Goal: Task Accomplishment & Management: Manage account settings

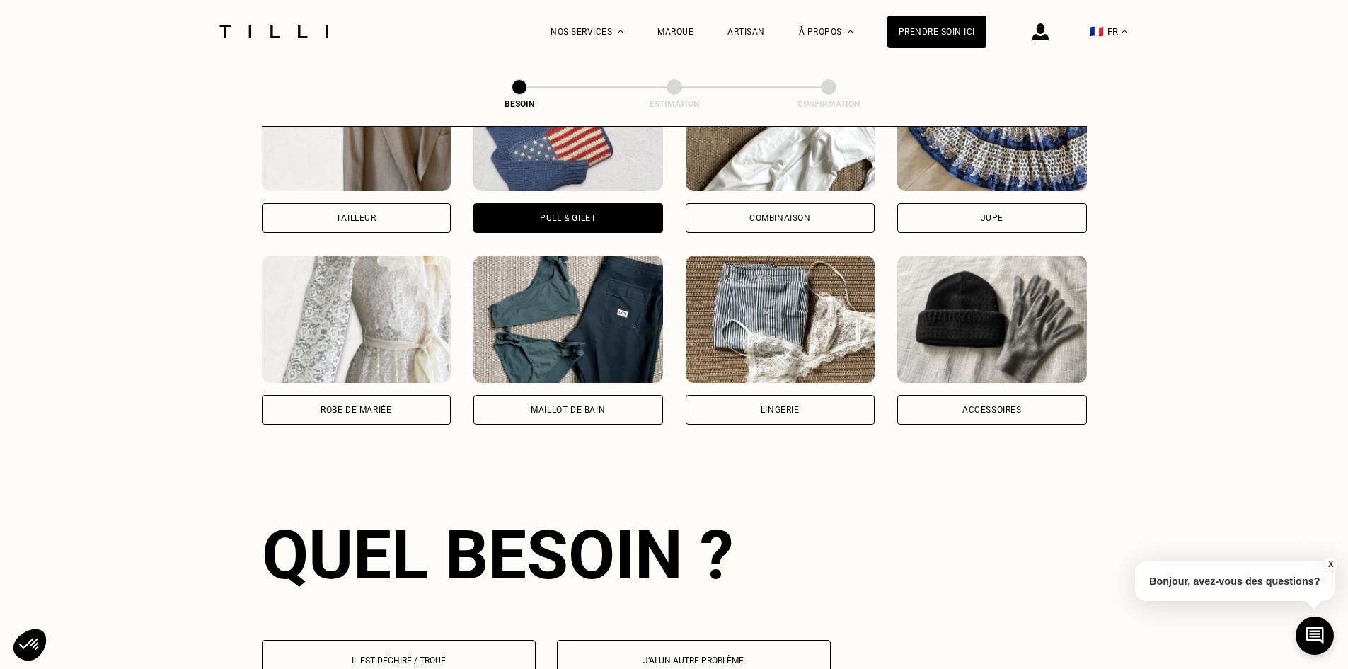
scroll to position [1162, 0]
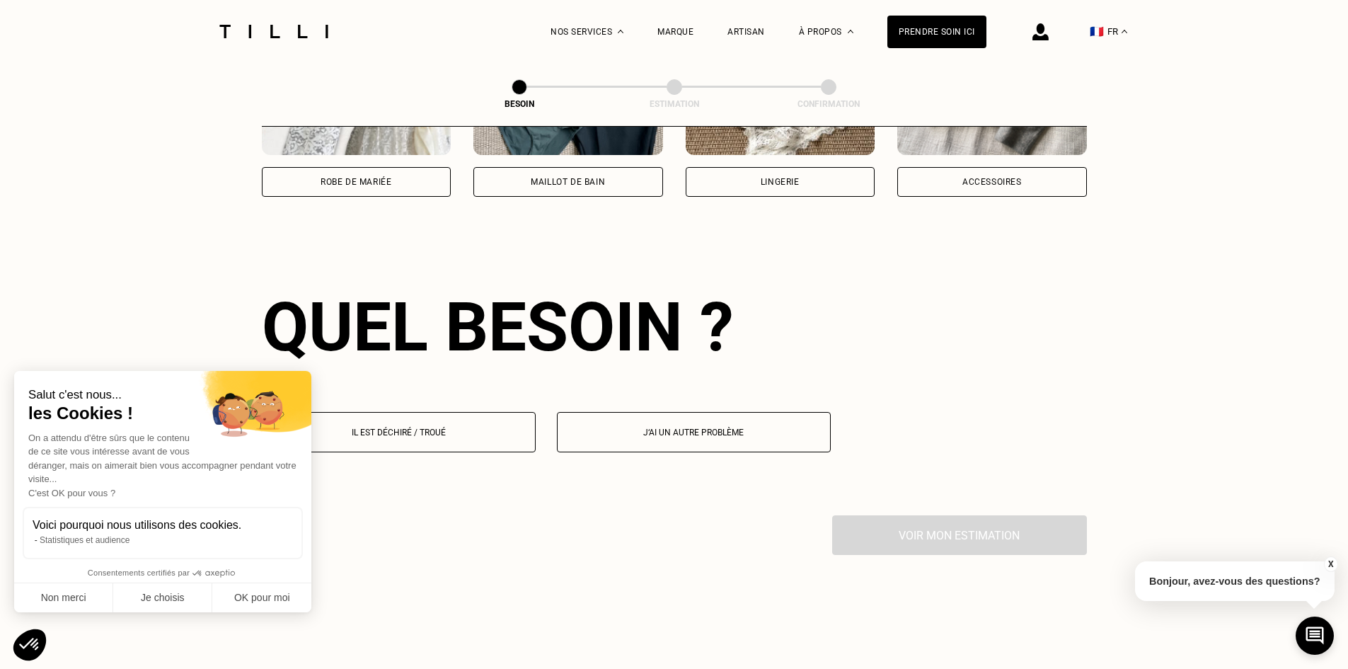
click at [655, 431] on button "J‘ai un autre problème" at bounding box center [694, 432] width 274 height 40
select select "FR"
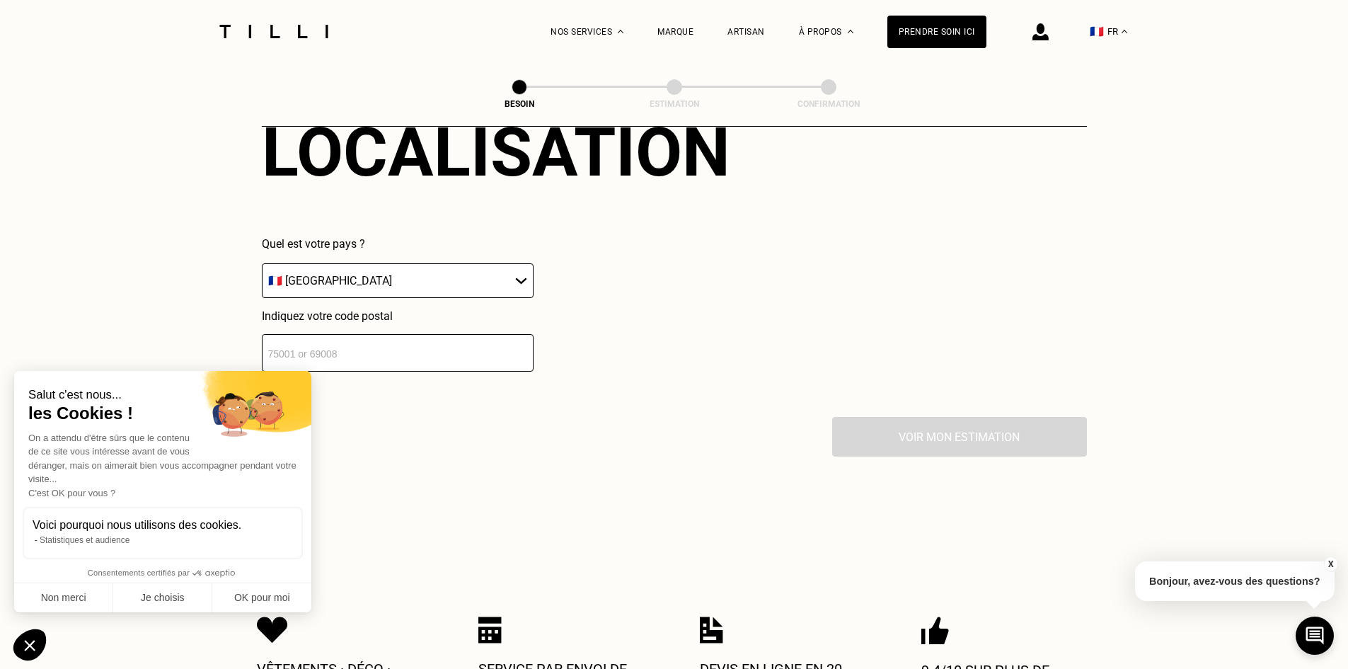
scroll to position [1720, 0]
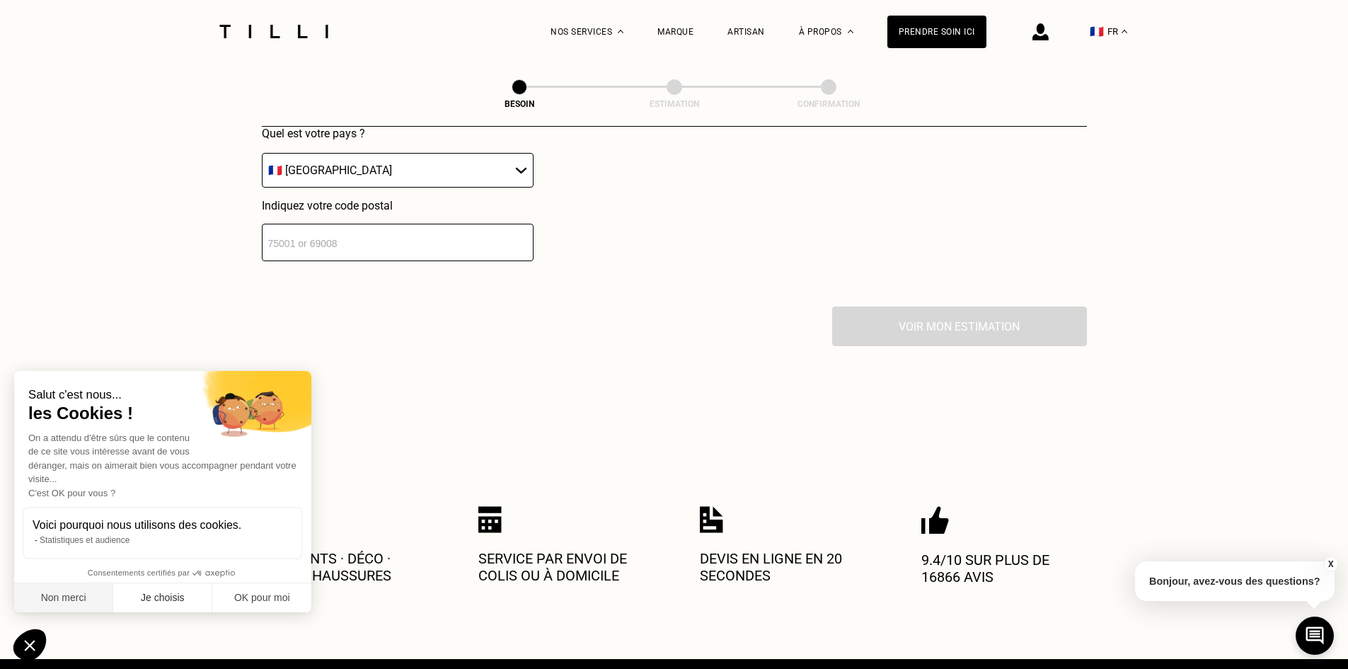
drag, startPoint x: 64, startPoint y: 596, endPoint x: 105, endPoint y: 584, distance: 42.6
click at [64, 596] on button "Non merci" at bounding box center [63, 598] width 99 height 30
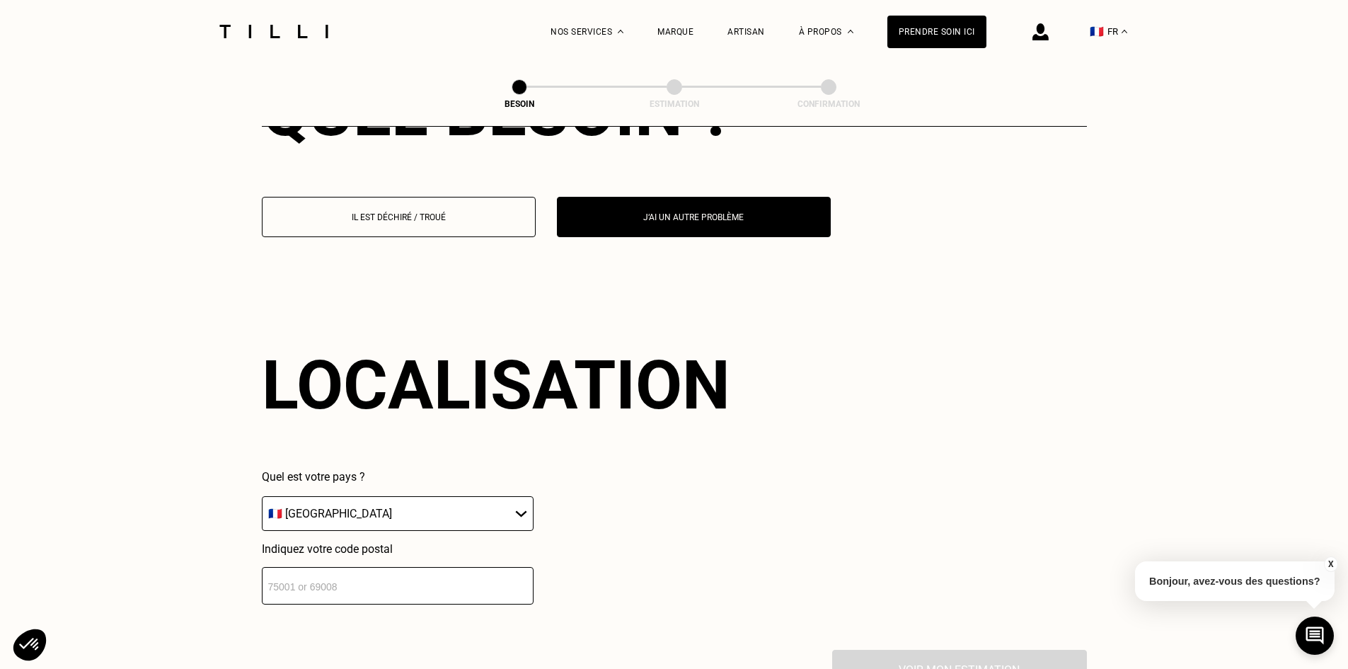
scroll to position [1698, 0]
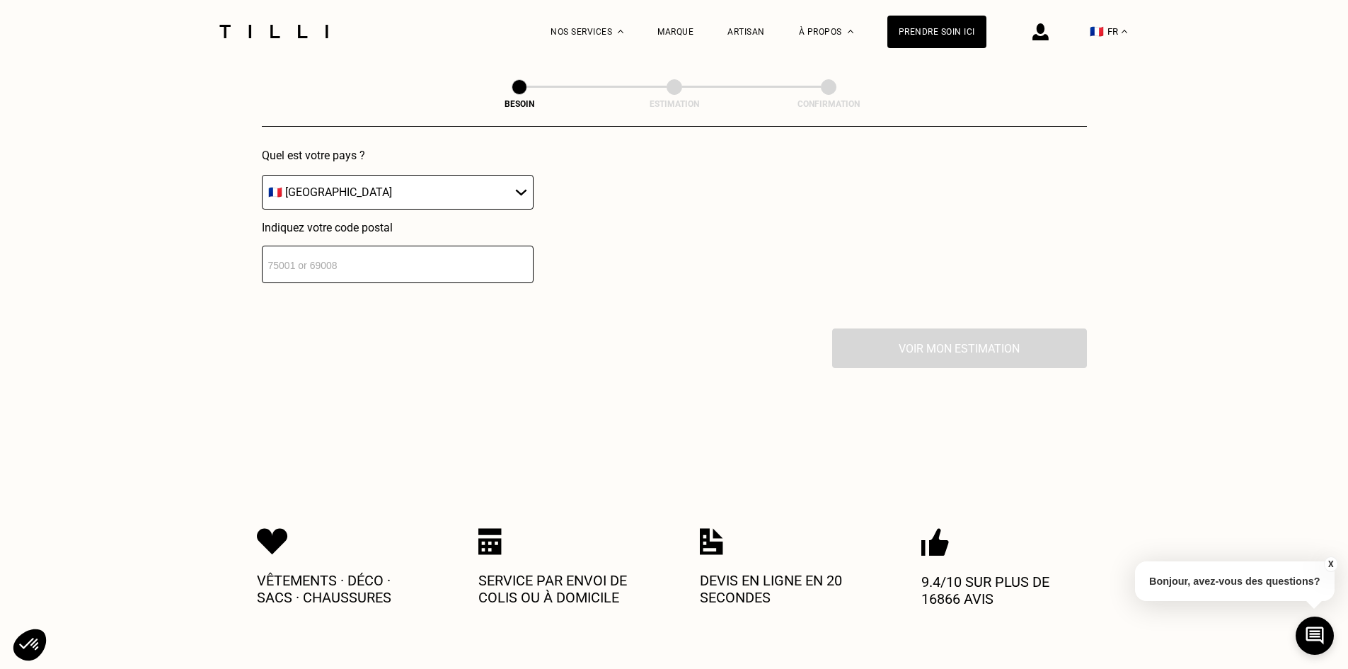
drag, startPoint x: 366, startPoint y: 233, endPoint x: 362, endPoint y: 240, distance: 7.7
click at [366, 235] on div "Indiquez votre code postal" at bounding box center [398, 252] width 272 height 62
click at [359, 247] on input "number" at bounding box center [398, 263] width 272 height 37
type input "92200"
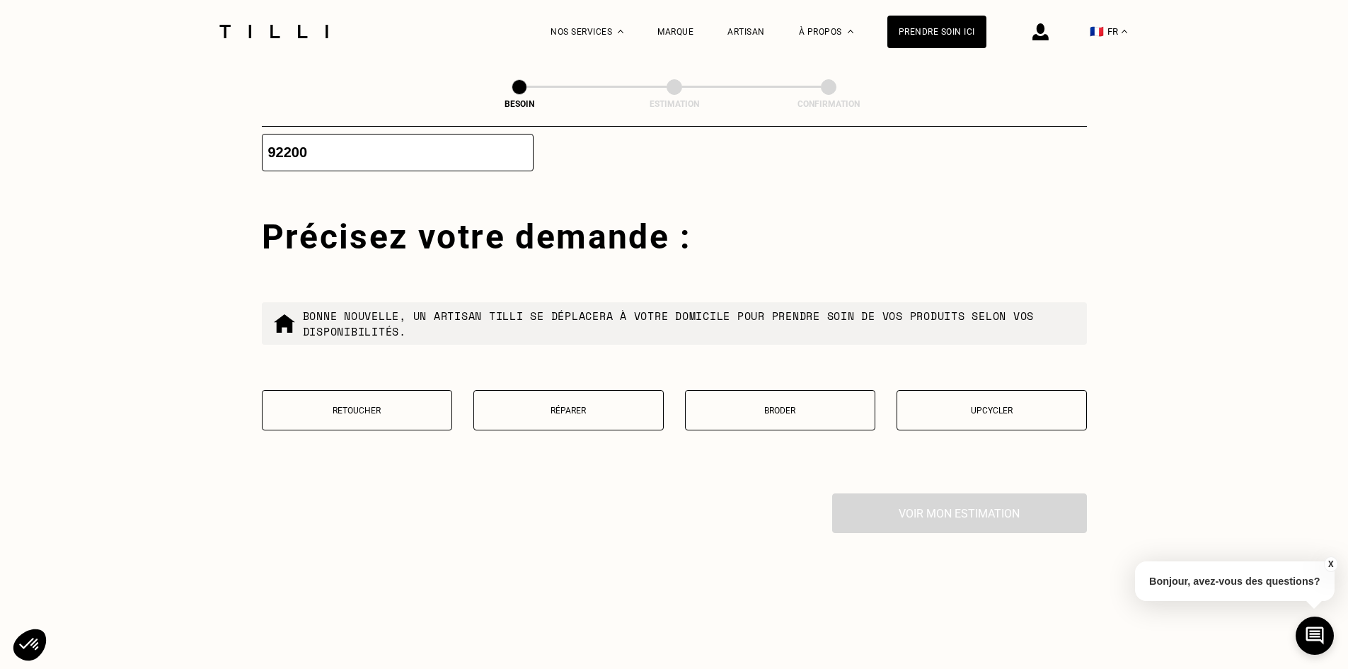
scroll to position [1788, 0]
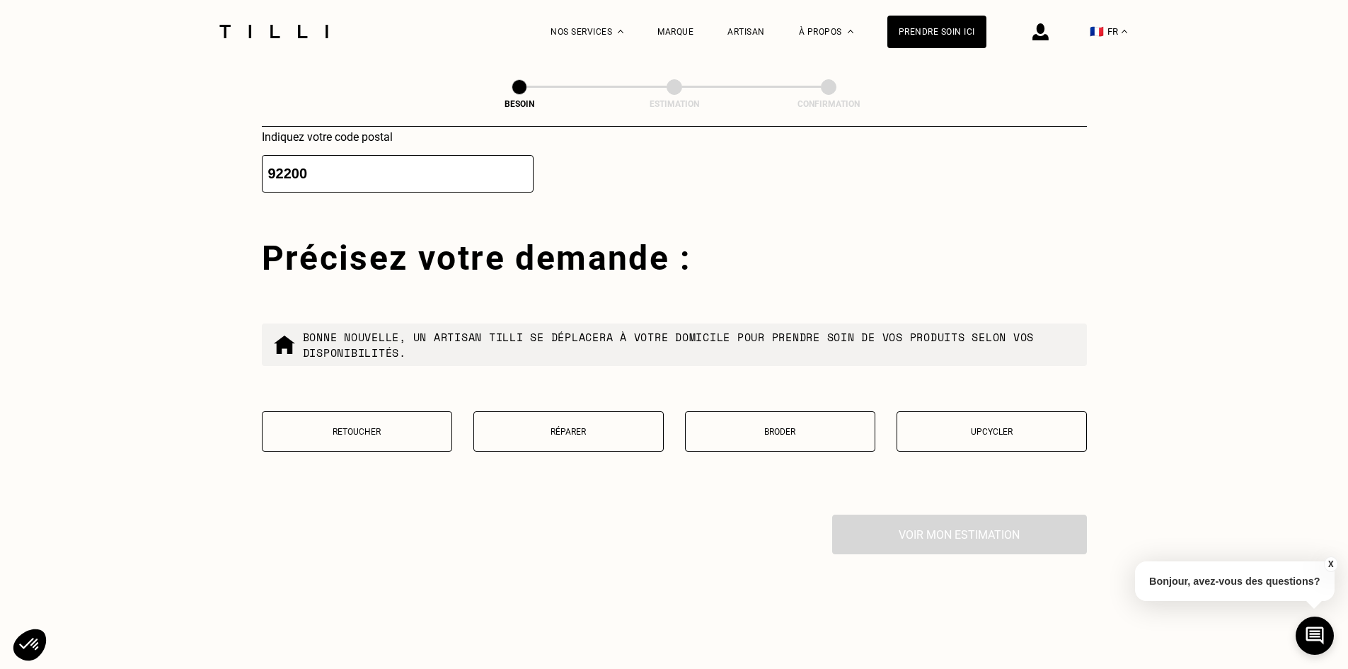
click at [445, 436] on button "Retoucher" at bounding box center [357, 431] width 190 height 40
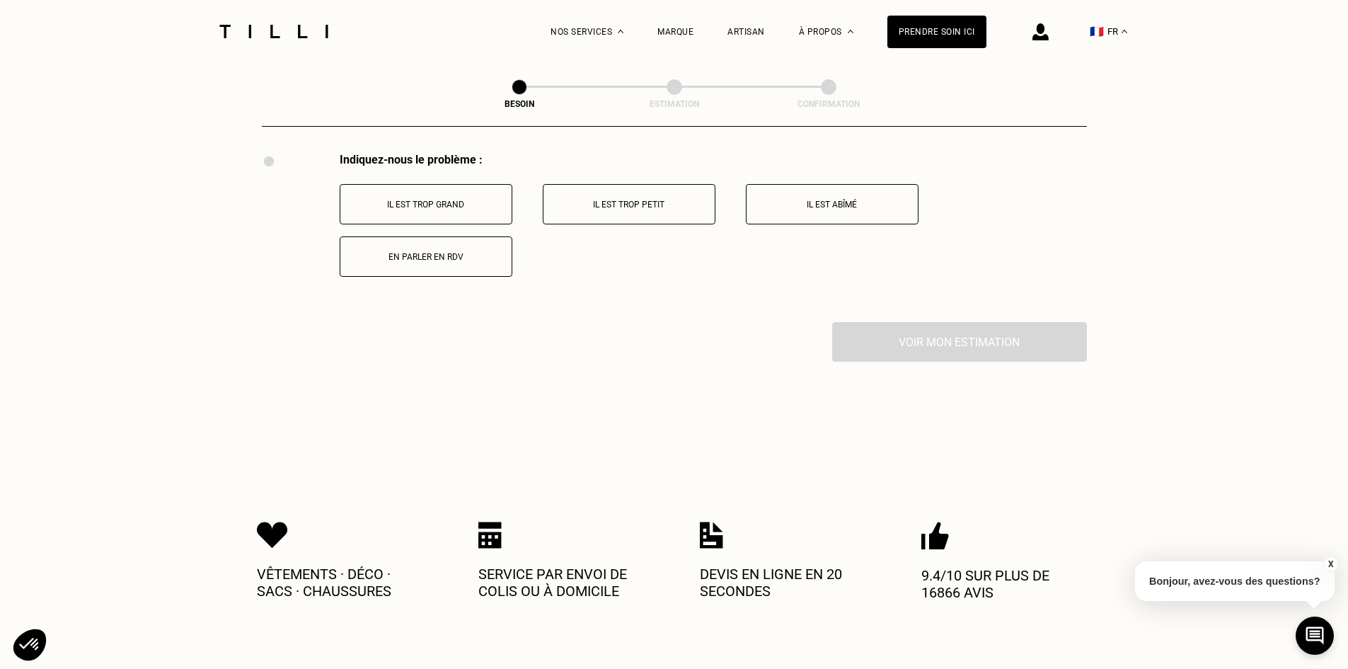
scroll to position [2044, 0]
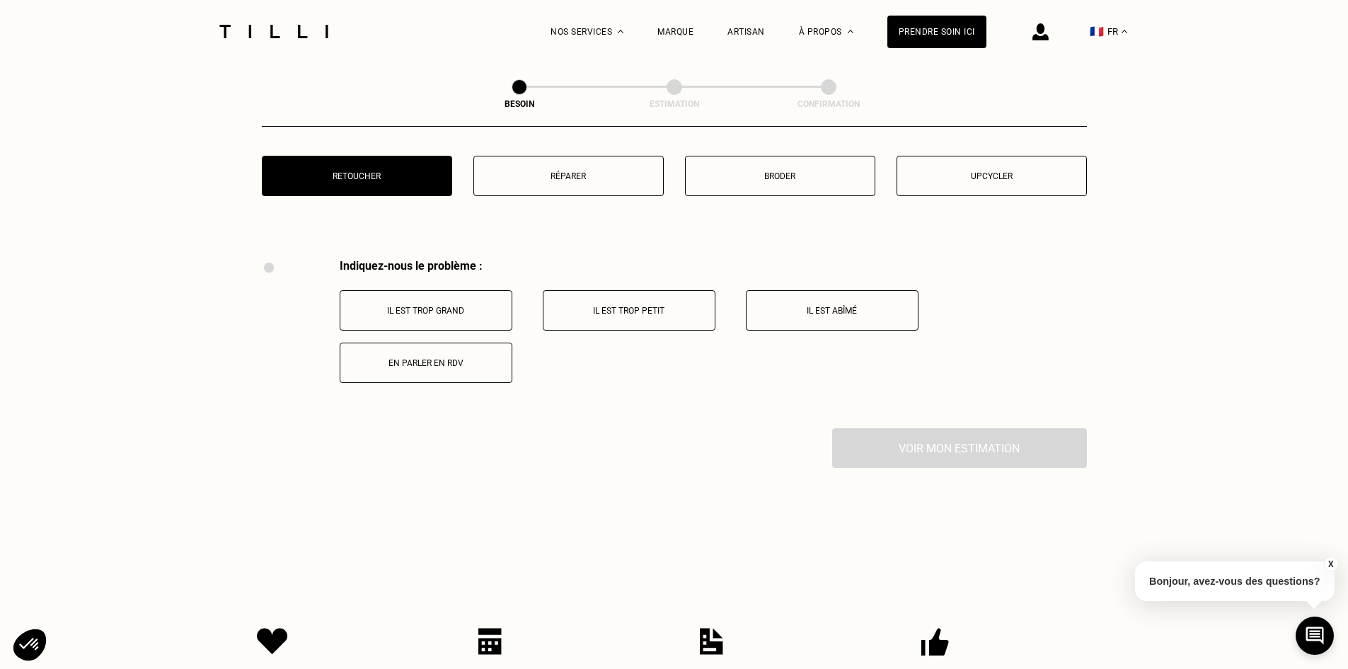
click at [402, 306] on p "Il est trop grand" at bounding box center [425, 311] width 157 height 10
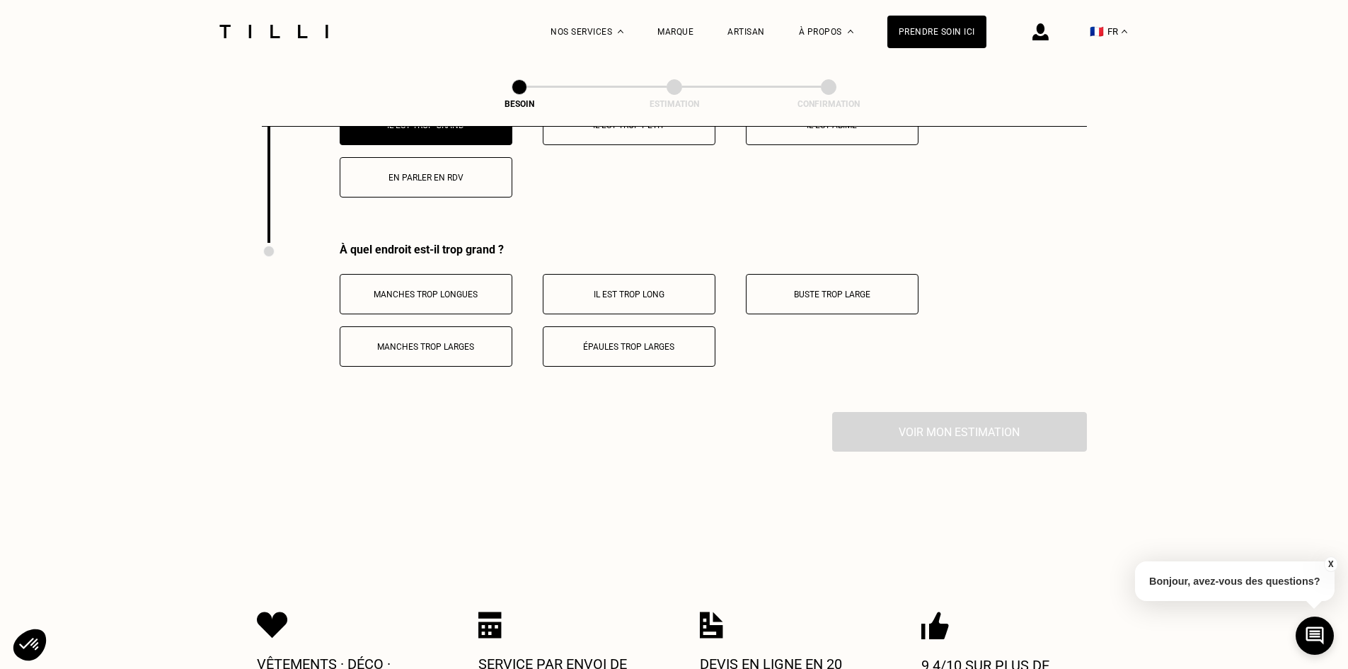
scroll to position [2305, 0]
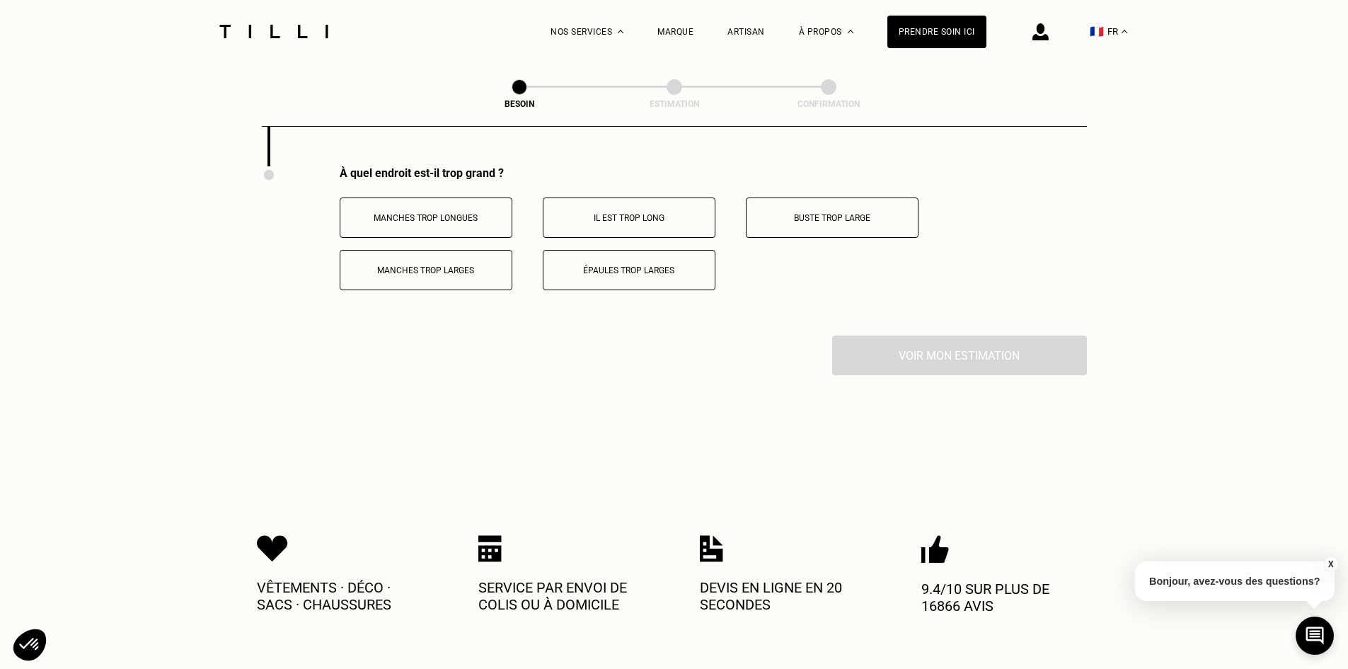
click at [666, 220] on button "Il est trop long" at bounding box center [629, 217] width 173 height 40
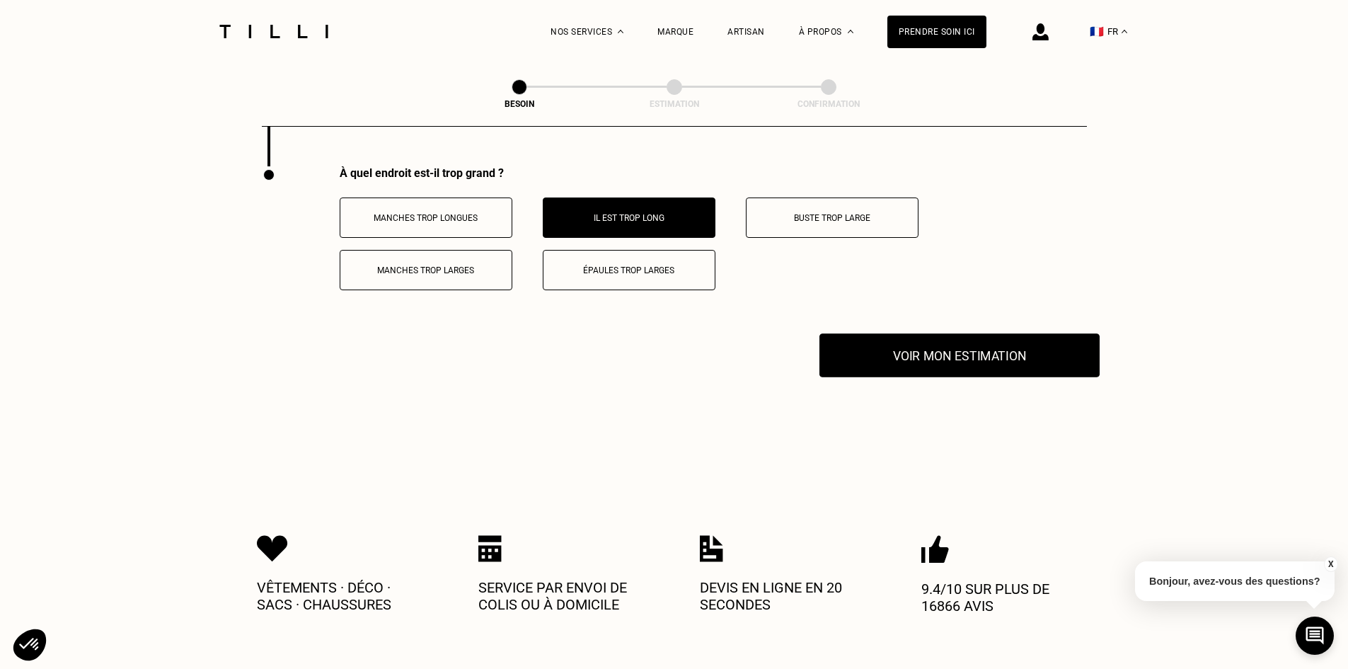
click at [922, 336] on button "Voir mon estimation" at bounding box center [959, 355] width 280 height 44
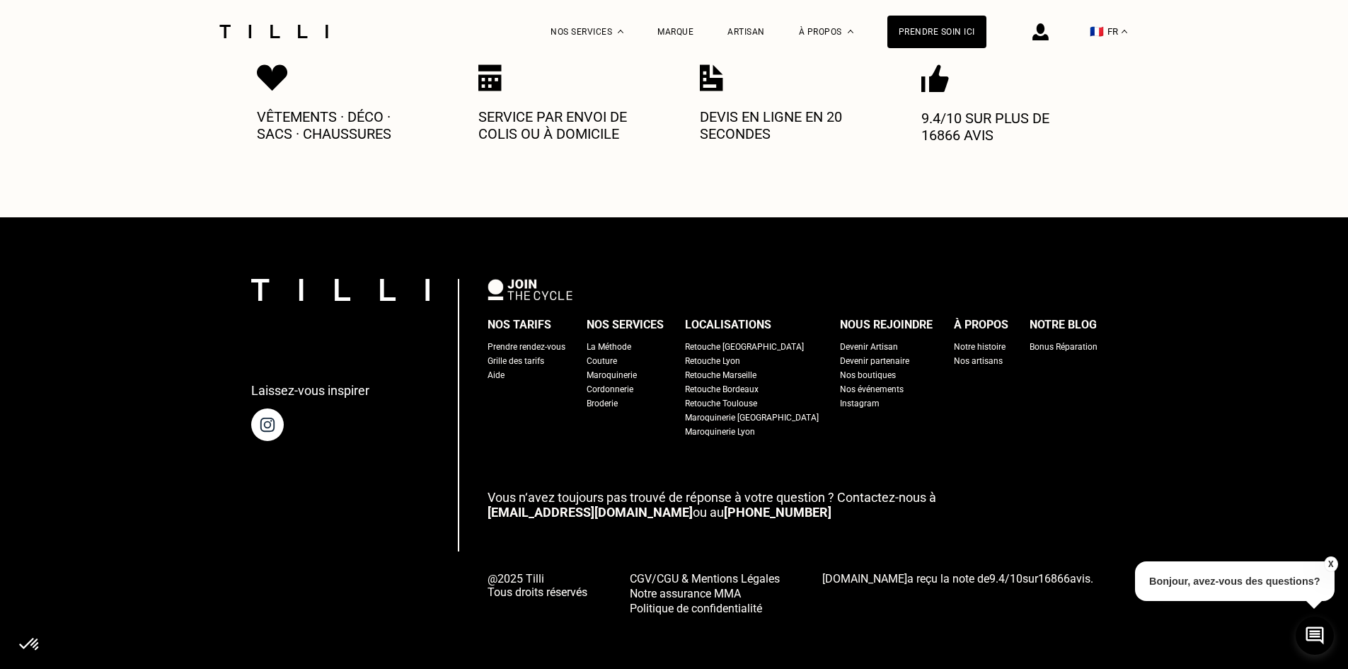
scroll to position [2777, 0]
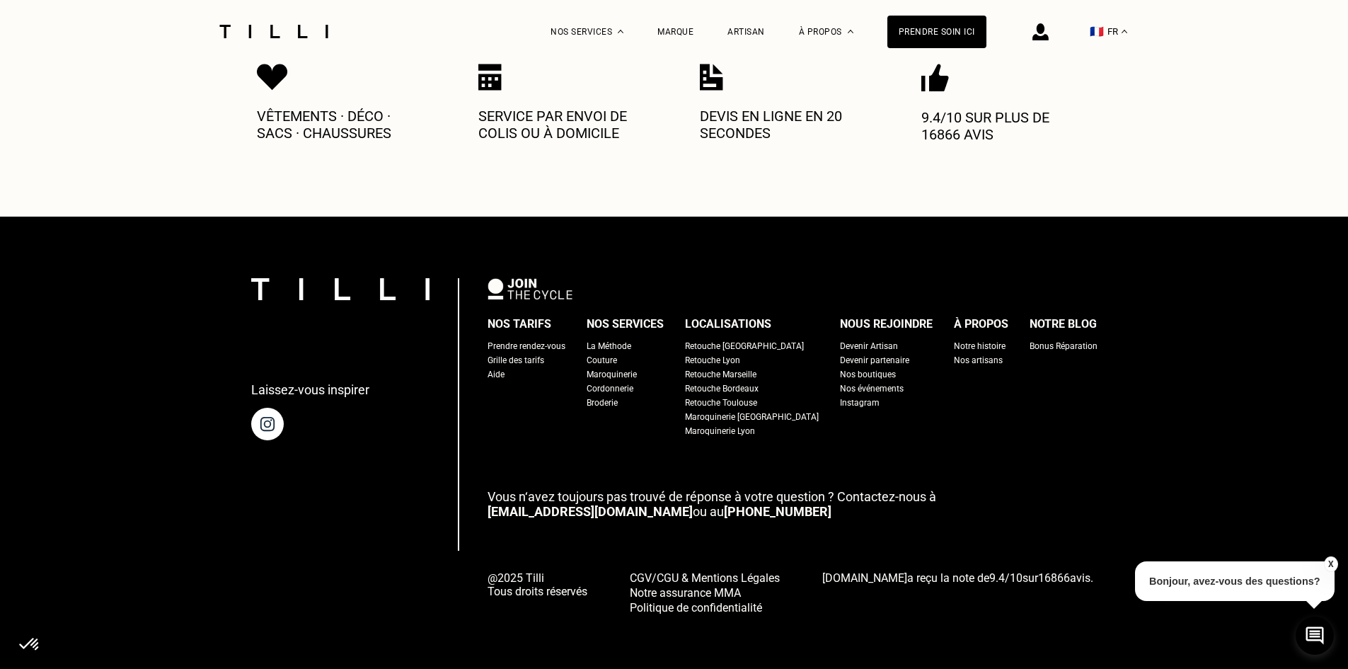
click at [544, 339] on div "Prendre rendez-vous" at bounding box center [526, 346] width 78 height 14
click at [540, 353] on div "Grille des tarifs" at bounding box center [515, 360] width 57 height 14
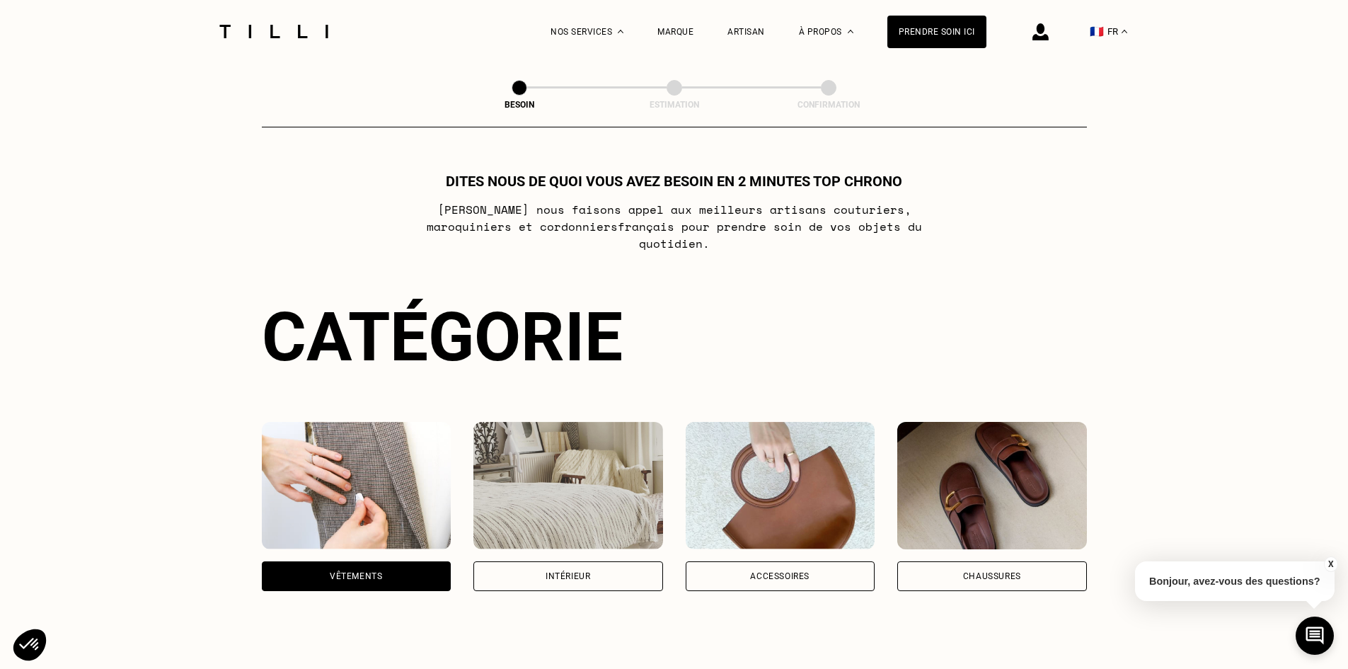
select select "FR"
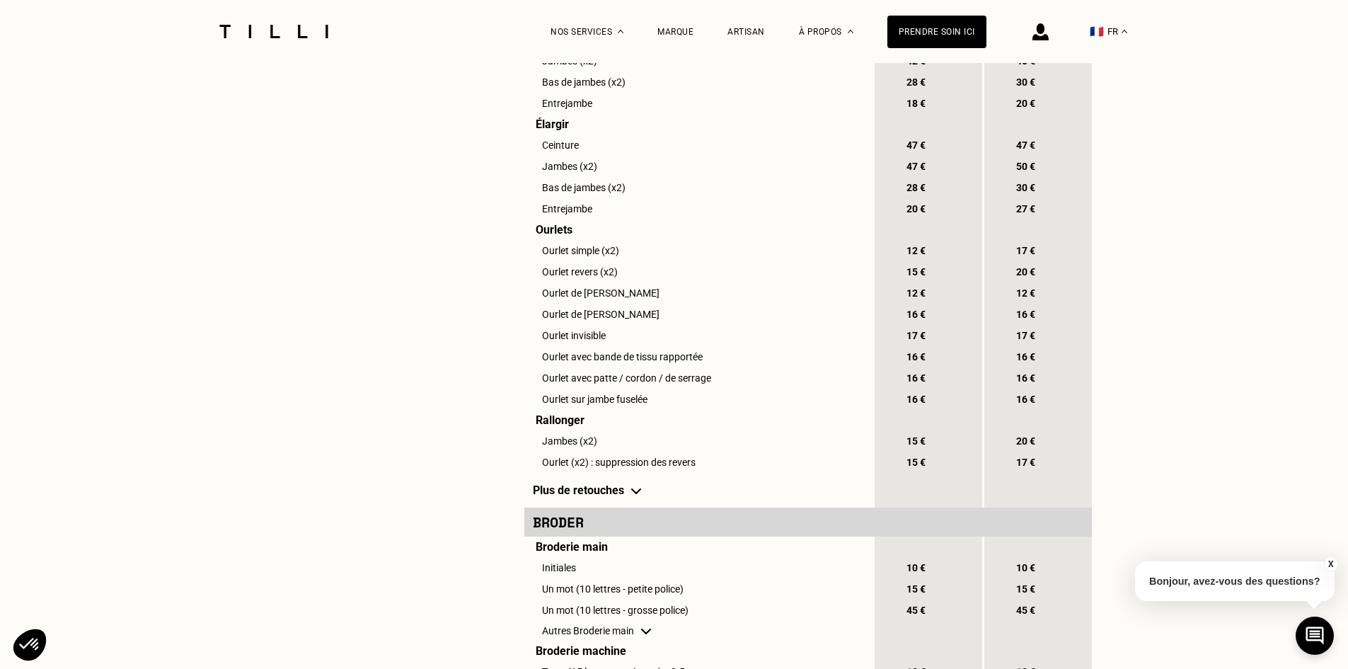
scroll to position [1061, 0]
click at [644, 505] on td "Plus de retouches" at bounding box center [698, 490] width 348 height 35
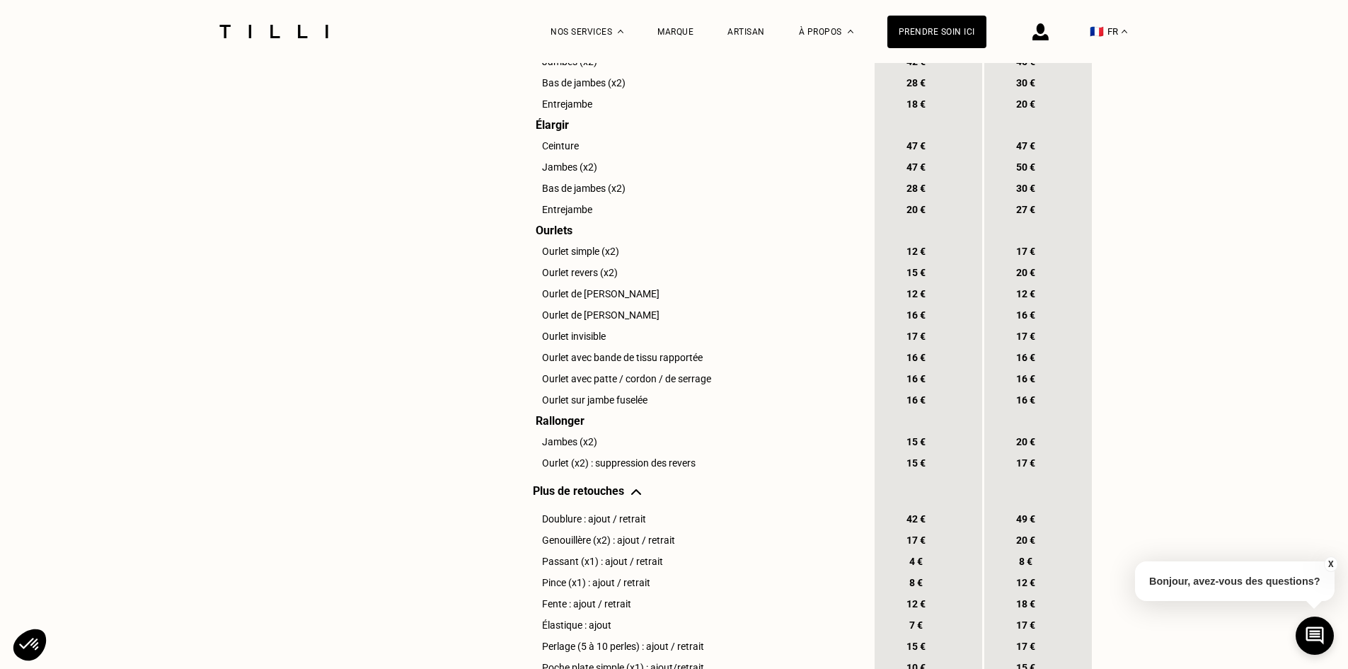
click at [638, 508] on td "Plus de retouches" at bounding box center [698, 490] width 348 height 35
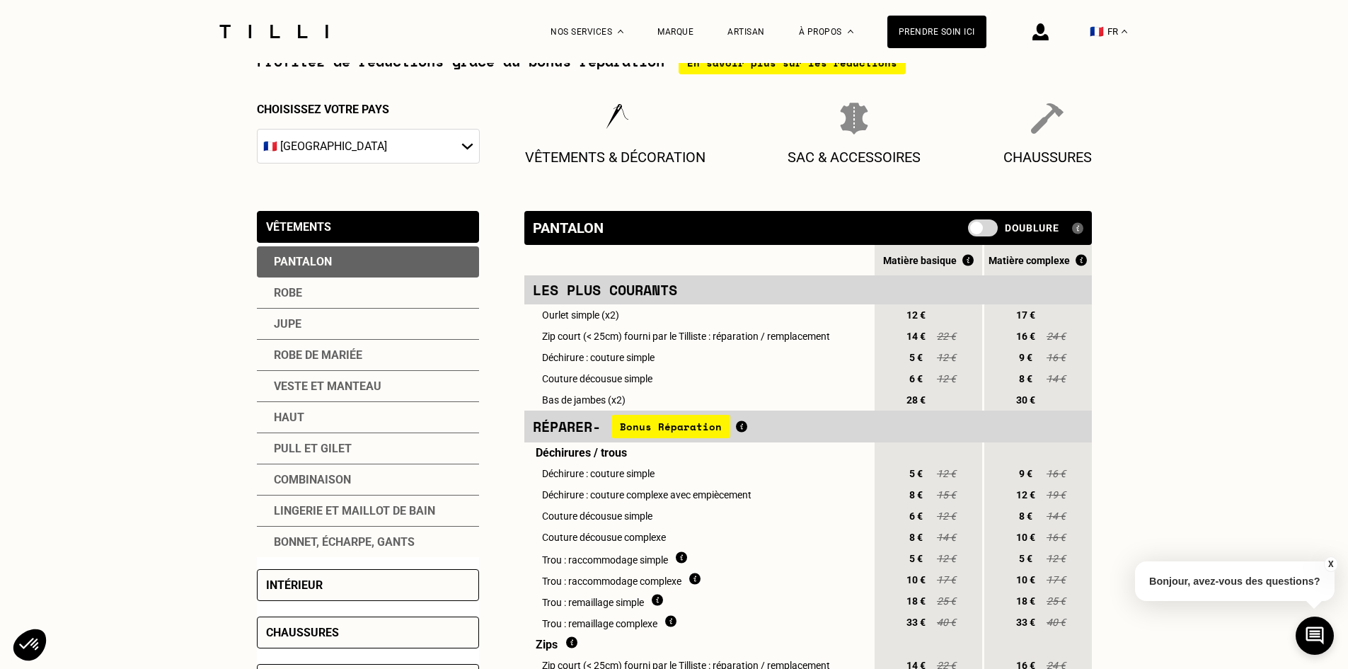
scroll to position [0, 0]
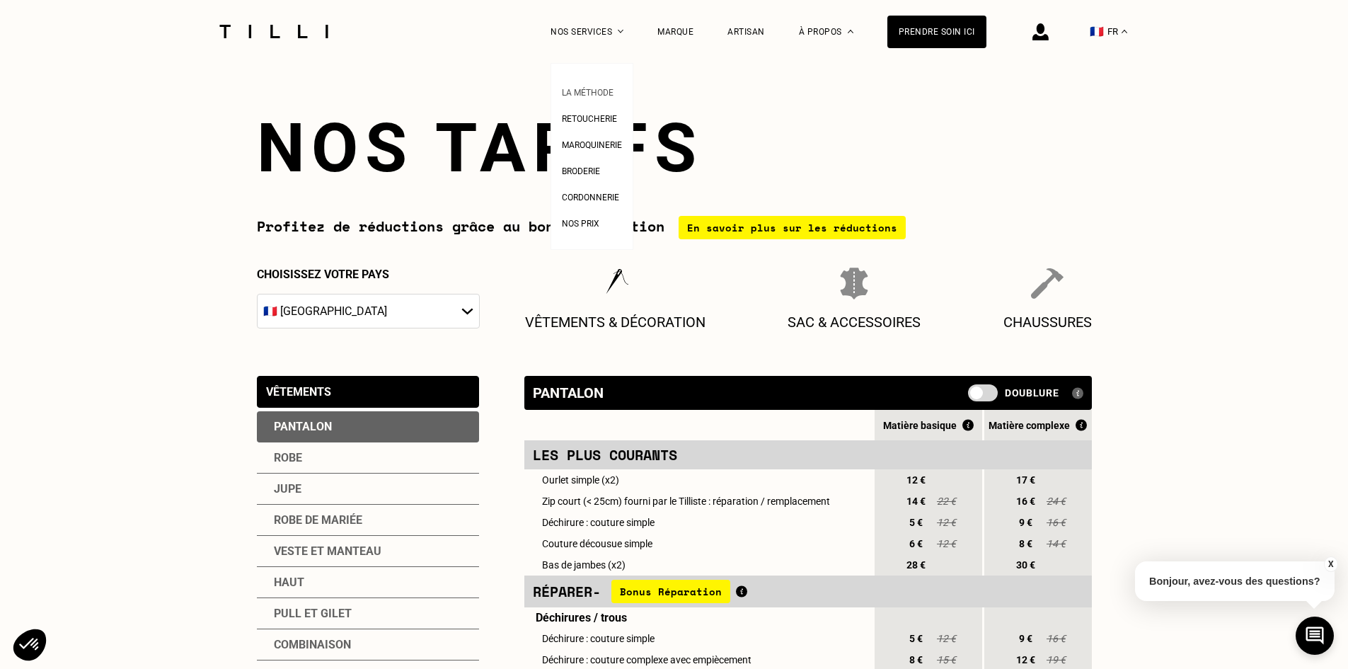
click at [613, 93] on span "La Méthode" at bounding box center [588, 93] width 52 height 10
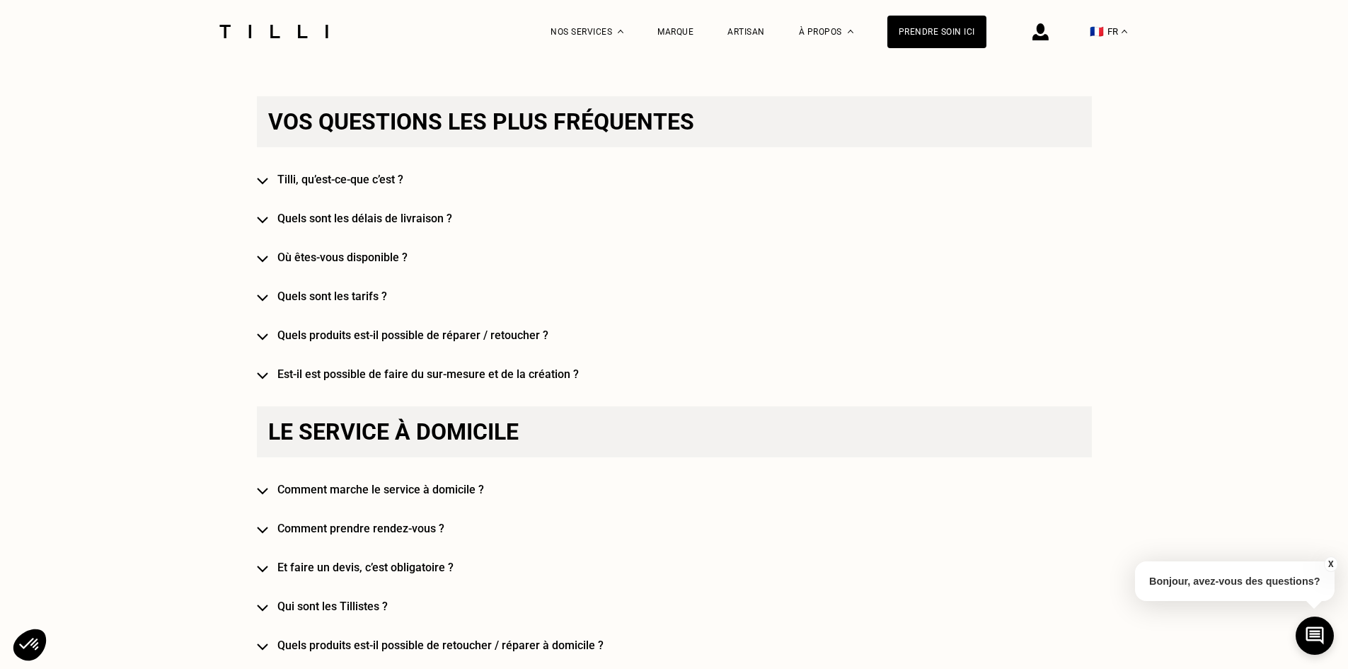
scroll to position [849, 0]
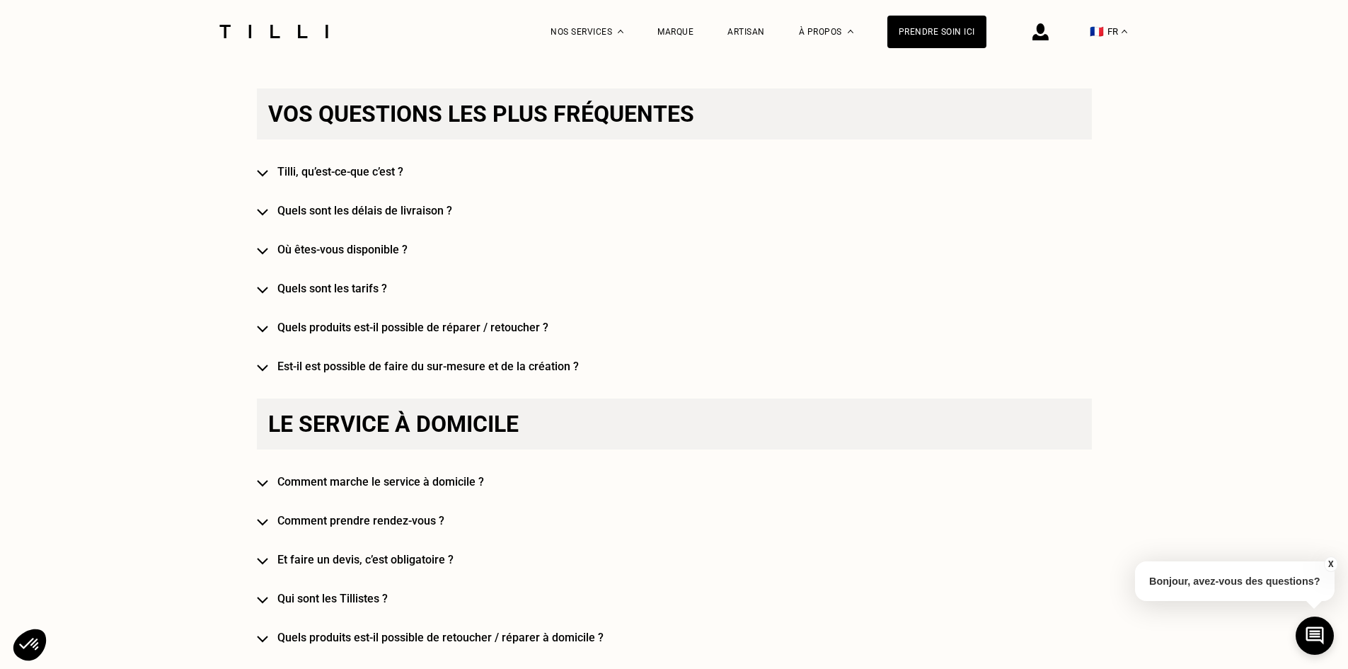
click at [412, 217] on h4 "Quels sont les délais de livraison ?" at bounding box center [694, 210] width 835 height 13
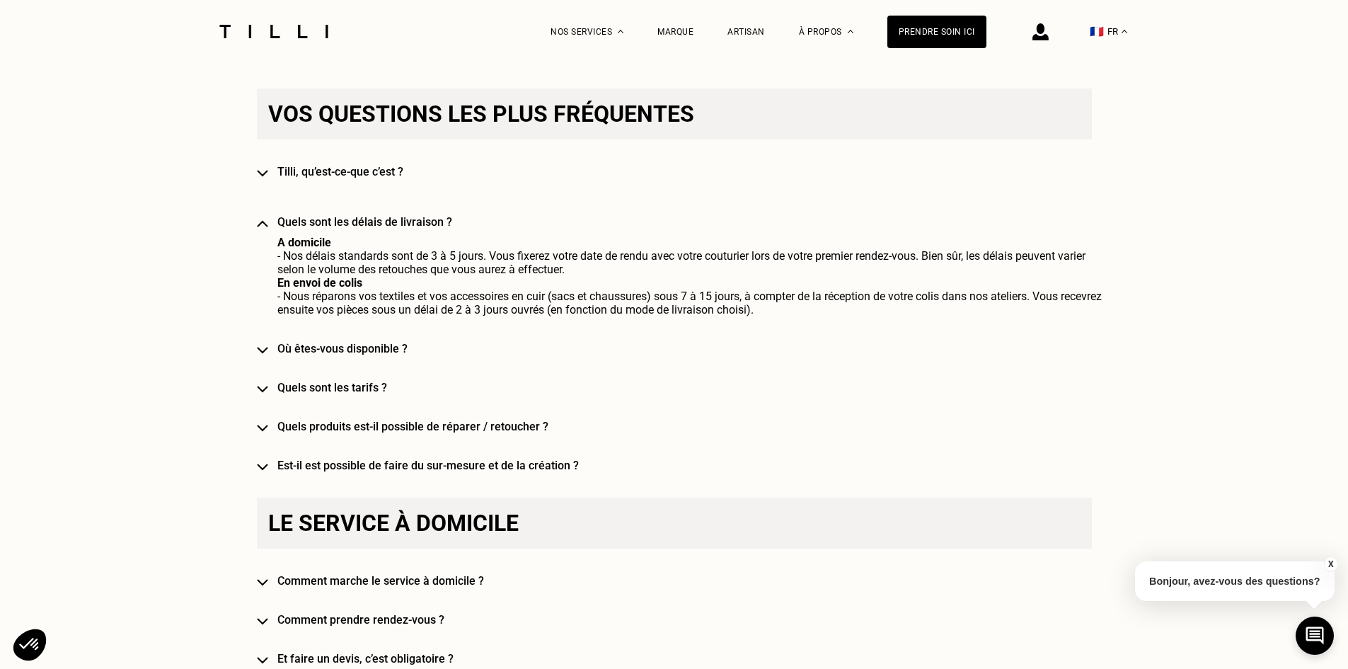
click at [424, 228] on h4 "Quels sont les délais de livraison ?" at bounding box center [694, 221] width 835 height 13
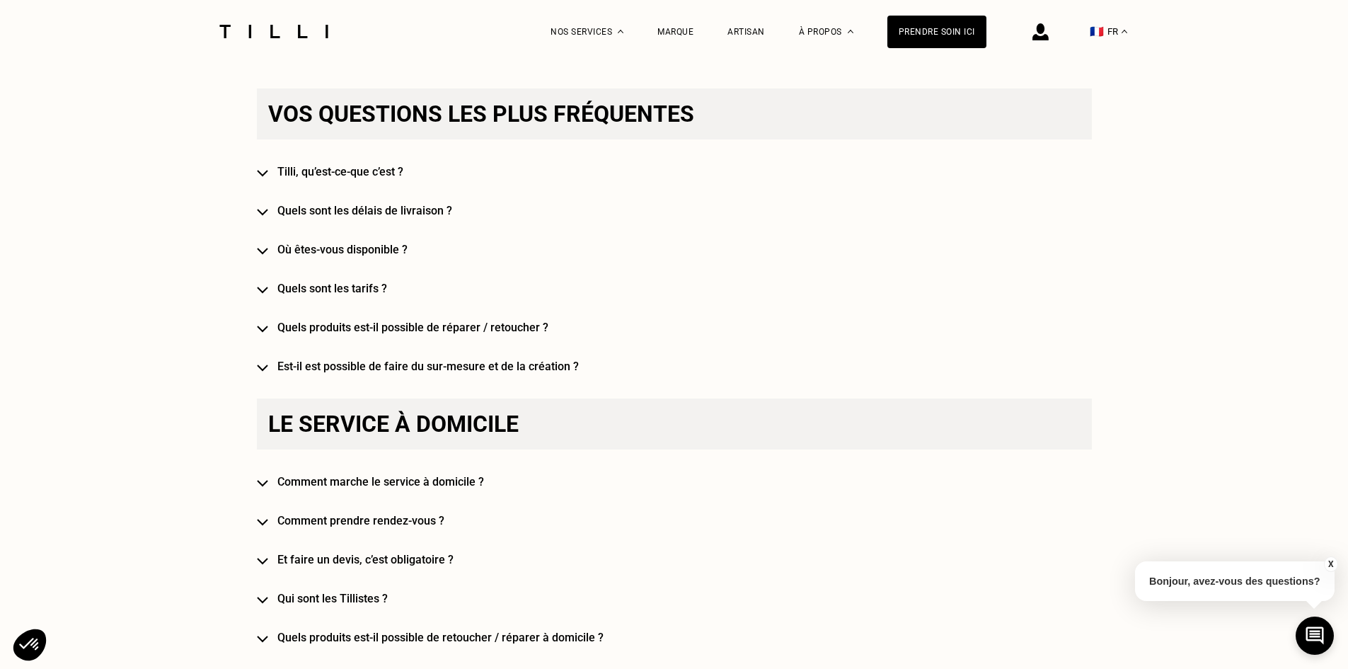
click at [398, 245] on div "Vos questions les plus fréquentes [PERSON_NAME], qu’est-ce-que c’est ? Quels so…" at bounding box center [674, 230] width 835 height 284
click at [398, 248] on h4 "Où êtes-vous disponible ?" at bounding box center [694, 249] width 835 height 13
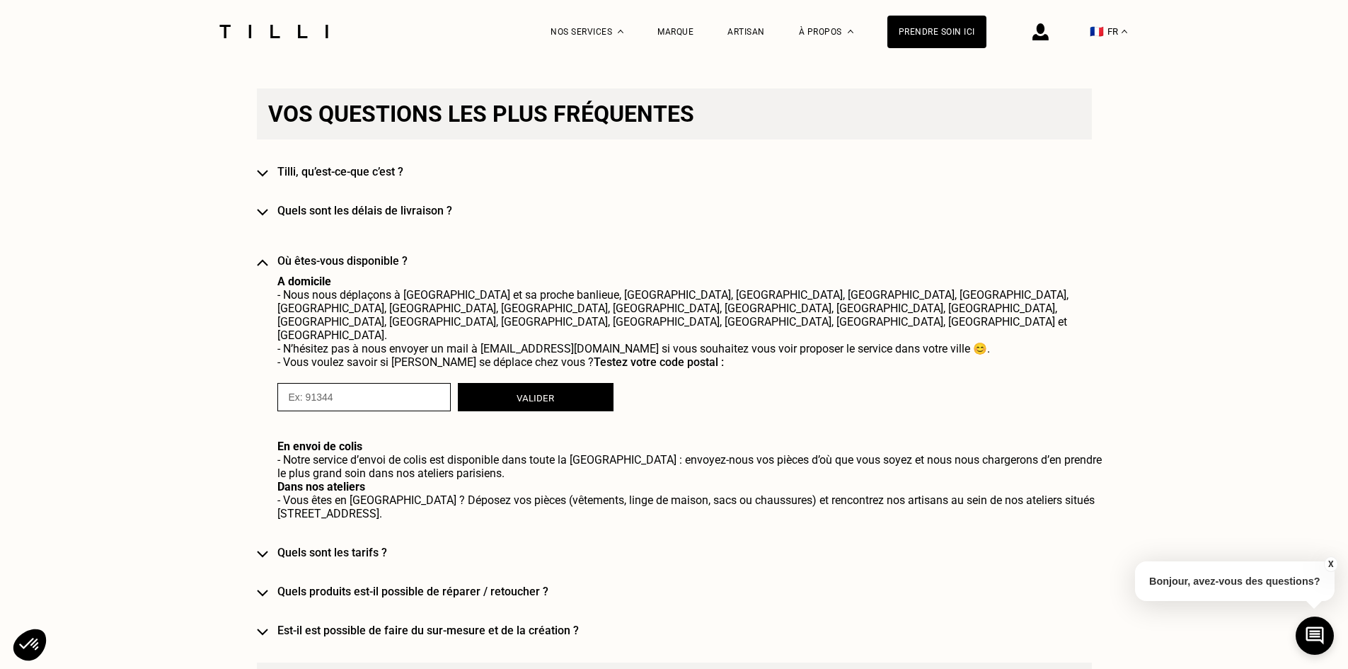
click at [398, 253] on div "Vos questions les plus fréquentes [PERSON_NAME], qu’est-ce-que c’est ? Quels so…" at bounding box center [674, 362] width 835 height 548
click at [398, 258] on h4 "Où êtes-vous disponible ?" at bounding box center [694, 260] width 835 height 13
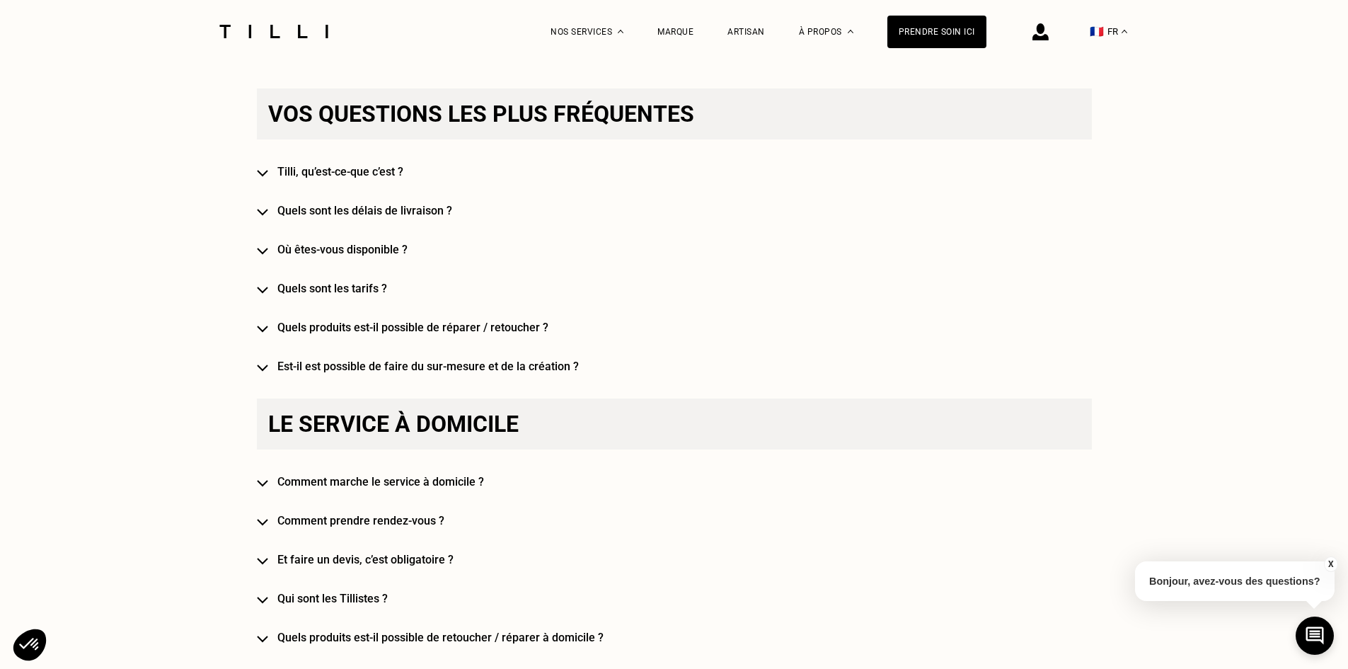
click at [388, 282] on div "Vos questions les plus fréquentes [PERSON_NAME], qu’est-ce-que c’est ? Quels so…" at bounding box center [674, 230] width 835 height 284
drag, startPoint x: 387, startPoint y: 285, endPoint x: 378, endPoint y: 286, distance: 8.5
click at [385, 285] on div "Vos questions les plus fréquentes [PERSON_NAME], qu’est-ce-que c’est ? Quels so…" at bounding box center [674, 230] width 835 height 284
click at [378, 286] on h4 "Quels sont les tarifs ?" at bounding box center [694, 288] width 835 height 13
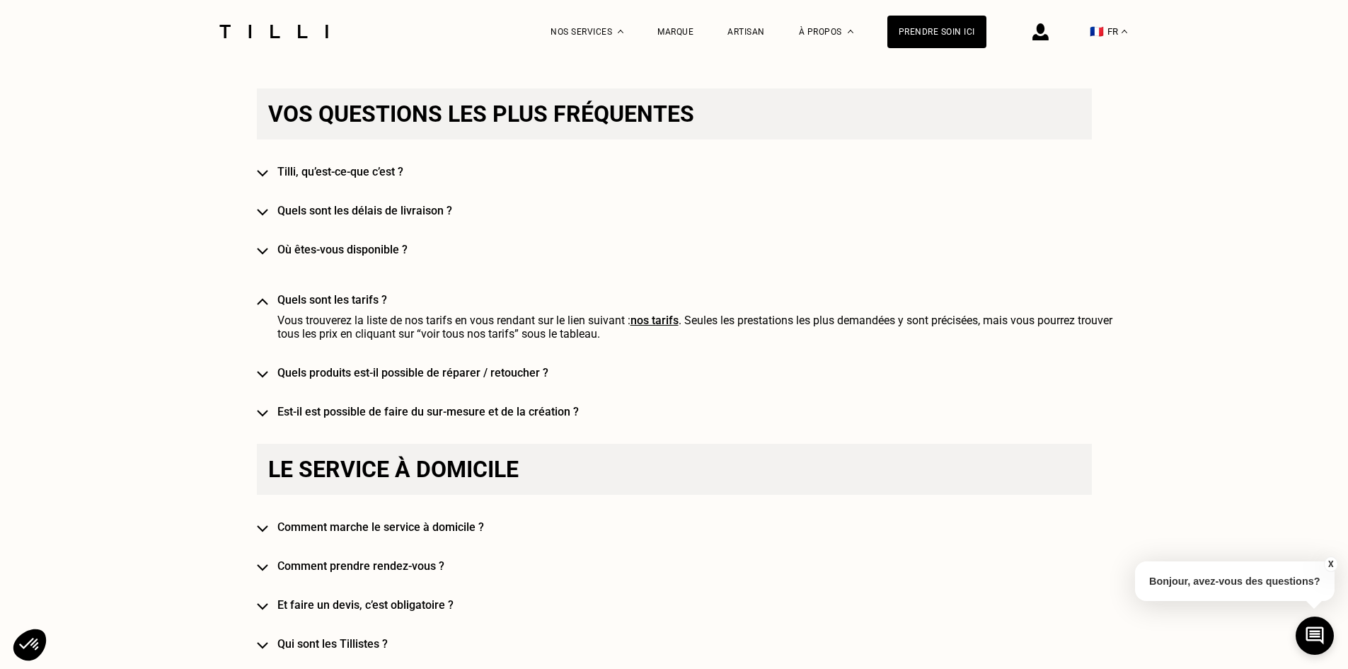
click at [378, 295] on div "Vos questions les plus fréquentes [PERSON_NAME], qu’est-ce-que c’est ? Quels so…" at bounding box center [674, 253] width 835 height 330
click at [376, 301] on h4 "Quels sont les tarifs ?" at bounding box center [694, 299] width 835 height 13
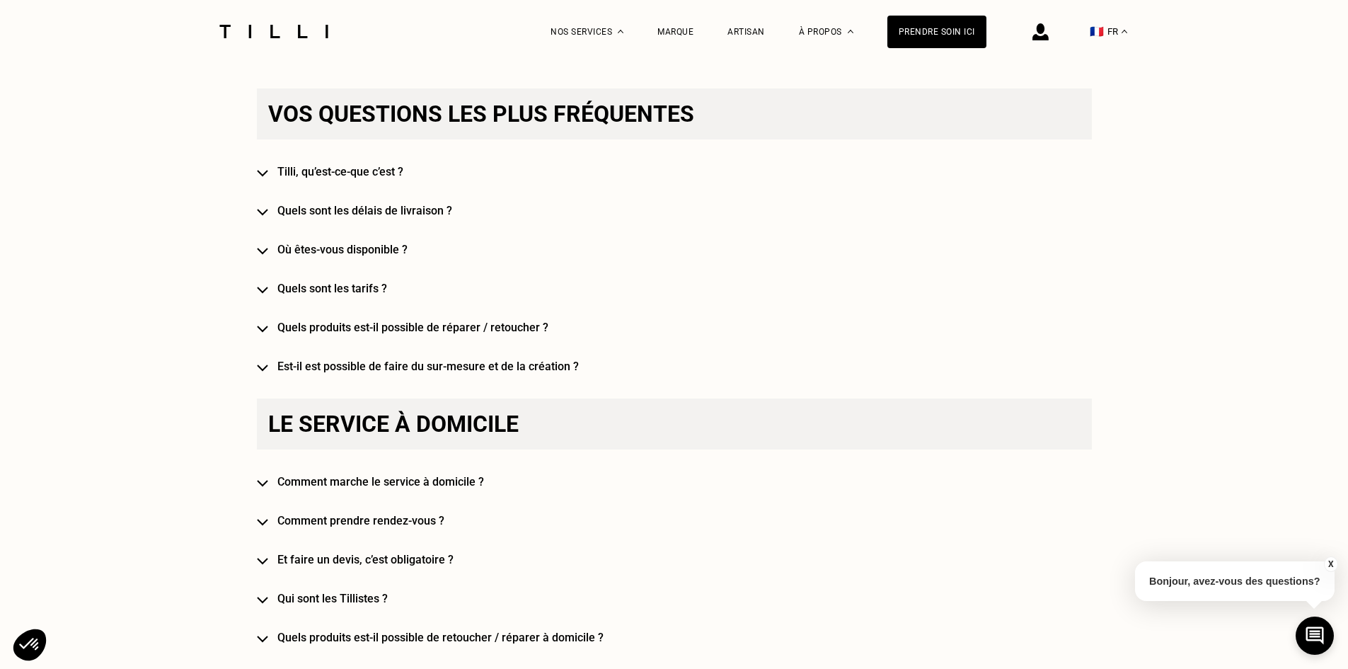
click at [383, 321] on div "Vos questions les plus fréquentes [PERSON_NAME], qu’est-ce-que c’est ? Quels so…" at bounding box center [674, 230] width 835 height 284
click at [391, 330] on h4 "Quels produits est-il possible de réparer / retoucher ?" at bounding box center [694, 326] width 835 height 13
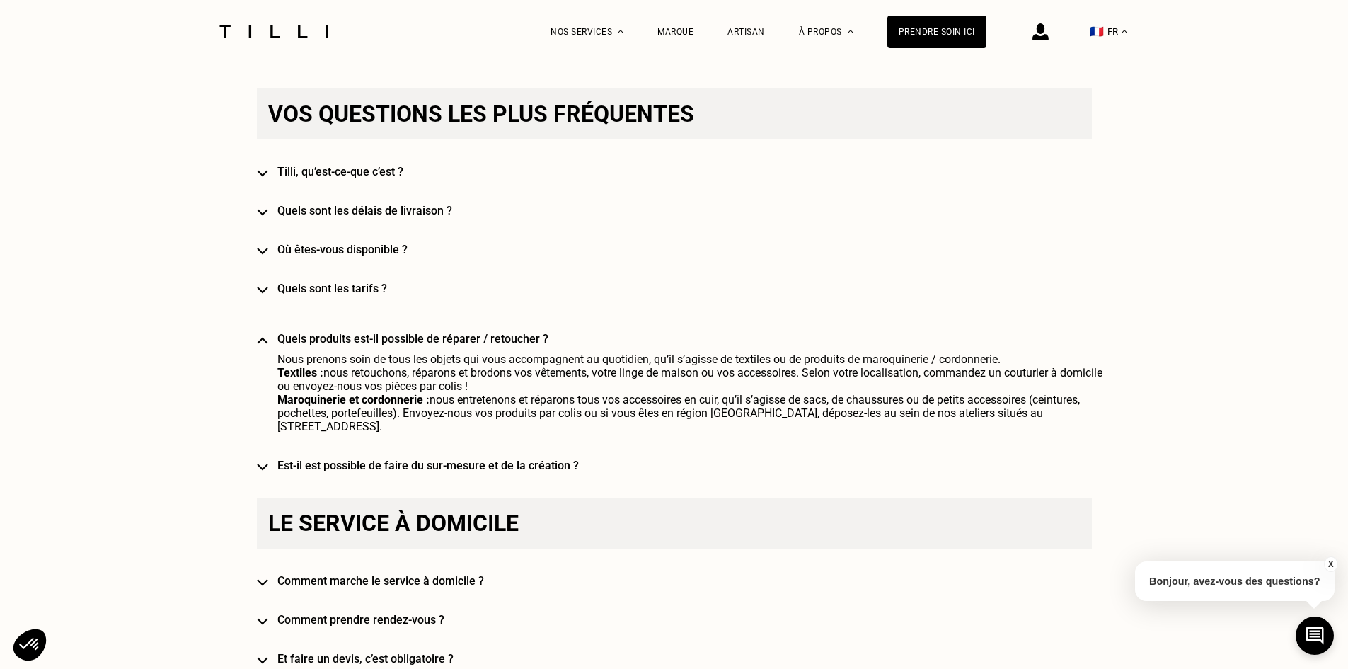
click at [392, 340] on h4 "Quels produits est-il possible de réparer / retoucher ?" at bounding box center [694, 338] width 835 height 13
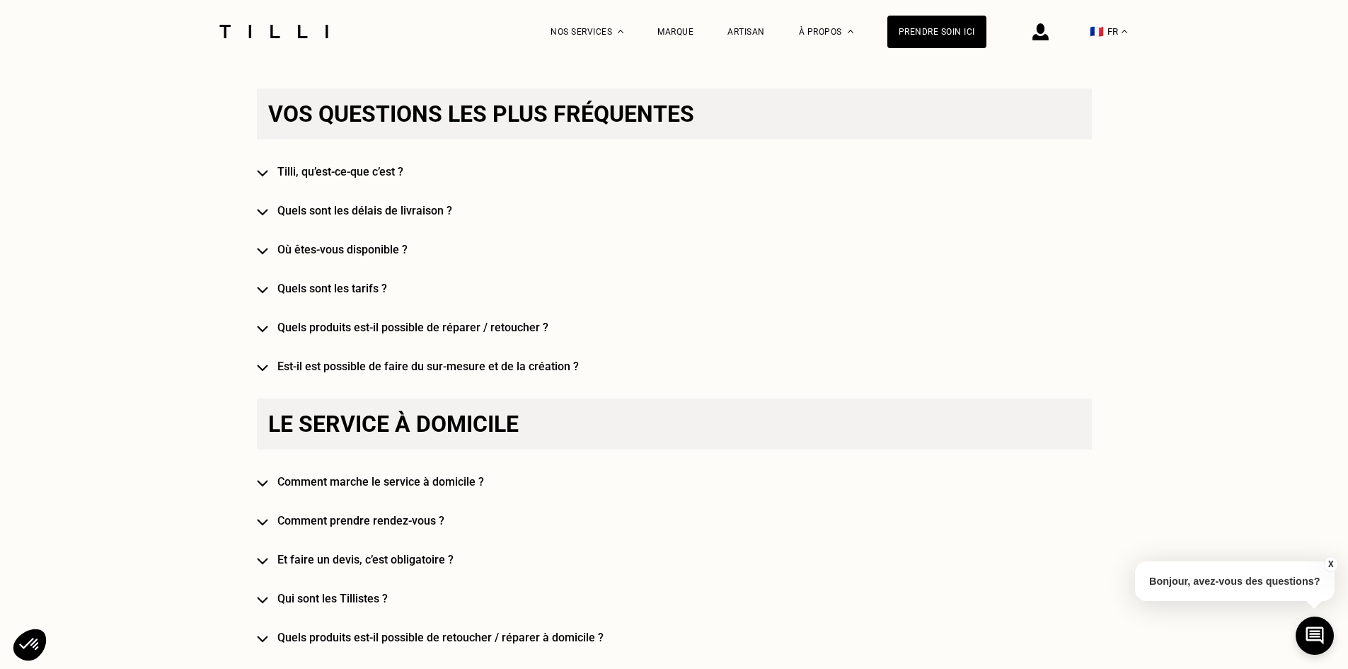
click at [390, 364] on h4 "Est-il est possible de faire du sur-mesure et de la création ?" at bounding box center [694, 365] width 835 height 13
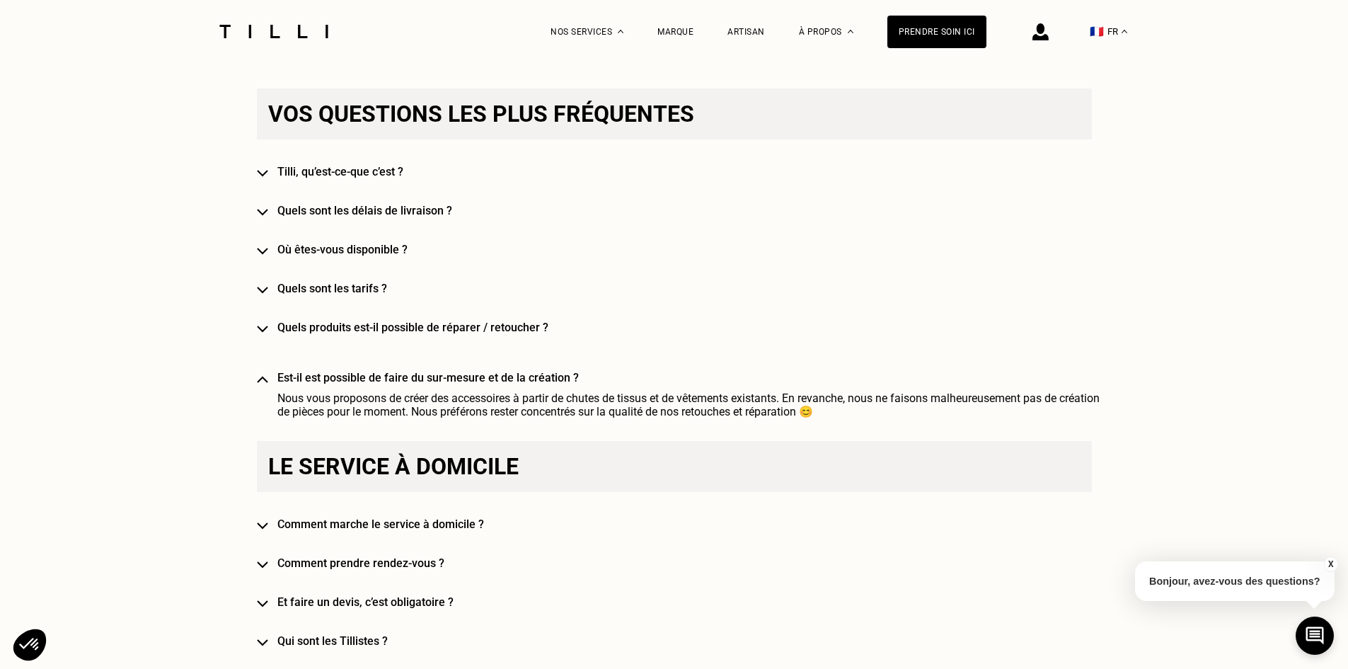
click at [389, 379] on h4 "Est-il est possible de faire du sur-mesure et de la création ?" at bounding box center [694, 377] width 835 height 13
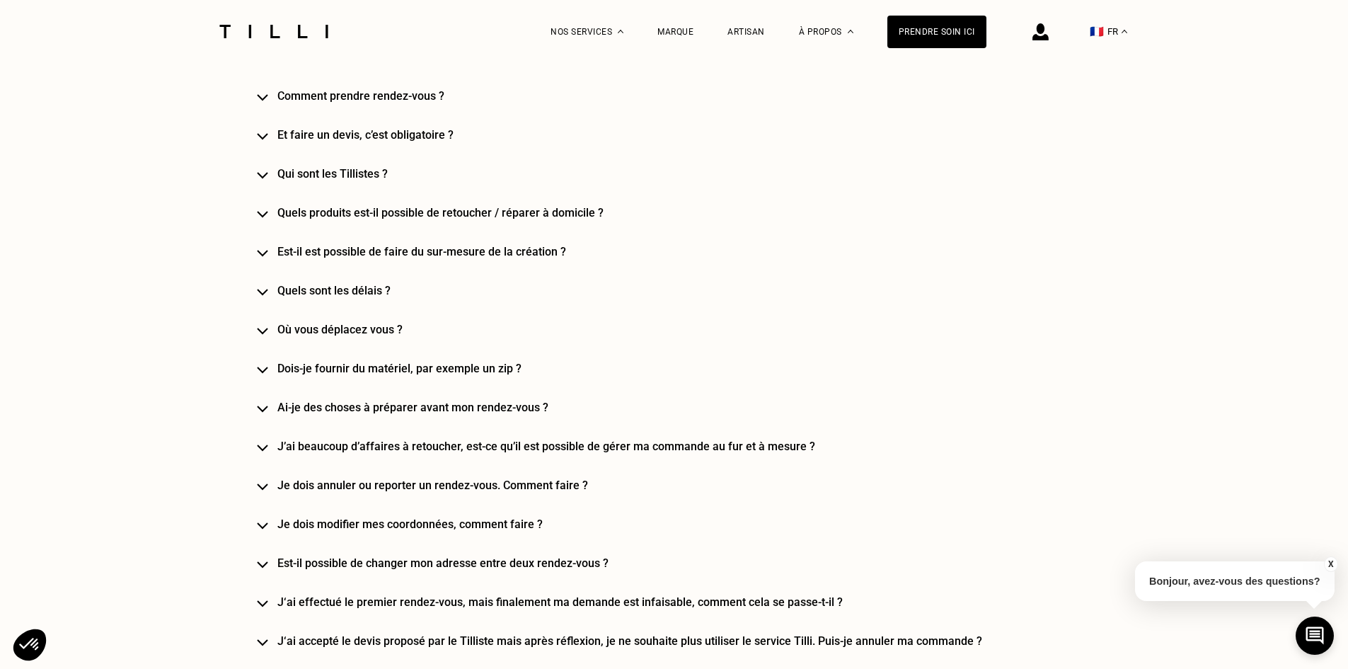
scroll to position [1203, 0]
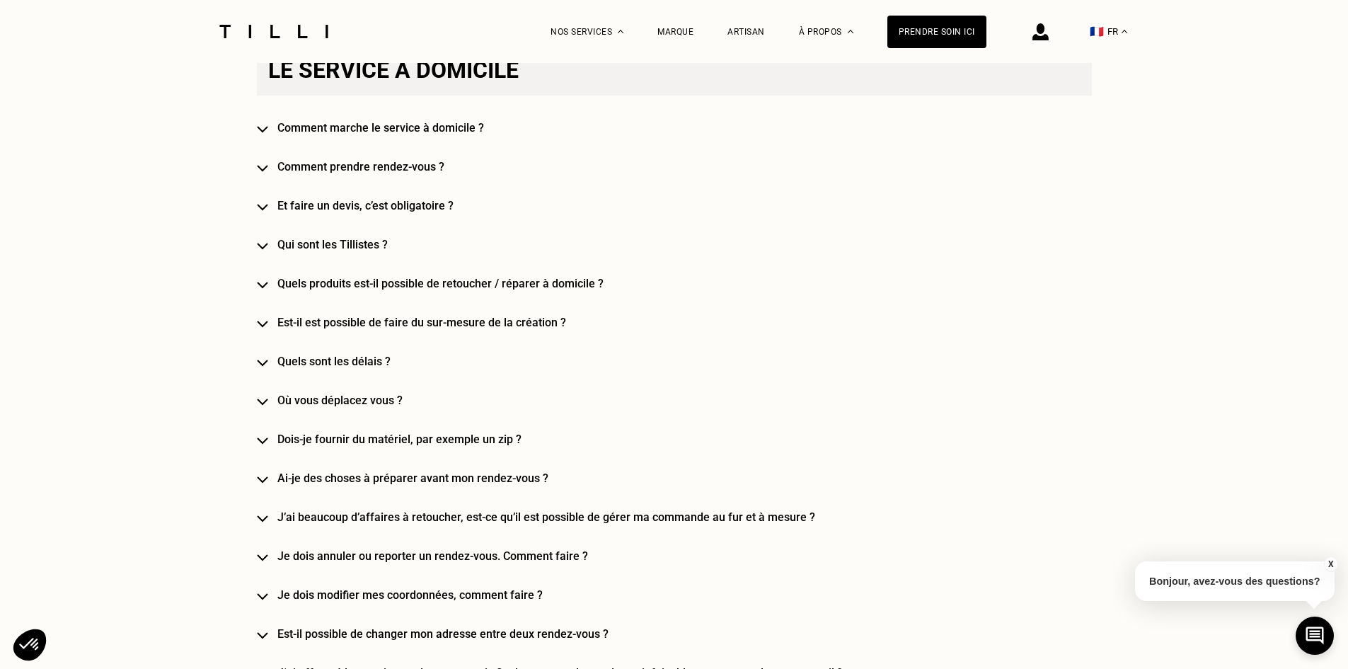
drag, startPoint x: 412, startPoint y: 158, endPoint x: 409, endPoint y: 147, distance: 11.7
click at [411, 158] on div "Le service à domicile Comment marche le service à domicile ? Comment prendre re…" at bounding box center [674, 479] width 835 height 868
drag, startPoint x: 409, startPoint y: 145, endPoint x: 409, endPoint y: 134, distance: 10.6
click at [409, 144] on div "Le service à domicile Comment marche le service à domicile ? Comment prendre re…" at bounding box center [674, 479] width 835 height 868
click at [409, 134] on h4 "Comment marche le service à domicile ?" at bounding box center [694, 127] width 835 height 13
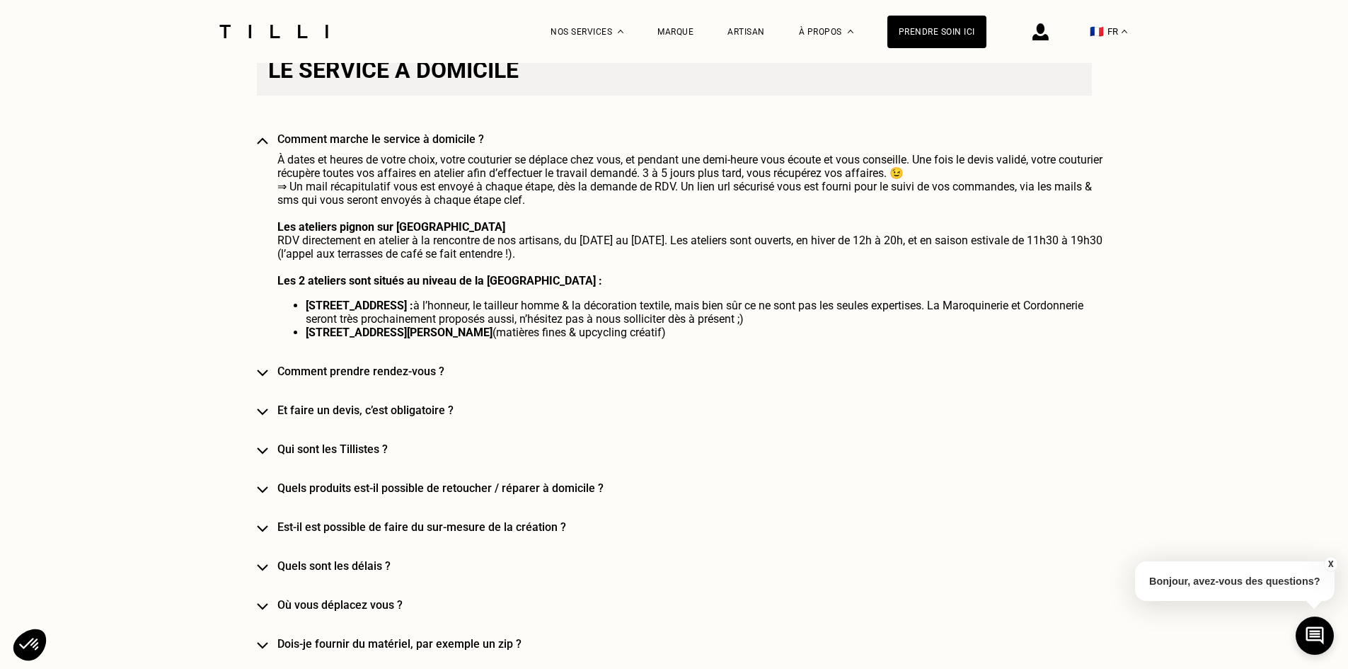
click at [416, 137] on h4 "Comment marche le service à domicile ?" at bounding box center [694, 138] width 835 height 13
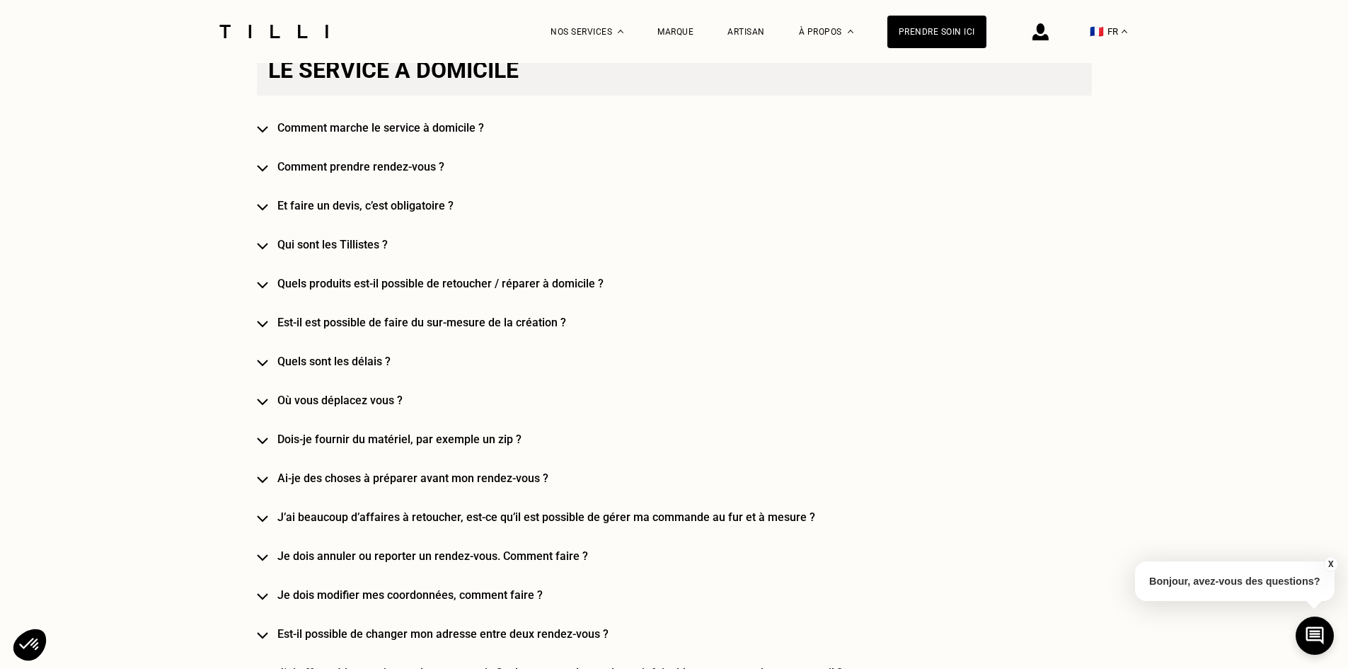
click at [415, 161] on div "Le service à domicile Comment marche le service à domicile ? Comment prendre re…" at bounding box center [674, 479] width 835 height 868
click at [416, 163] on div "Le service à domicile Comment marche le service à domicile ? Comment prendre re…" at bounding box center [674, 479] width 835 height 868
click at [424, 166] on h4 "Comment prendre rendez-vous ?" at bounding box center [694, 166] width 835 height 13
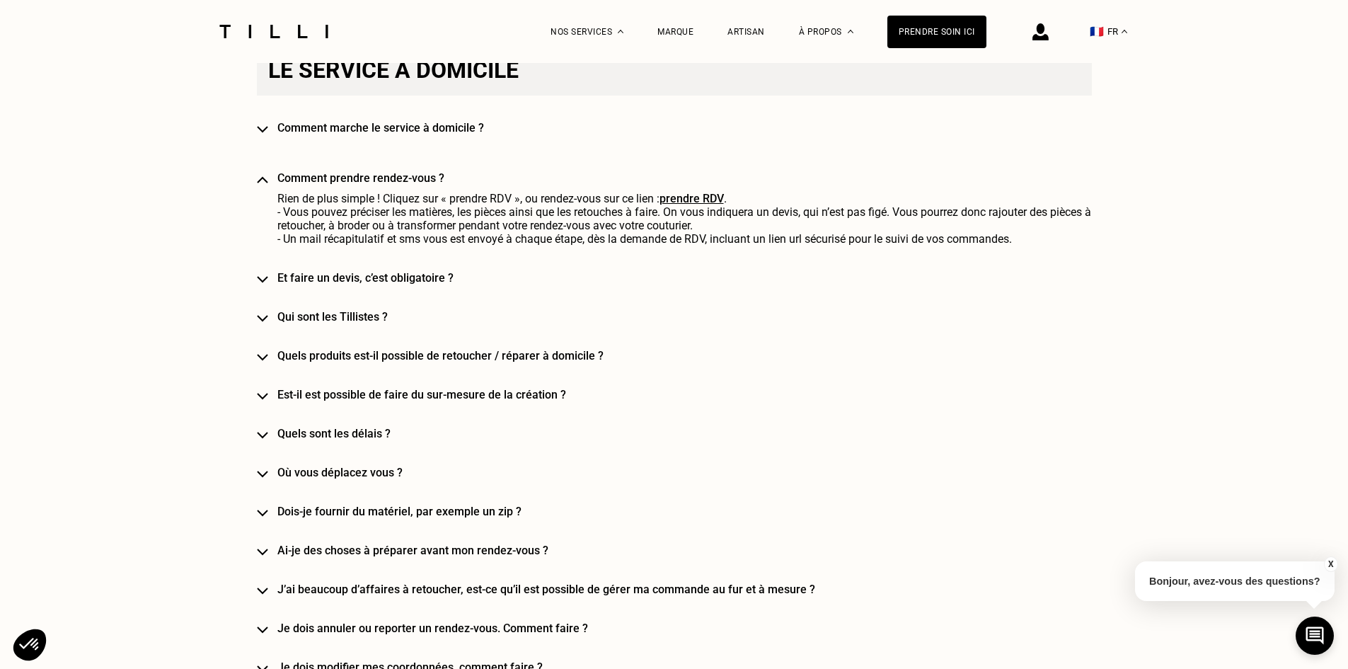
click at [434, 185] on h4 "Comment prendre rendez-vous ?" at bounding box center [694, 177] width 835 height 13
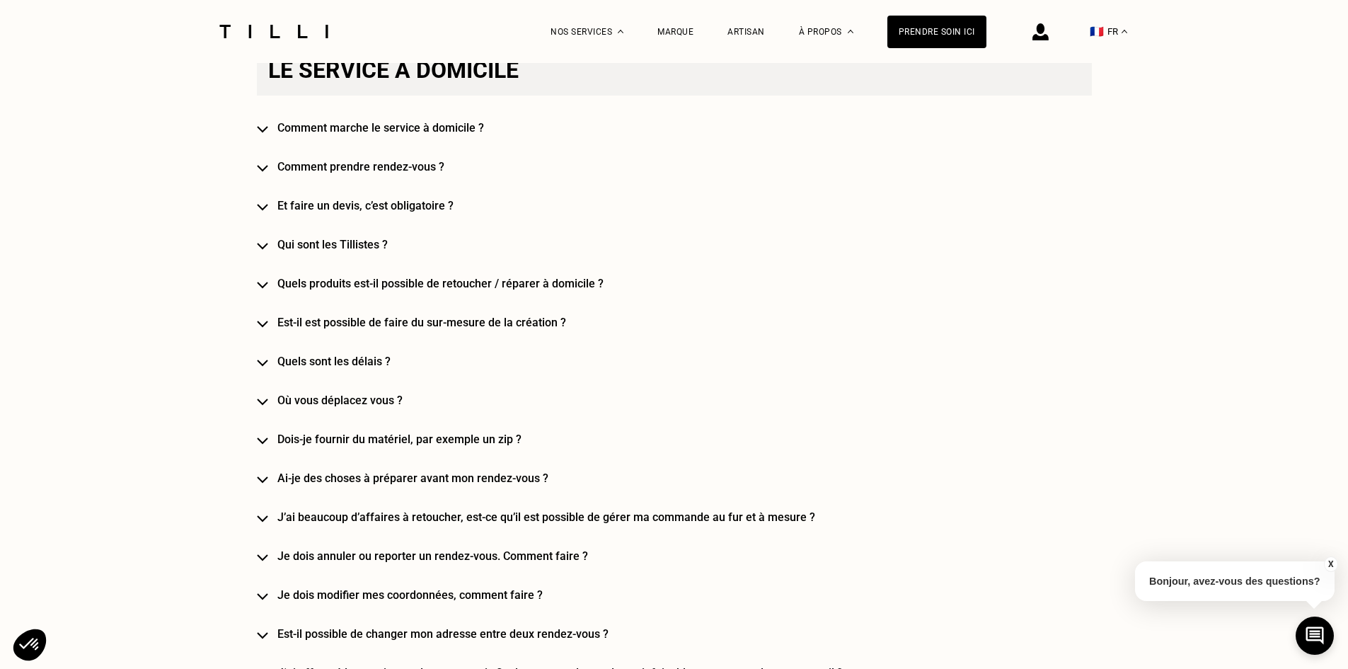
click at [427, 200] on div "Le service à domicile Comment marche le service à domicile ? Comment prendre re…" at bounding box center [674, 479] width 835 height 868
click at [432, 202] on div "Le service à domicile Comment marche le service à domicile ? Comment prendre re…" at bounding box center [674, 479] width 835 height 868
click at [432, 205] on h4 "Et faire un devis, c’est obligatoire ?" at bounding box center [694, 205] width 835 height 13
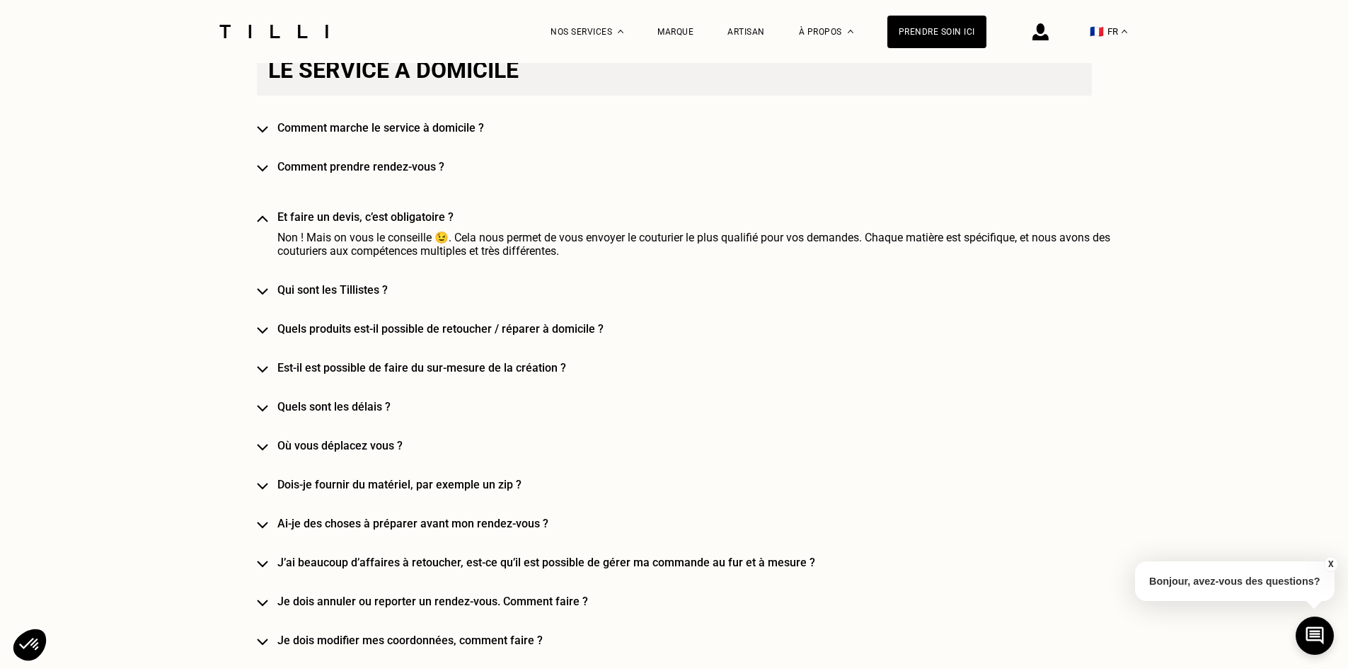
click at [439, 216] on h4 "Et faire un devis, c’est obligatoire ?" at bounding box center [694, 216] width 835 height 13
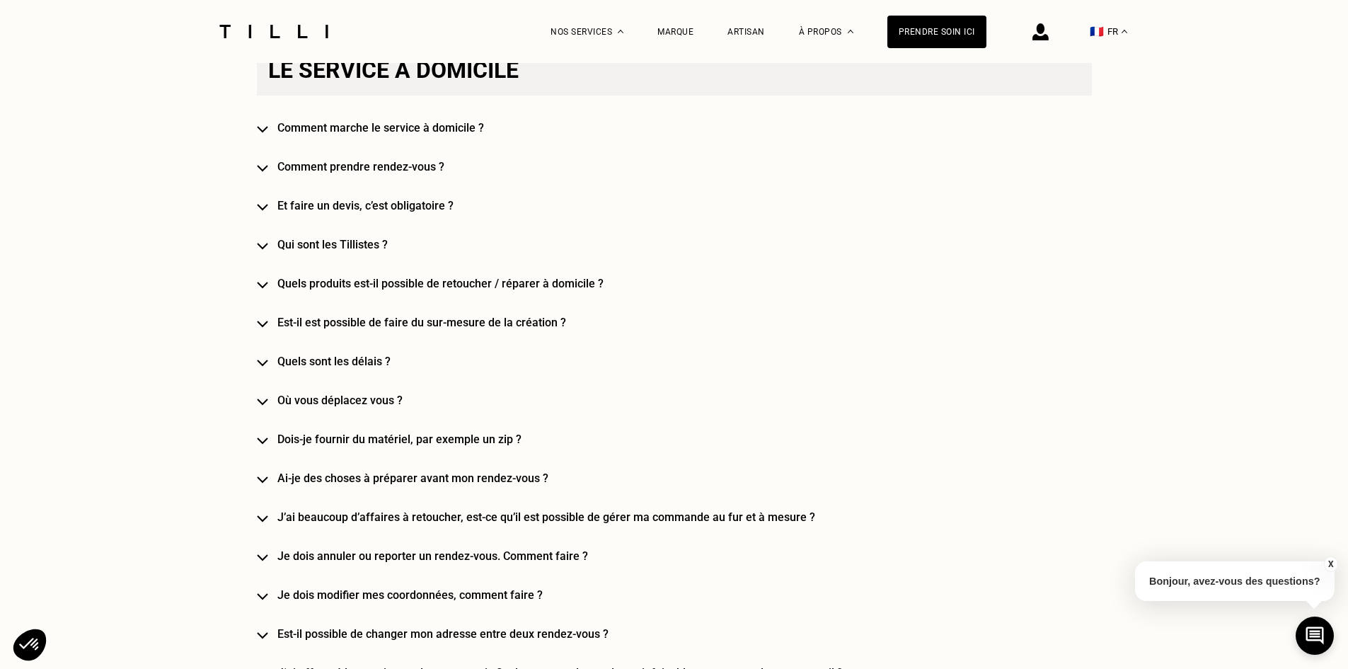
click at [371, 251] on h4 "Qui sont les Tillistes ?" at bounding box center [694, 244] width 835 height 13
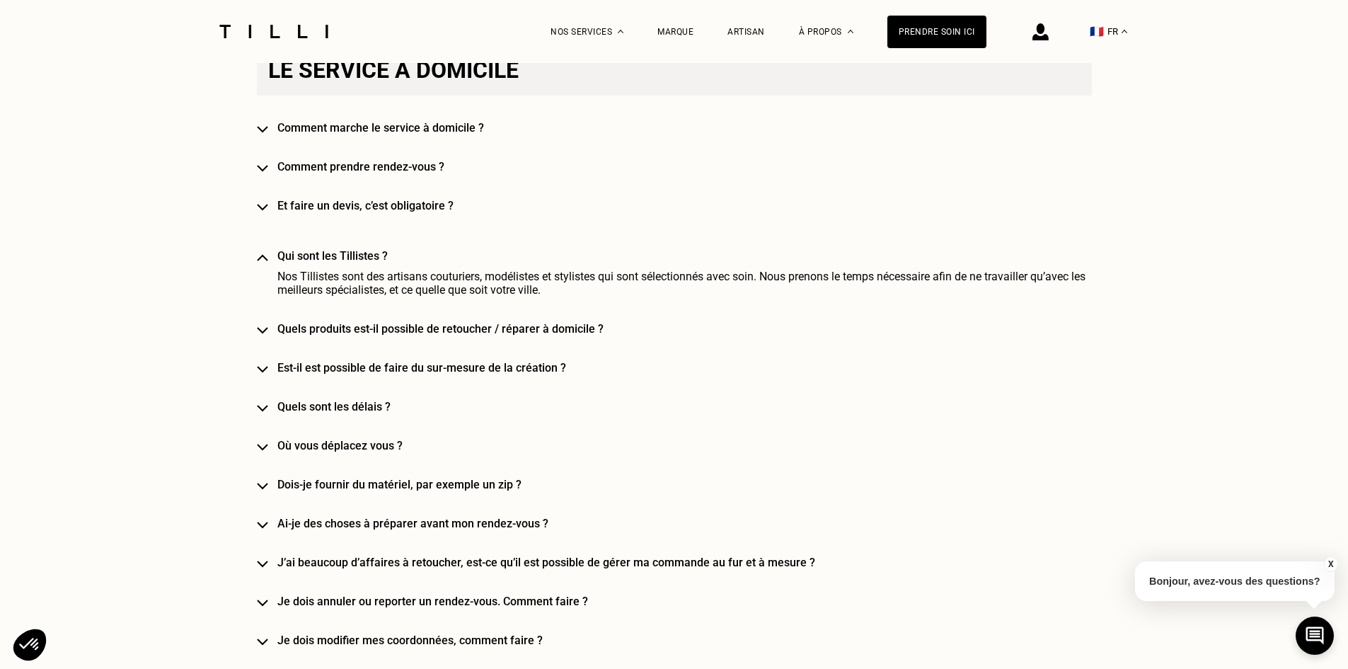
click at [379, 257] on h4 "Qui sont les Tillistes ?" at bounding box center [694, 255] width 835 height 13
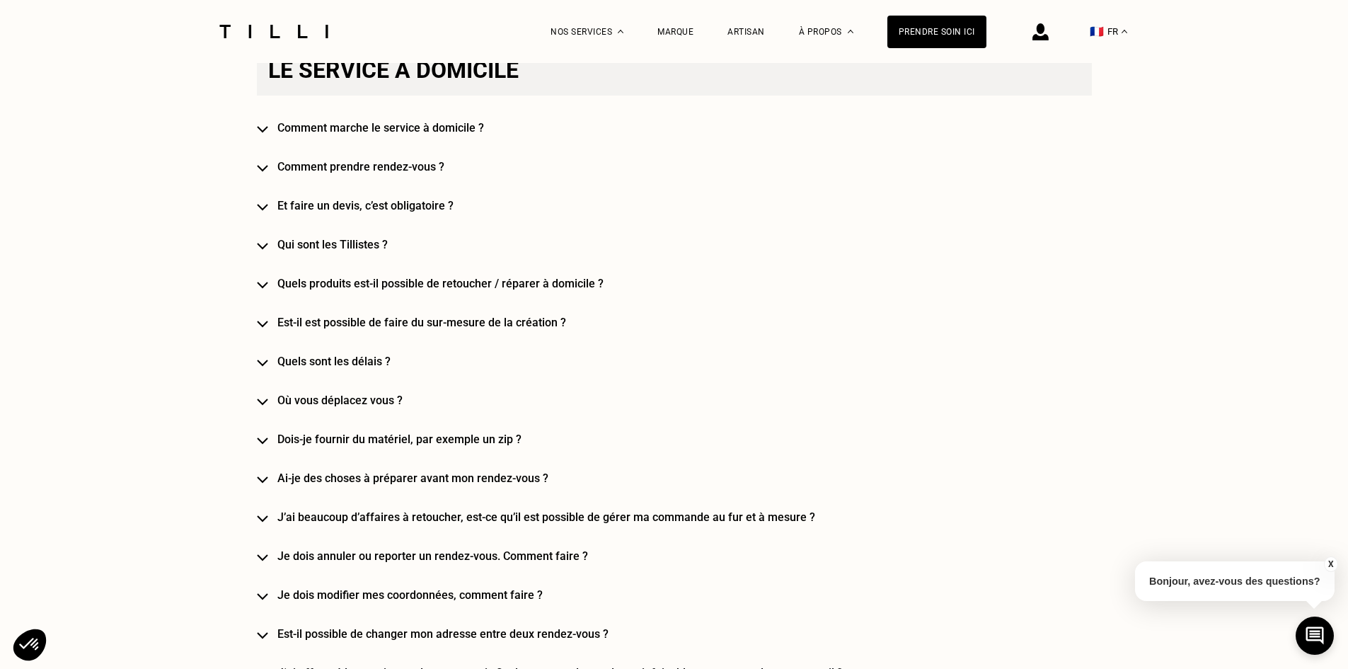
click at [384, 248] on h4 "Qui sont les Tillistes ?" at bounding box center [694, 244] width 835 height 13
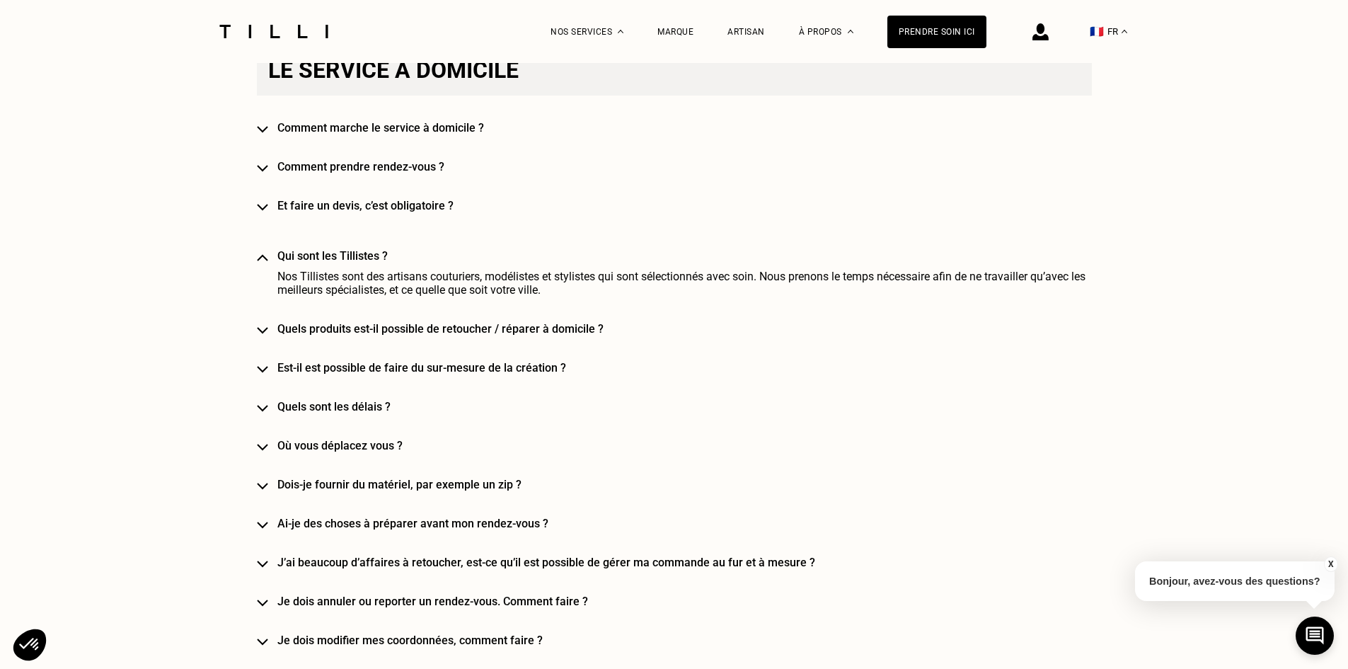
click at [386, 256] on h4 "Qui sont les Tillistes ?" at bounding box center [694, 255] width 835 height 13
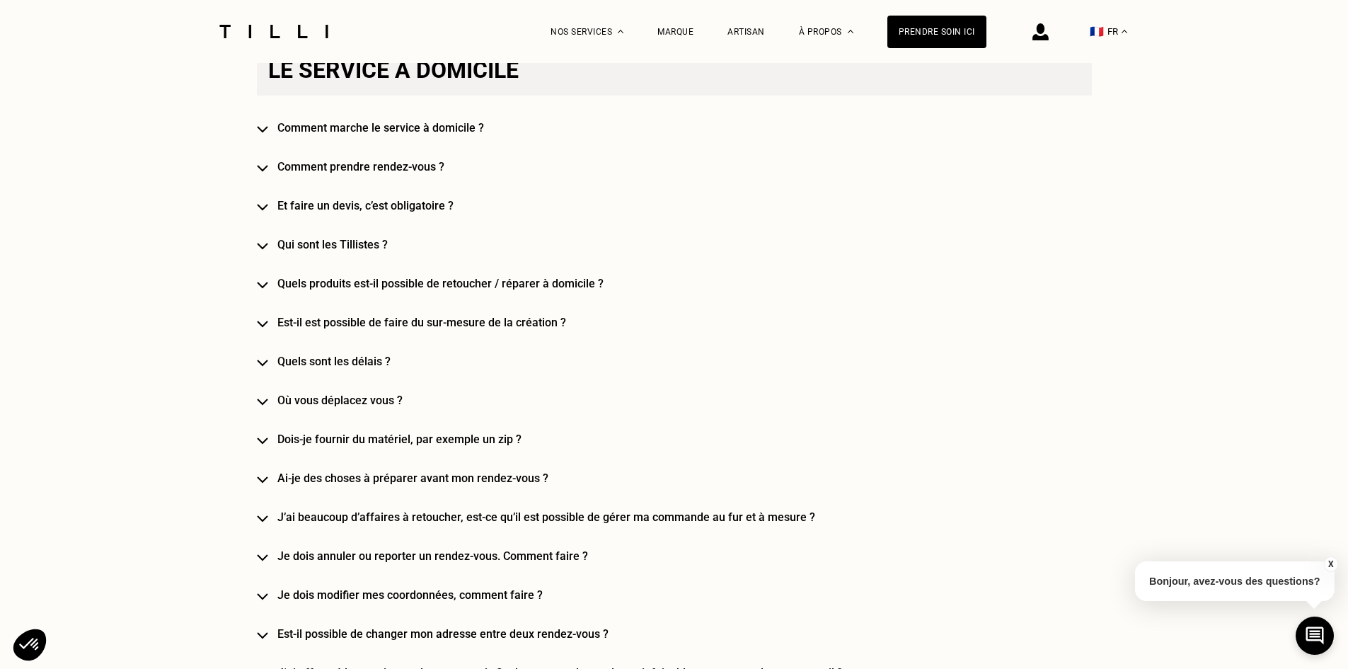
click at [398, 282] on h4 "Quels produits est-il possible de retoucher / réparer à domicile ?" at bounding box center [694, 283] width 835 height 13
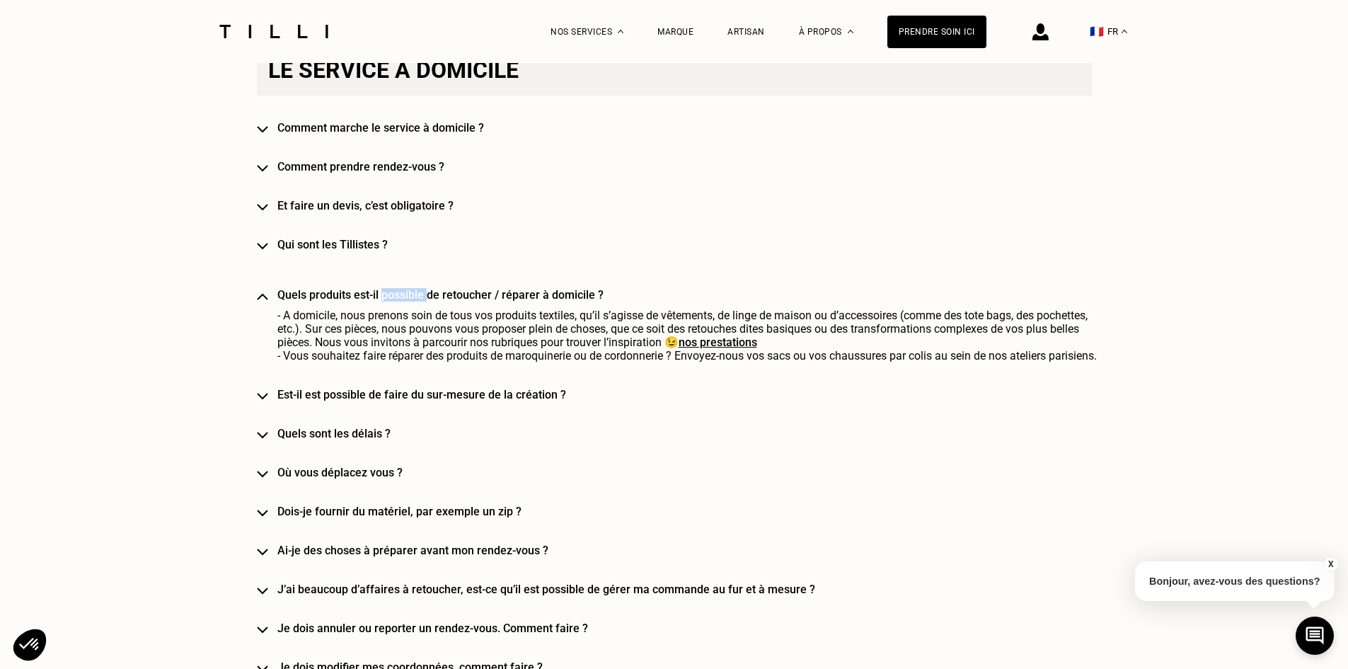
click at [398, 282] on div "Le service à domicile Comment marche le service à domicile ? Comment prendre re…" at bounding box center [674, 515] width 835 height 940
click at [404, 289] on div "Le service à domicile Comment marche le service à domicile ? Comment prendre re…" at bounding box center [674, 515] width 835 height 940
click at [654, 354] on p "- A domicile, nous prenons soin de tous vos produits textiles, qu’il s’agisse d…" at bounding box center [694, 335] width 835 height 54
click at [526, 314] on p "- A domicile, nous prenons soin de tous vos produits textiles, qu’il s’agisse d…" at bounding box center [694, 335] width 835 height 54
click at [520, 298] on h4 "Quels produits est-il possible de retoucher / réparer à domicile ?" at bounding box center [694, 294] width 835 height 13
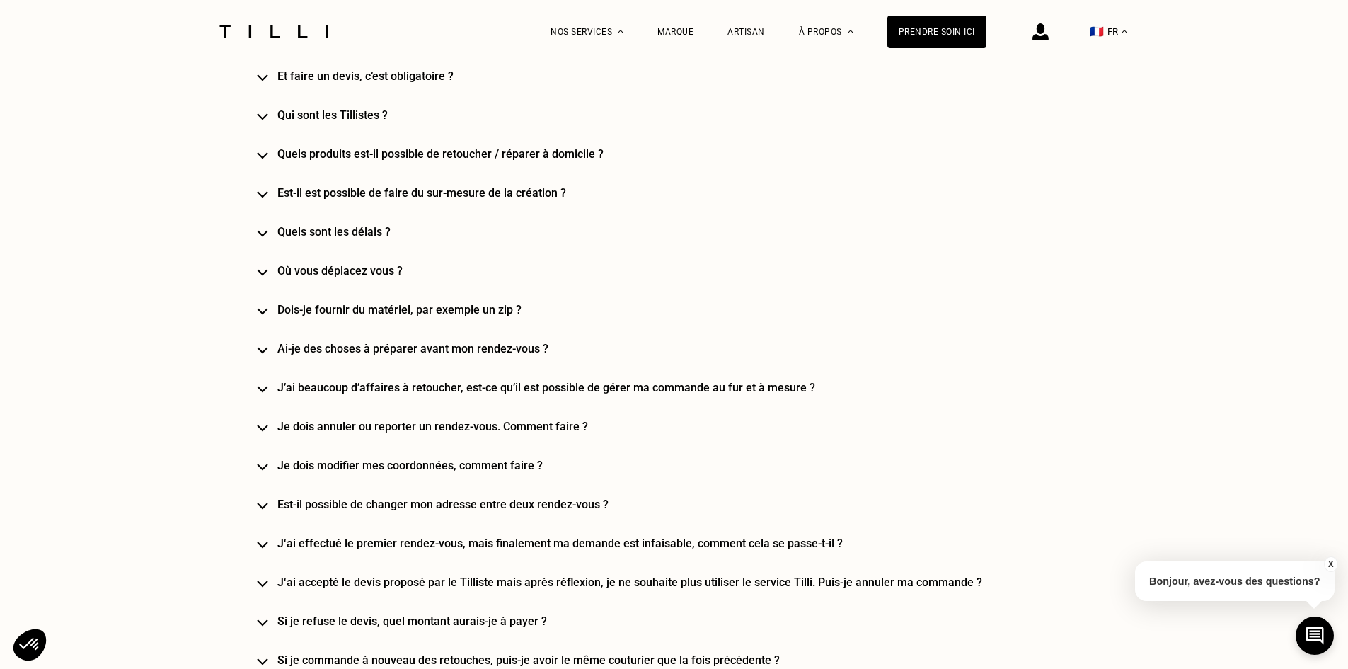
scroll to position [1344, 0]
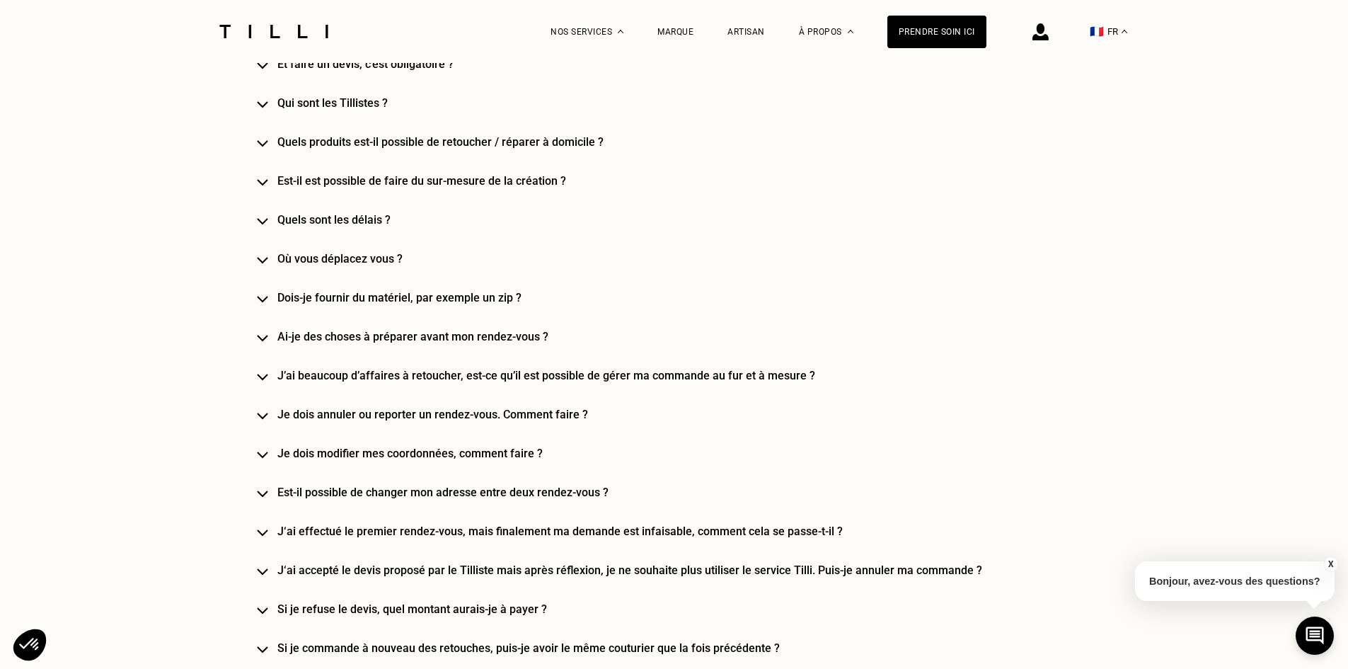
click at [393, 265] on h4 "Où vous déplacez vous ?" at bounding box center [694, 258] width 835 height 13
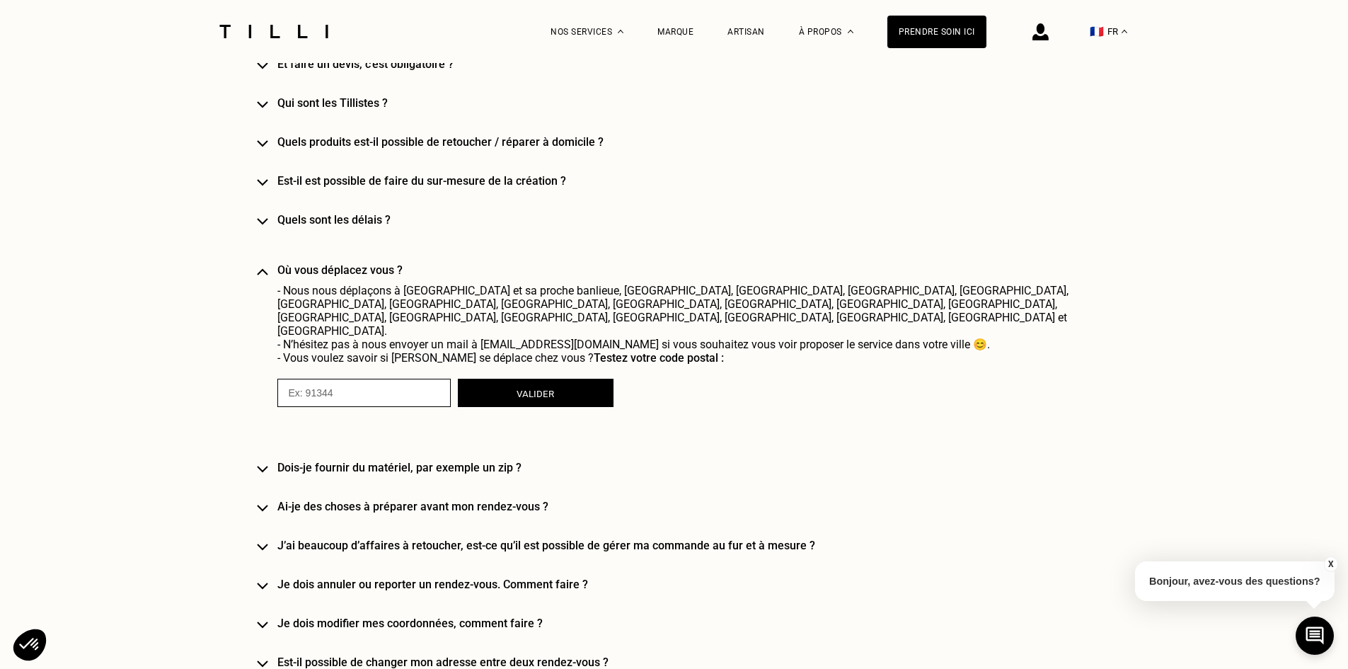
click at [390, 262] on div "Le service à domicile Comment marche le service à domicile ? Comment prendre re…" at bounding box center [674, 422] width 835 height 1038
click at [389, 268] on h4 "Où vous déplacez vous ?" at bounding box center [694, 269] width 835 height 13
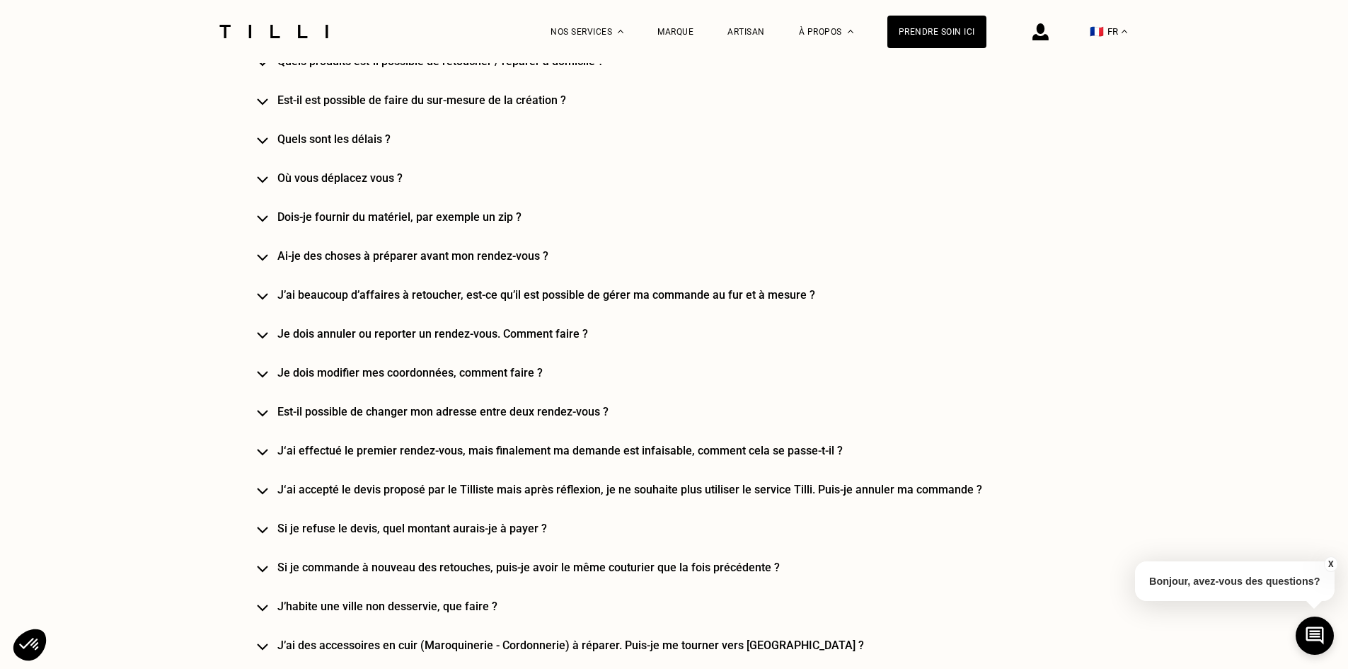
scroll to position [1486, 0]
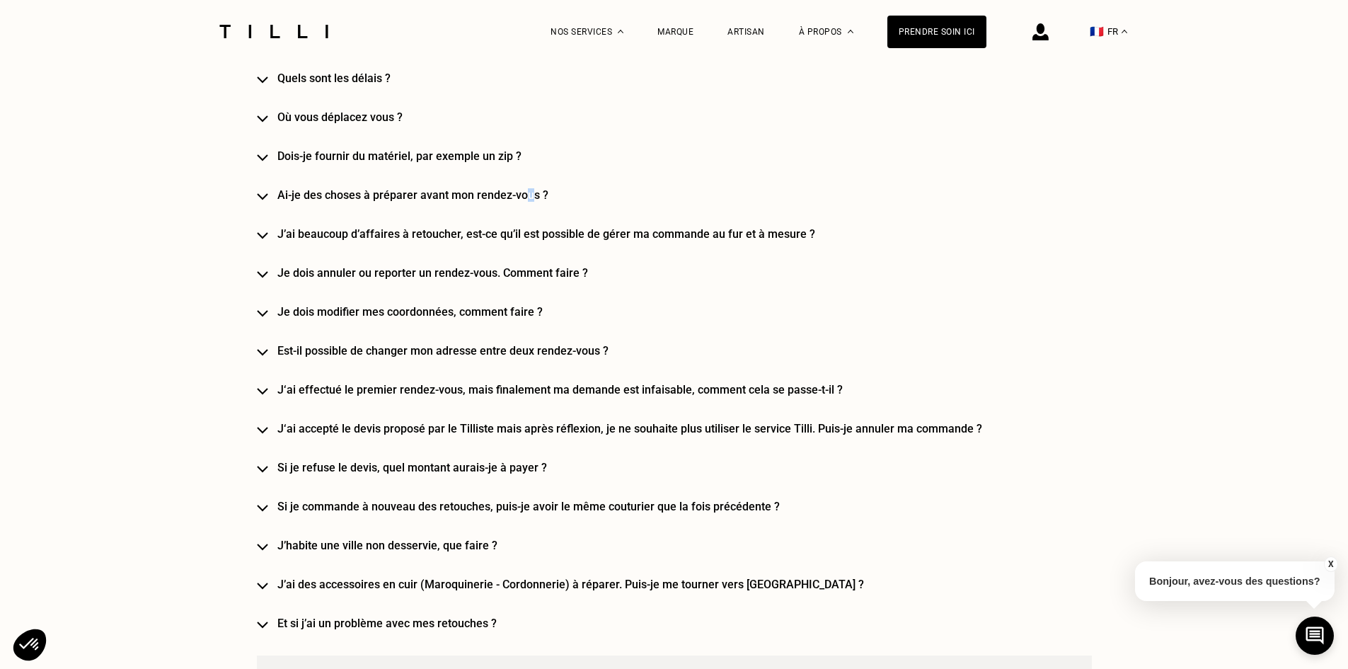
click at [531, 198] on h4 "Ai-je des choses à préparer avant mon rendez-vous ?" at bounding box center [694, 194] width 835 height 13
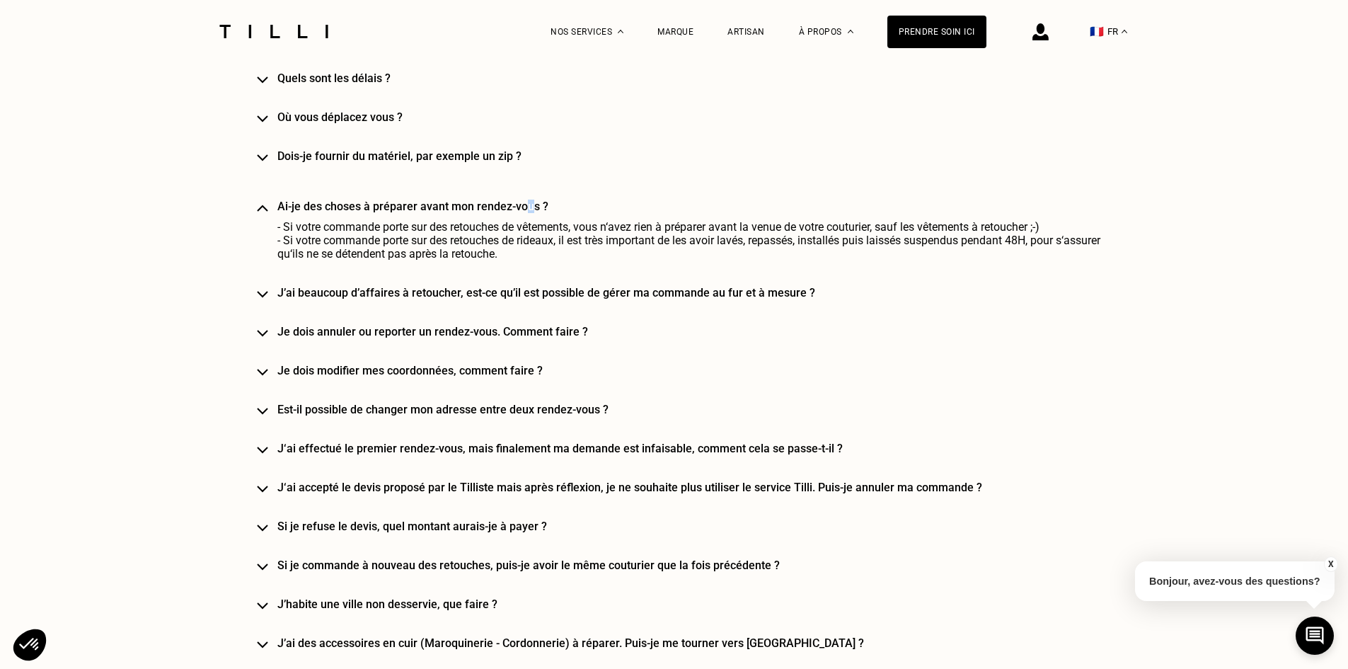
click at [531, 198] on div "Le service à domicile Comment marche le service à domicile ? Comment prendre re…" at bounding box center [674, 225] width 835 height 927
click at [503, 219] on div "Ai-je des choses à préparer avant mon rendez-vous ? - Si votre commande porte s…" at bounding box center [694, 229] width 835 height 61
click at [504, 209] on h4 "Ai-je des choses à préparer avant mon rendez-vous ?" at bounding box center [694, 205] width 835 height 13
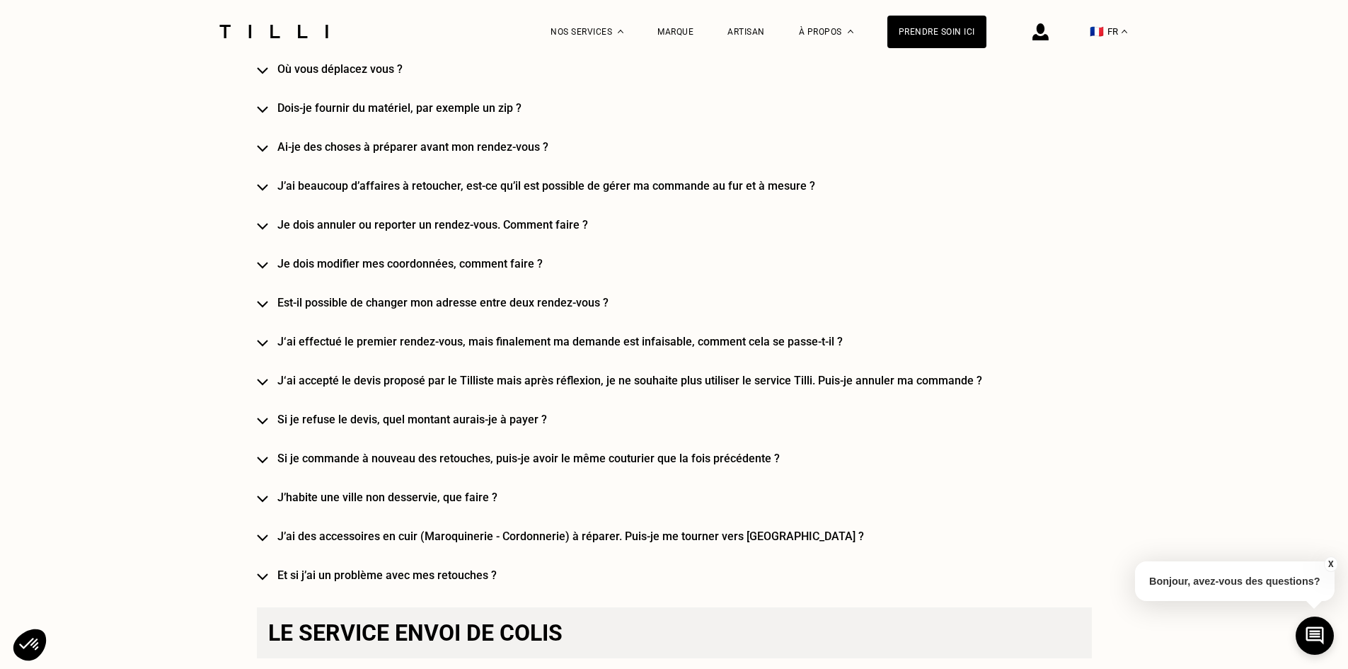
scroll to position [1627, 0]
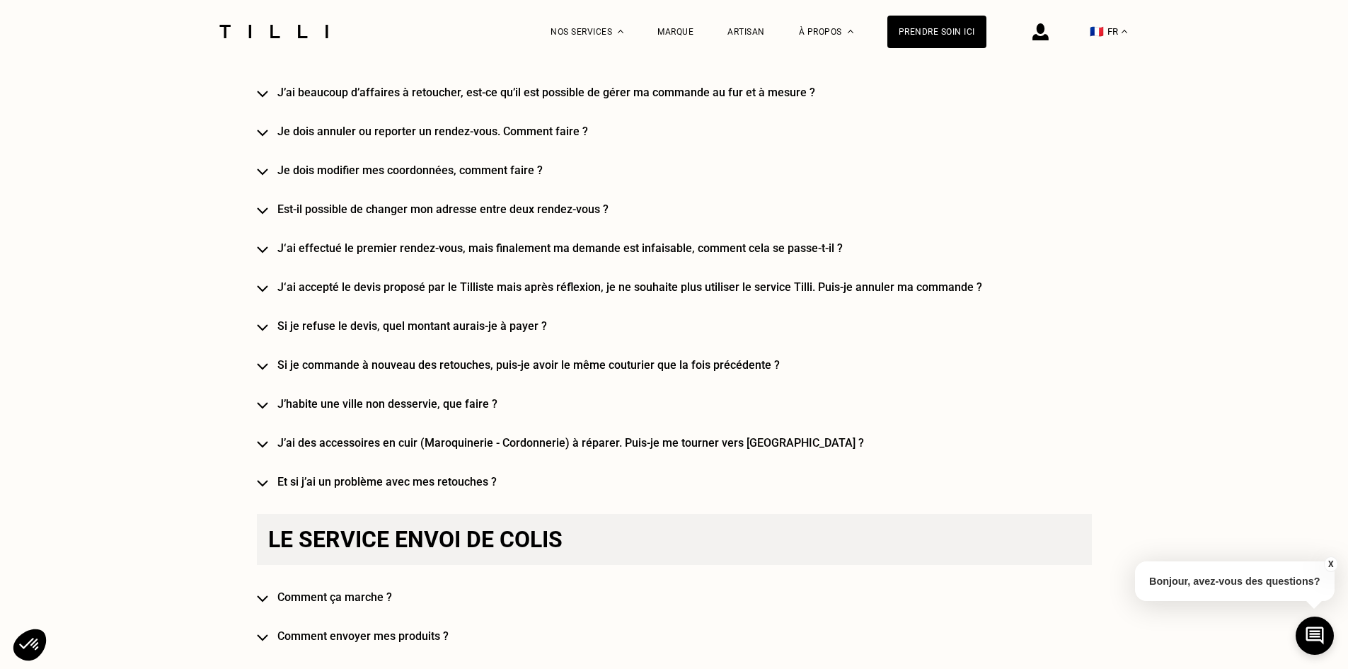
click at [525, 255] on h4 "J‘ai effectué le premier rendez-vous, mais finalement ma demande est infaisable…" at bounding box center [694, 247] width 835 height 13
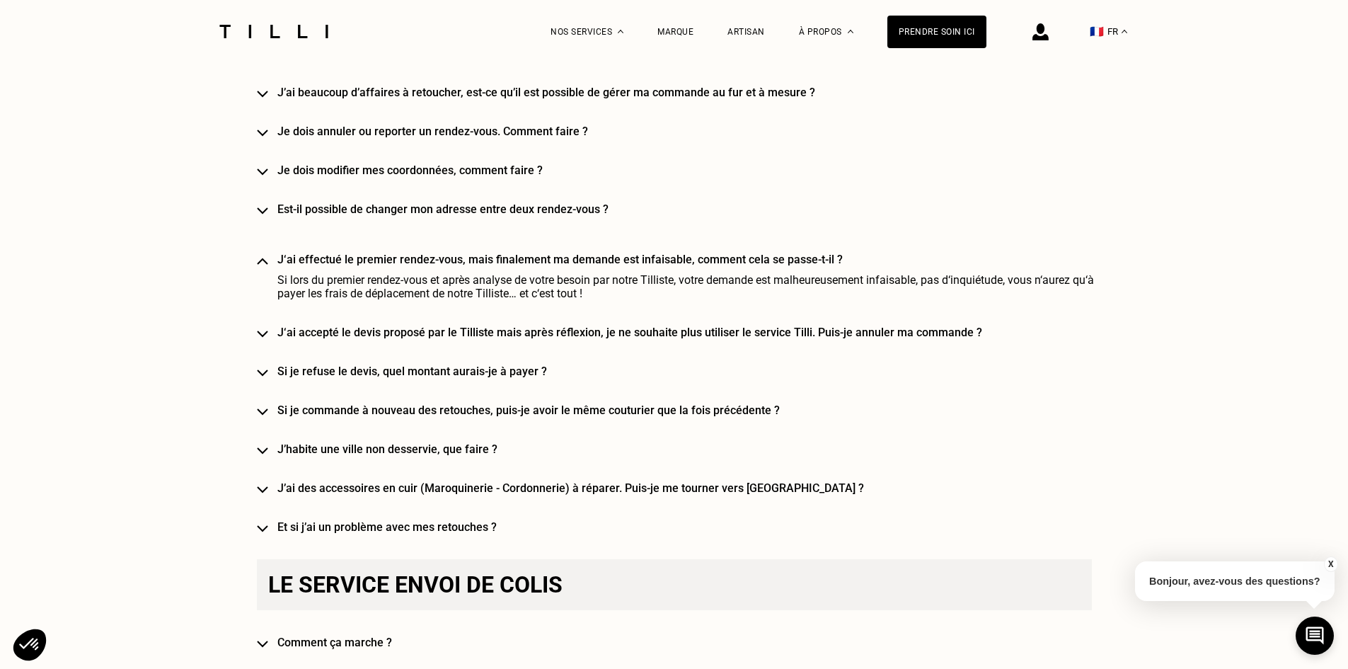
click at [536, 262] on h4 "J‘ai effectué le premier rendez-vous, mais finalement ma demande est infaisable…" at bounding box center [694, 259] width 835 height 13
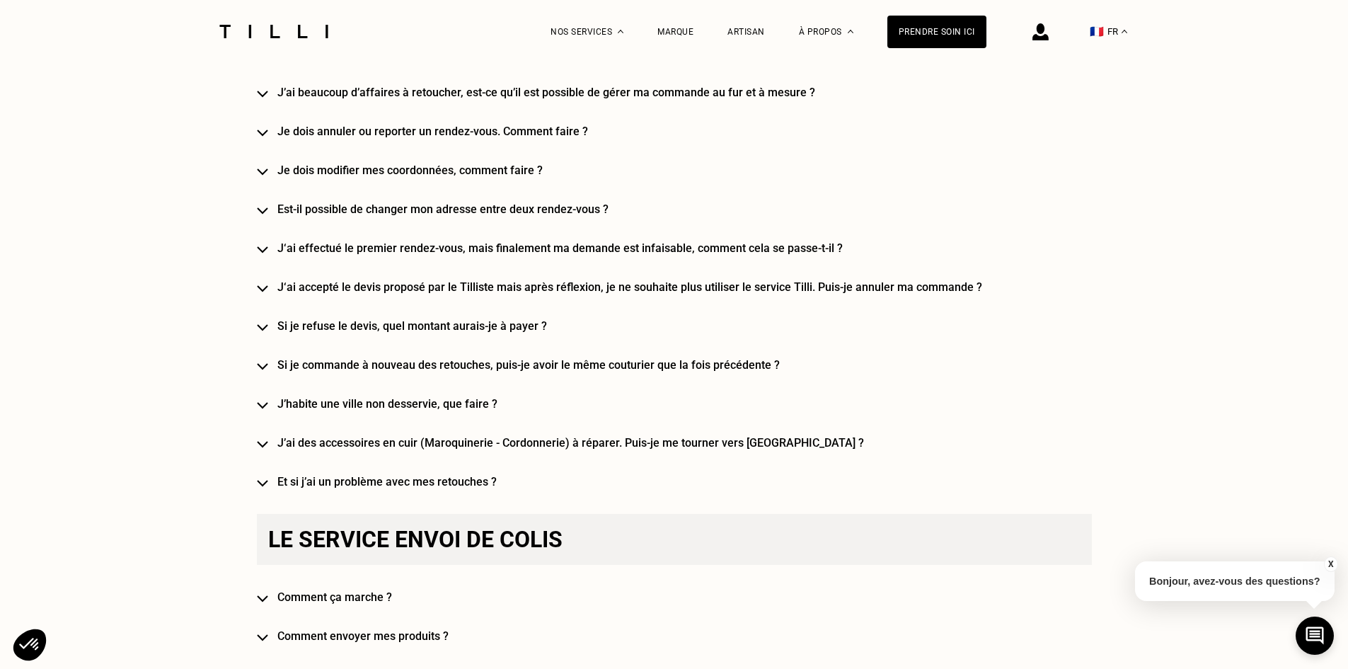
click at [508, 260] on div "Le service à domicile Comment marche le service à domicile ? Comment prendre re…" at bounding box center [674, 54] width 835 height 868
click at [510, 255] on h4 "J‘ai effectué le premier rendez-vous, mais finalement ma demande est infaisable…" at bounding box center [694, 247] width 835 height 13
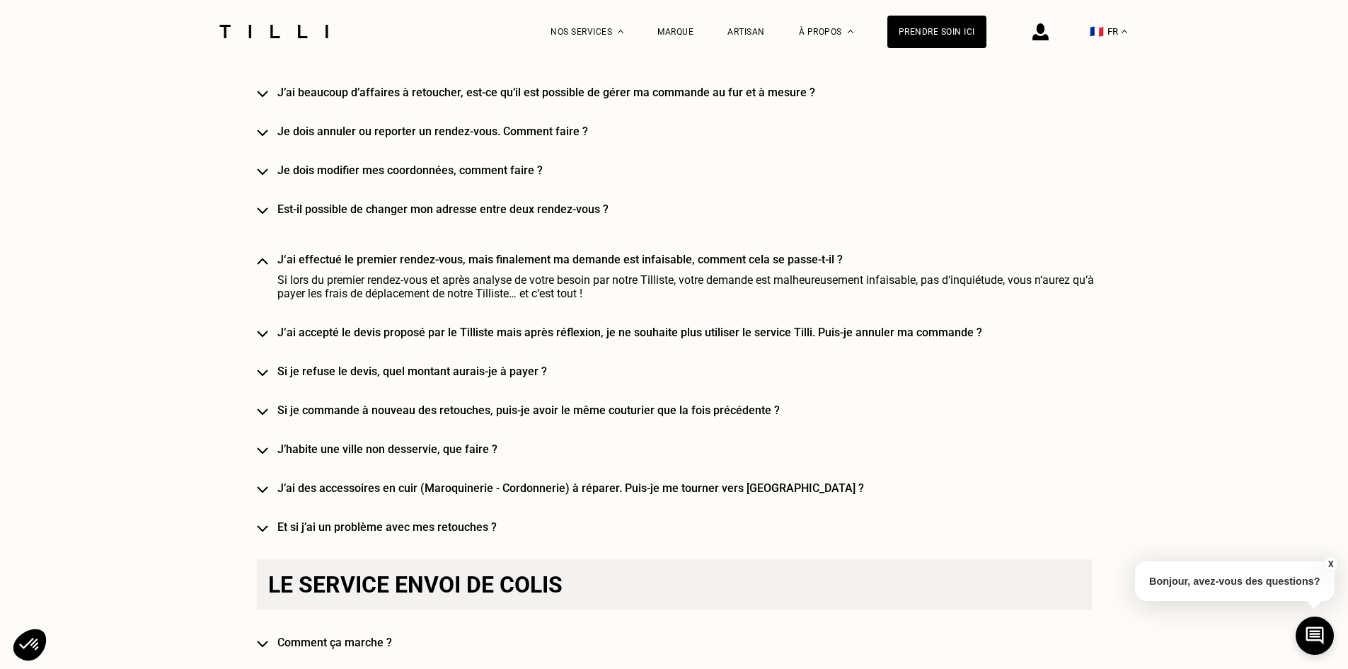
click at [512, 260] on h4 "J‘ai effectué le premier rendez-vous, mais finalement ma demande est infaisable…" at bounding box center [694, 259] width 835 height 13
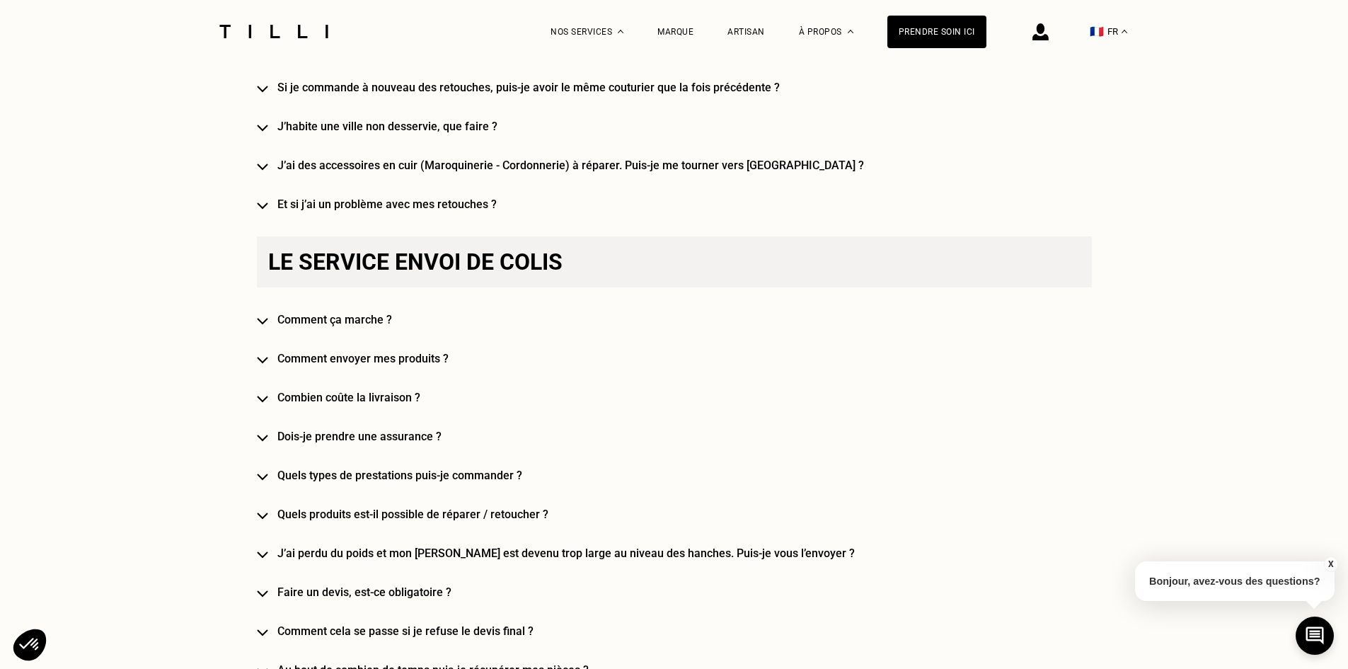
scroll to position [1910, 0]
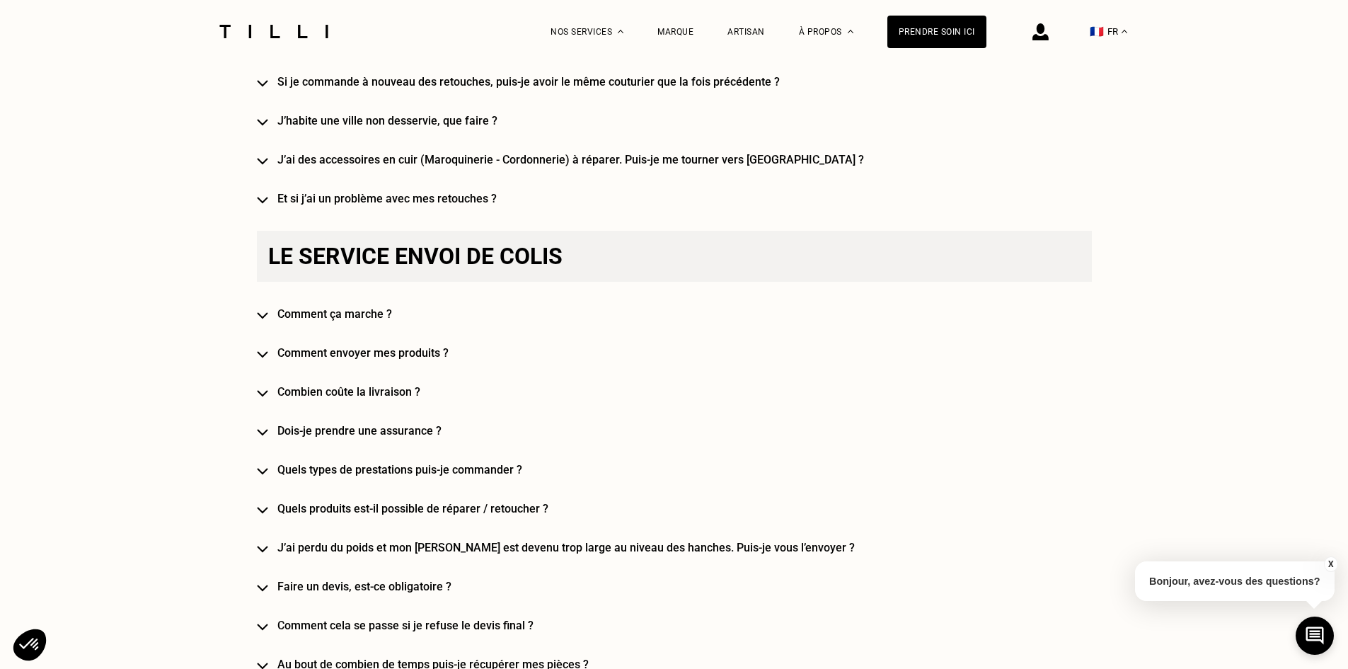
click at [428, 210] on div "Besoin d‘aide [PERSON_NAME] questions les plus fréquentes [PERSON_NAME], qu’est…" at bounding box center [674, 200] width 835 height 2492
click at [424, 202] on h4 "Et si j’ai un problème avec mes retouches ?" at bounding box center [694, 198] width 835 height 13
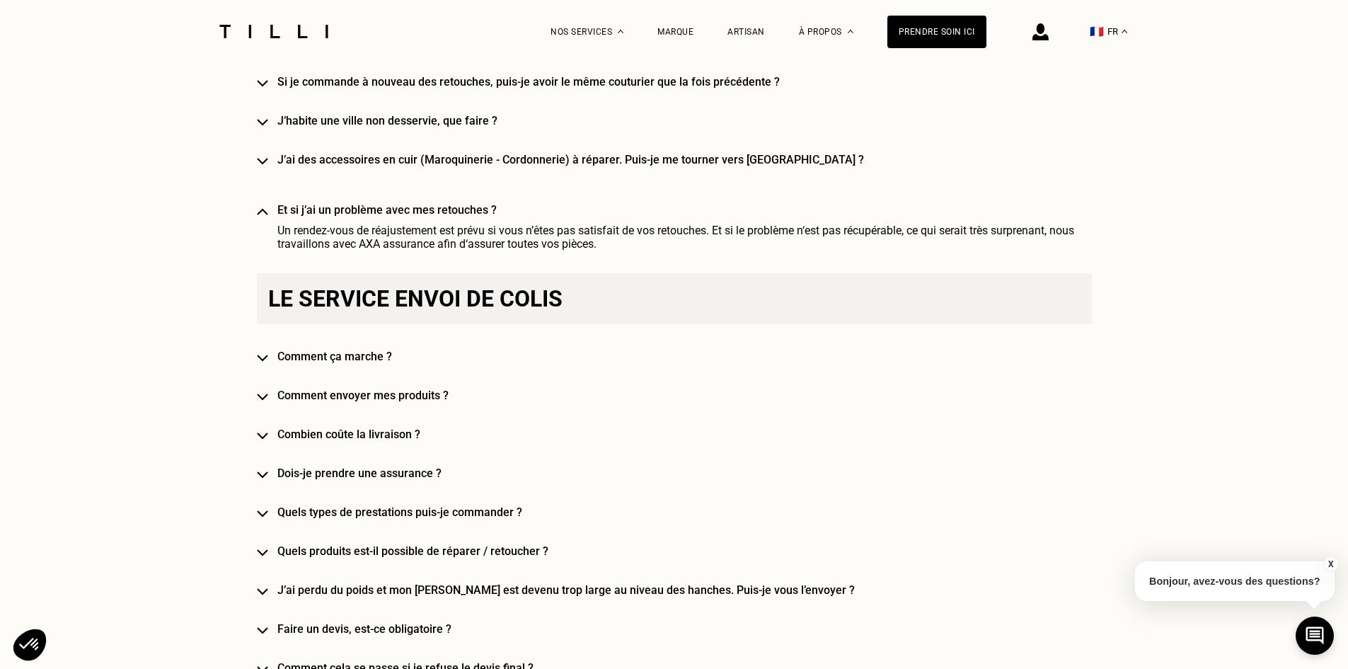
click at [421, 210] on h4 "Et si j’ai un problème avec mes retouches ?" at bounding box center [694, 209] width 835 height 13
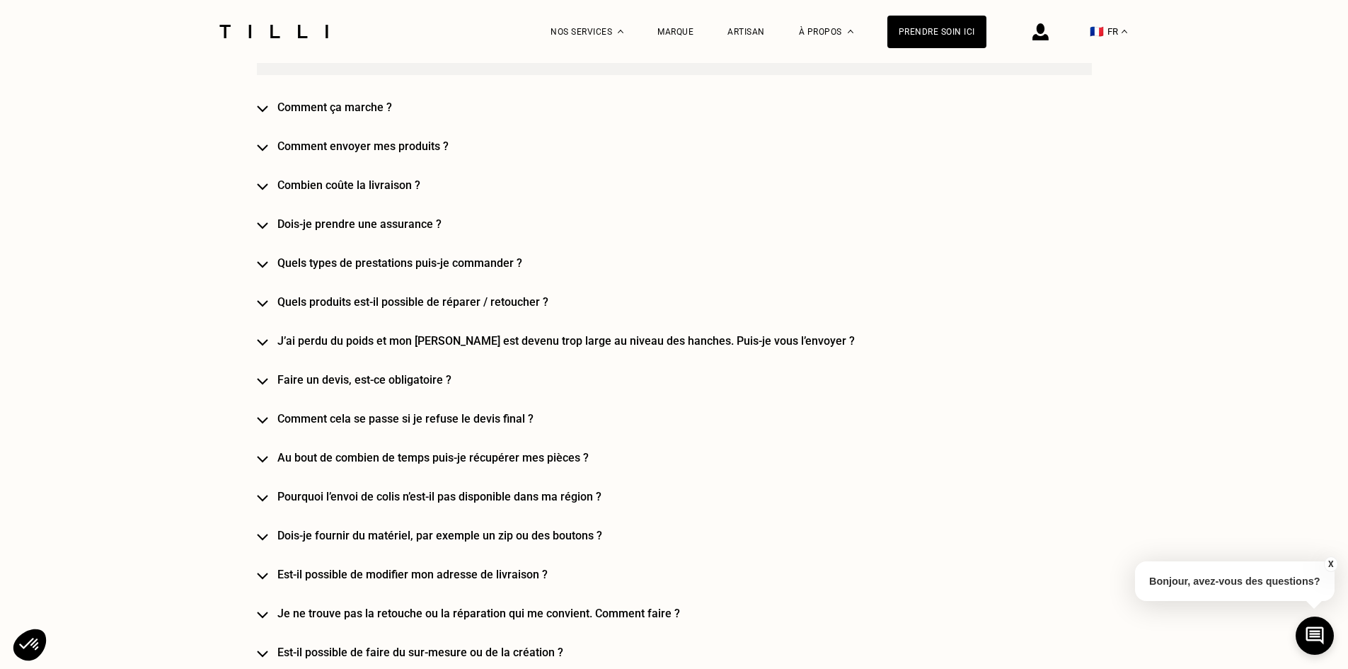
scroll to position [2122, 0]
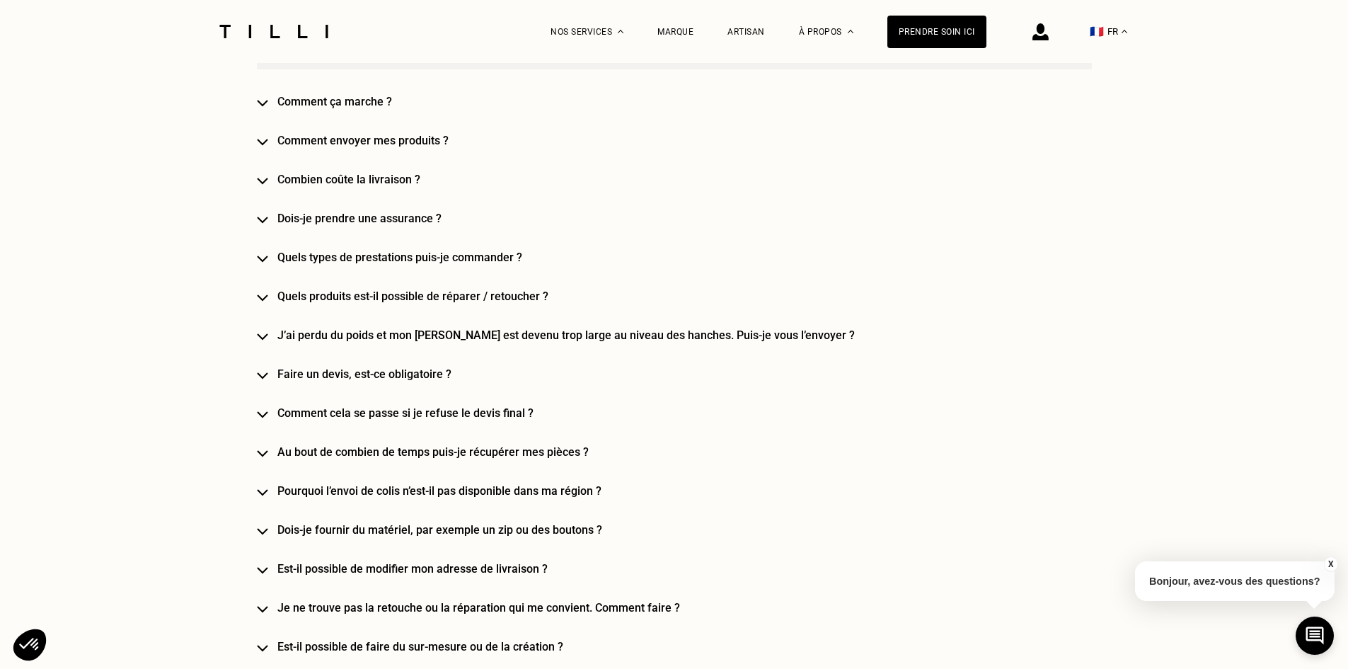
click at [343, 103] on h4 "Comment ça marche ?" at bounding box center [694, 101] width 835 height 13
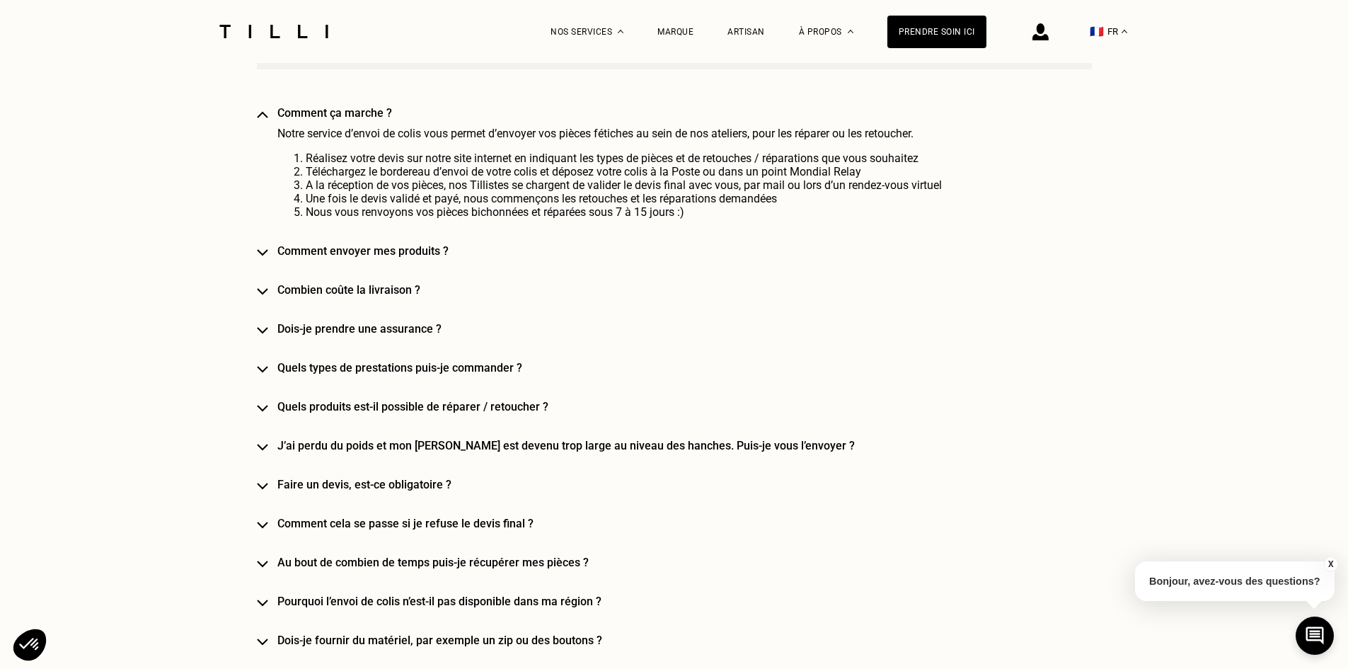
click at [361, 115] on h4 "Comment ça marche ?" at bounding box center [694, 112] width 835 height 13
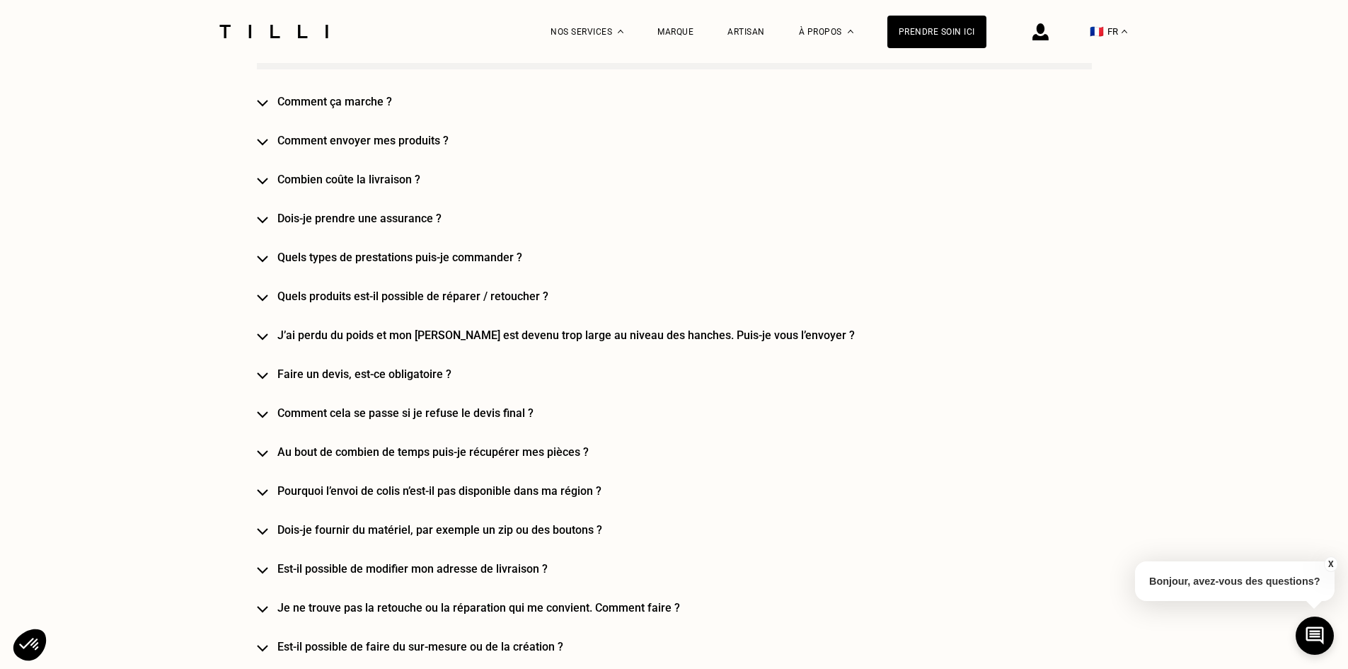
click at [386, 141] on h4 "Comment envoyer mes produits ?" at bounding box center [694, 140] width 835 height 13
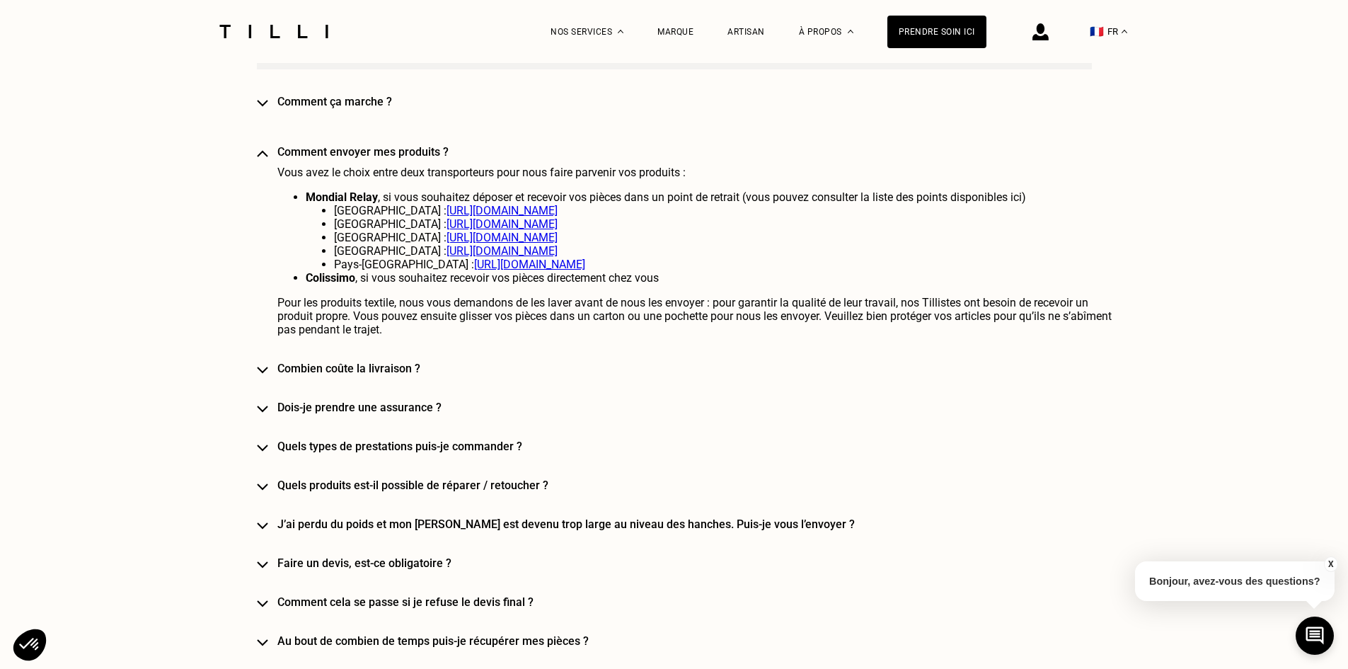
click at [386, 152] on h4 "Comment envoyer mes produits ?" at bounding box center [694, 151] width 835 height 13
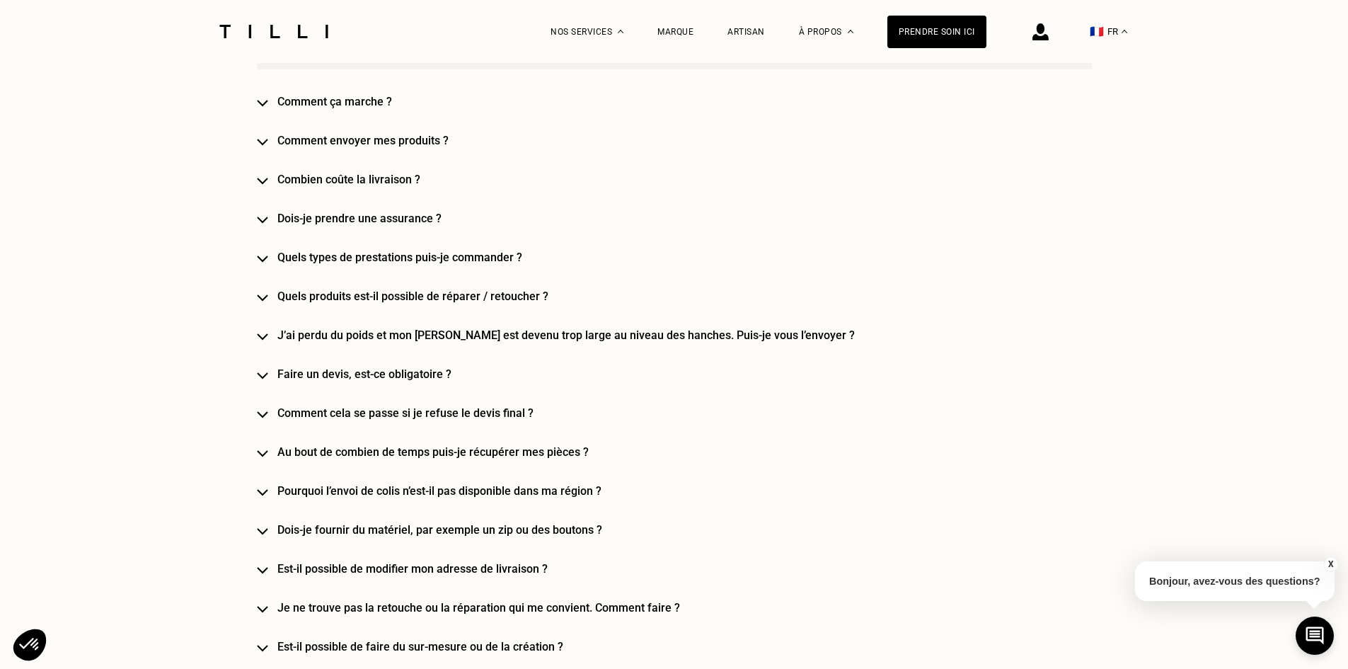
click at [382, 181] on h4 "Combien coûte la livraison ?" at bounding box center [694, 179] width 835 height 13
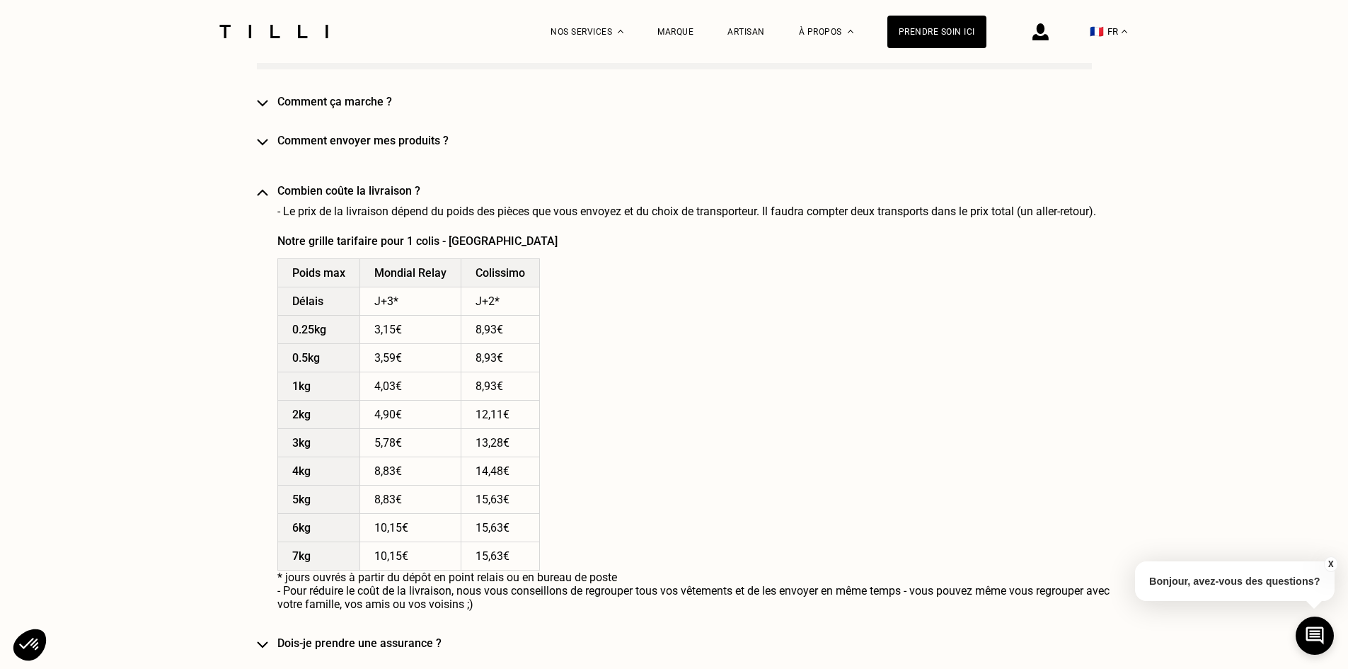
click at [364, 187] on div "Besoin d‘aide [PERSON_NAME] questions les plus fréquentes [PERSON_NAME], qu’est…" at bounding box center [674, 200] width 835 height 2917
click at [364, 190] on h4 "Combien coûte la livraison ?" at bounding box center [694, 190] width 835 height 13
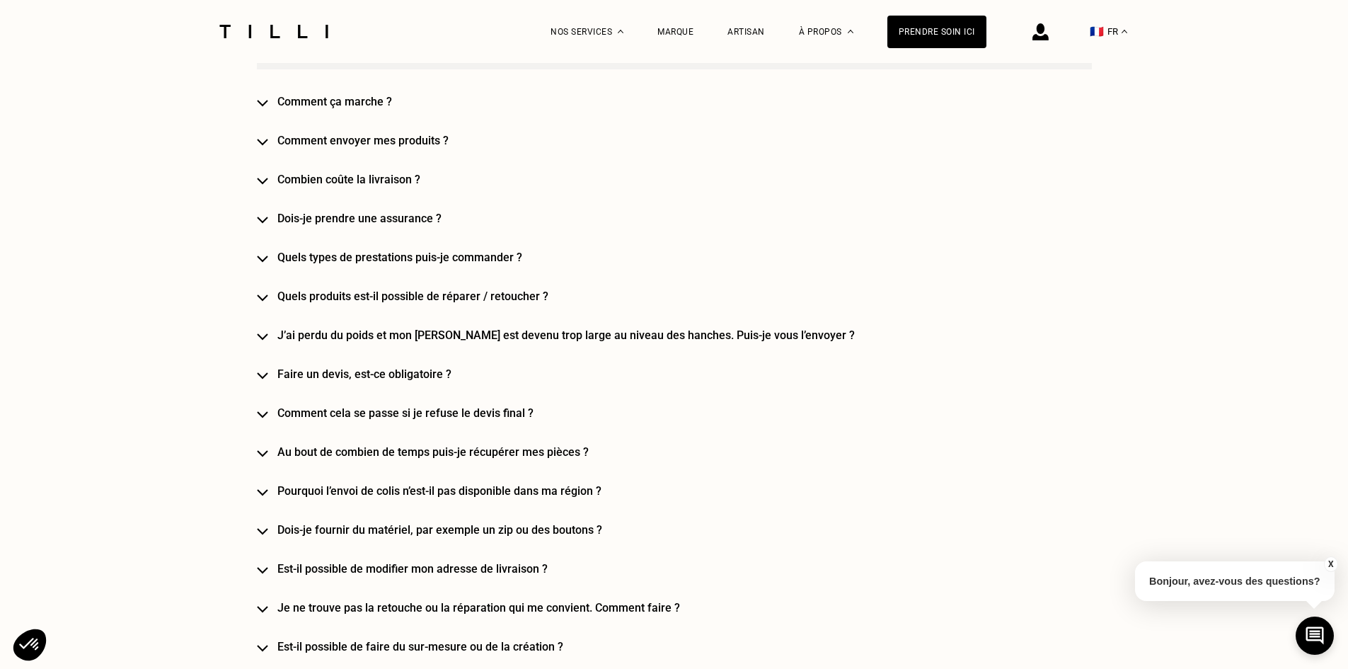
click at [378, 261] on h4 "Quels types de prestations puis-je commander ?" at bounding box center [694, 256] width 835 height 13
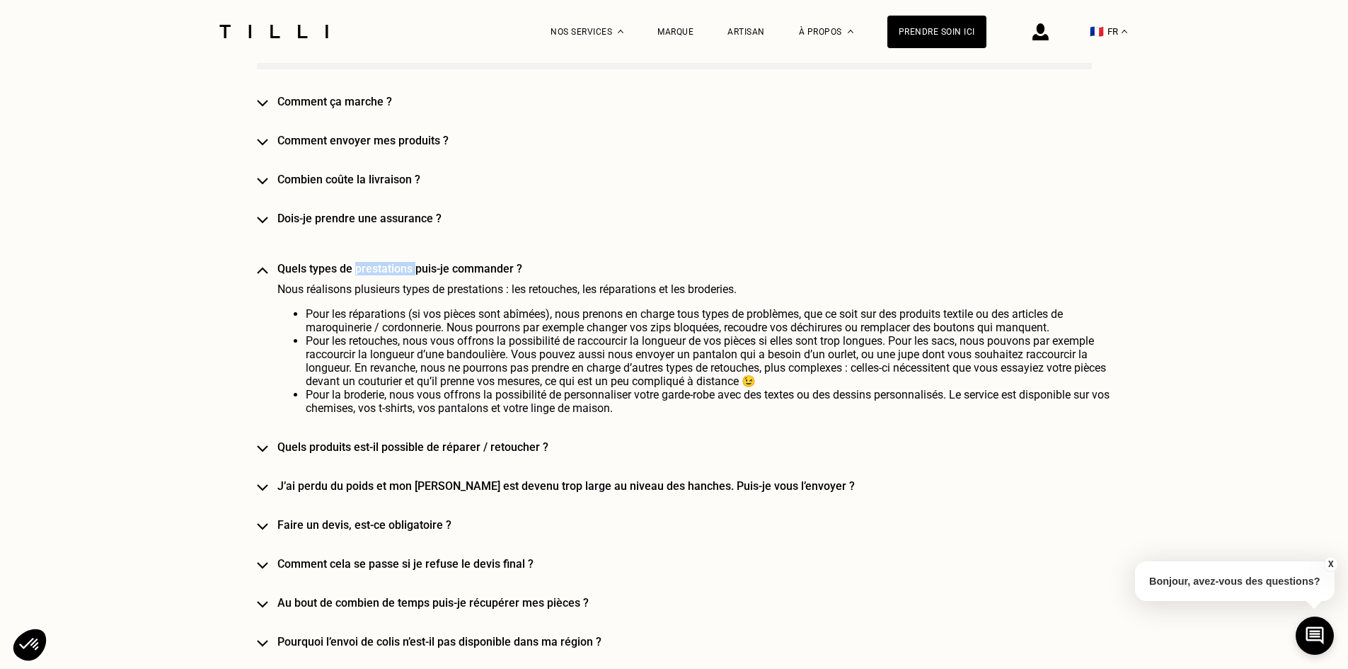
click at [378, 261] on div "Besoin d‘aide [PERSON_NAME] questions les plus fréquentes [PERSON_NAME], qu’est…" at bounding box center [674, 63] width 835 height 2643
click at [380, 265] on div "Besoin d‘aide [PERSON_NAME] questions les plus fréquentes [PERSON_NAME], qu’est…" at bounding box center [674, 63] width 835 height 2643
click at [381, 268] on h4 "Quels types de prestations puis-je commander ?" at bounding box center [694, 268] width 835 height 13
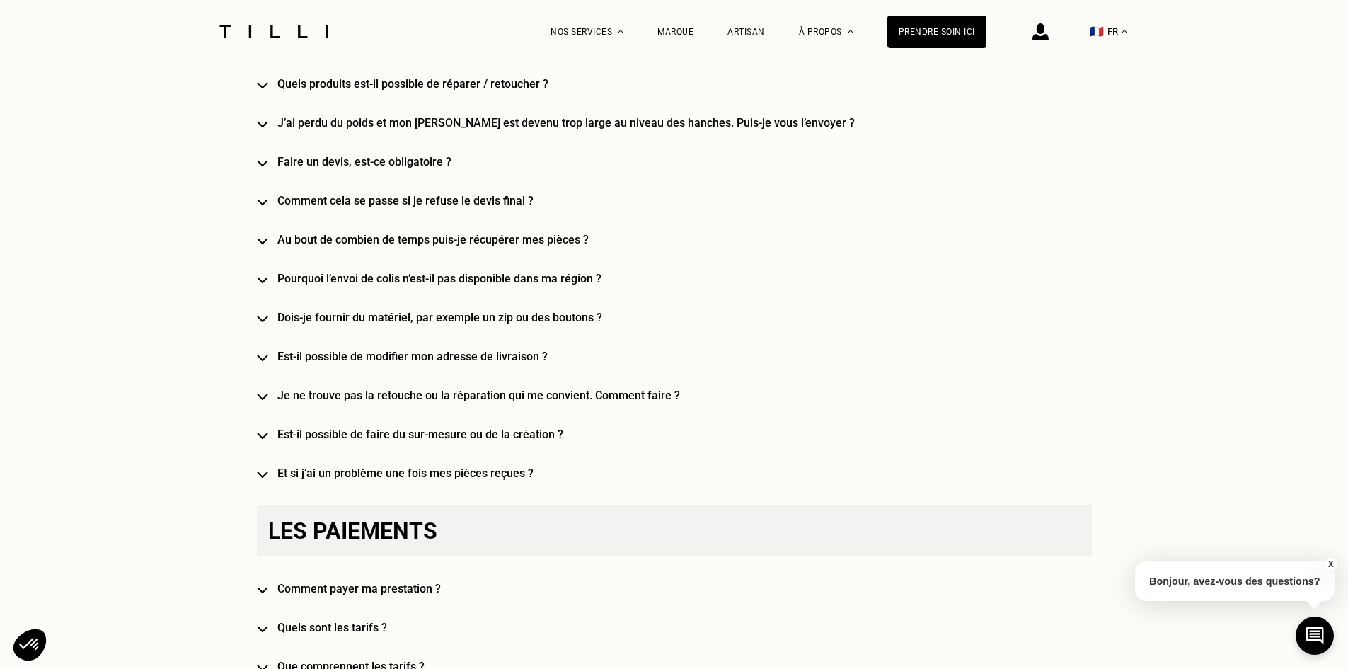
scroll to position [2405, 0]
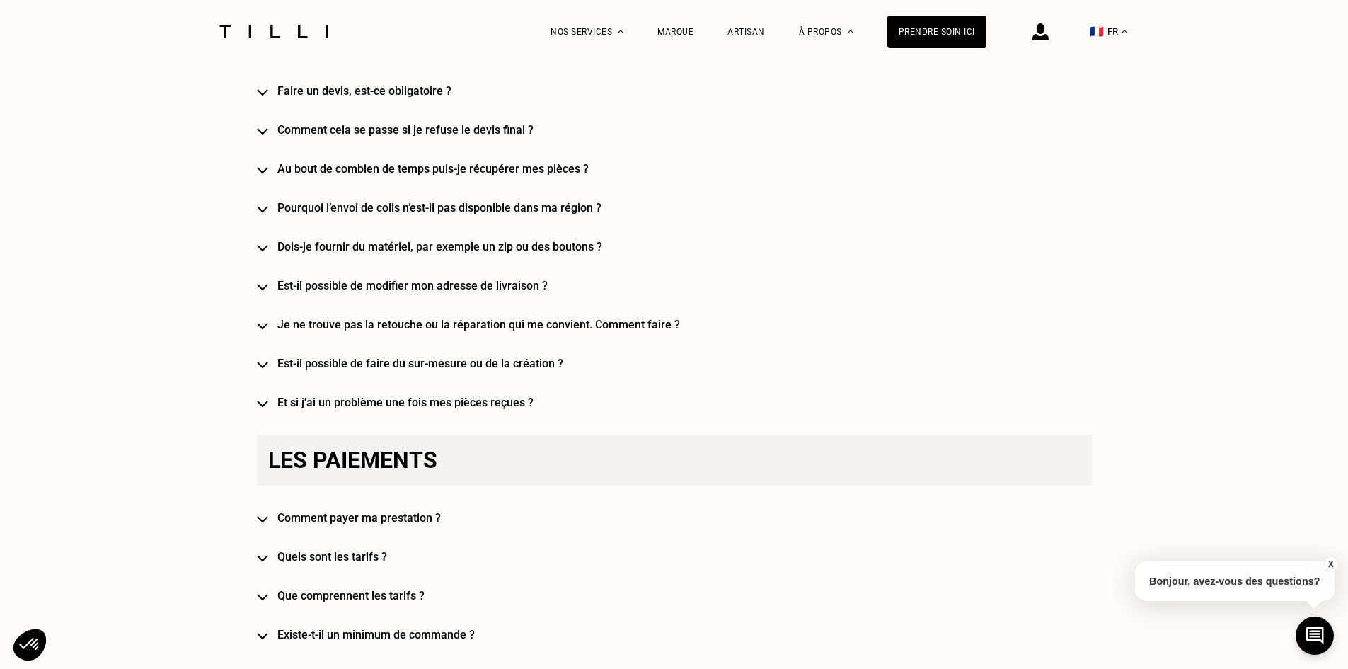
click at [421, 173] on h4 "Au bout de combien de temps puis-je récupérer mes pièces ?" at bounding box center [694, 168] width 835 height 13
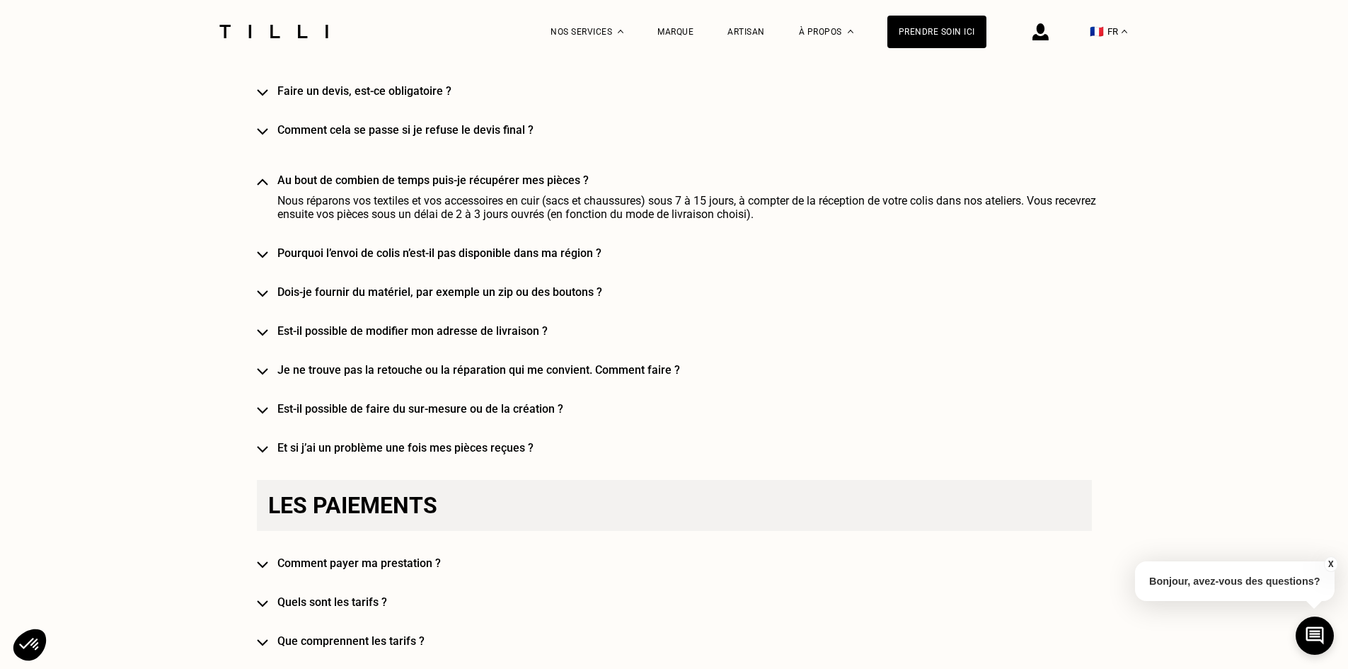
click at [435, 183] on h4 "Au bout de combien de temps puis-je récupérer mes pièces ?" at bounding box center [694, 179] width 835 height 13
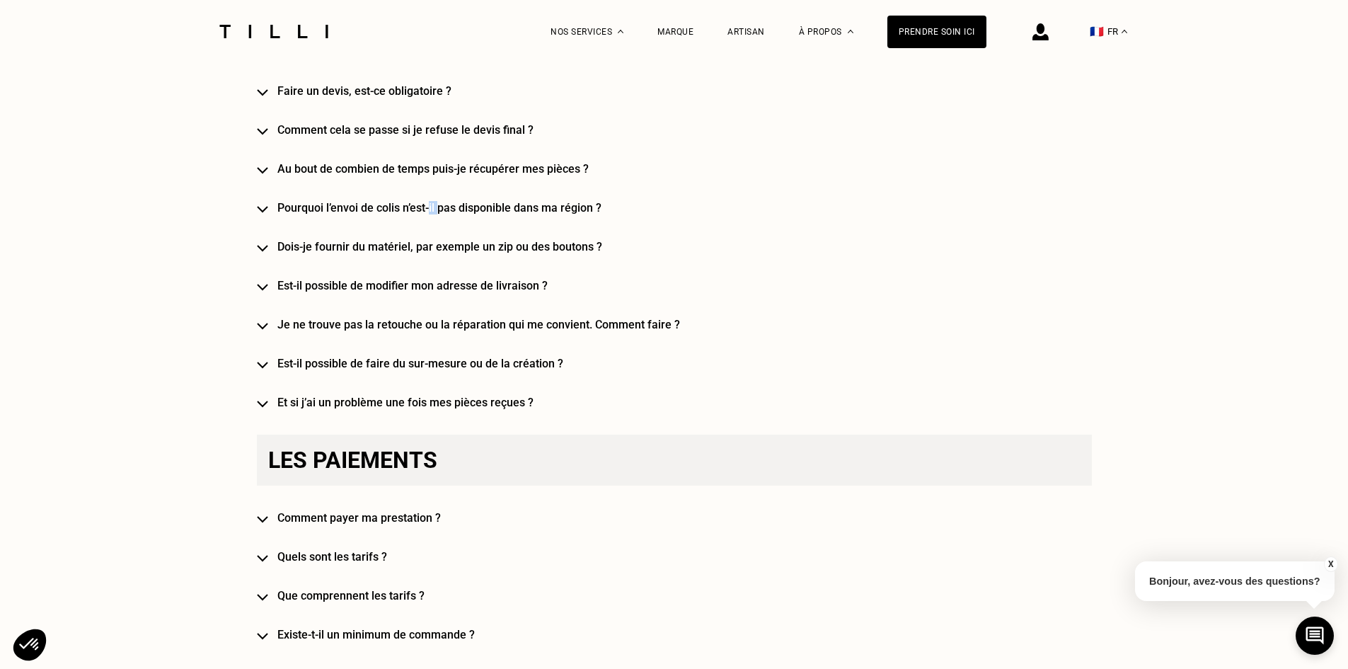
click at [435, 175] on h4 "Au bout de combien de temps puis-je récupérer mes pièces ?" at bounding box center [694, 168] width 835 height 13
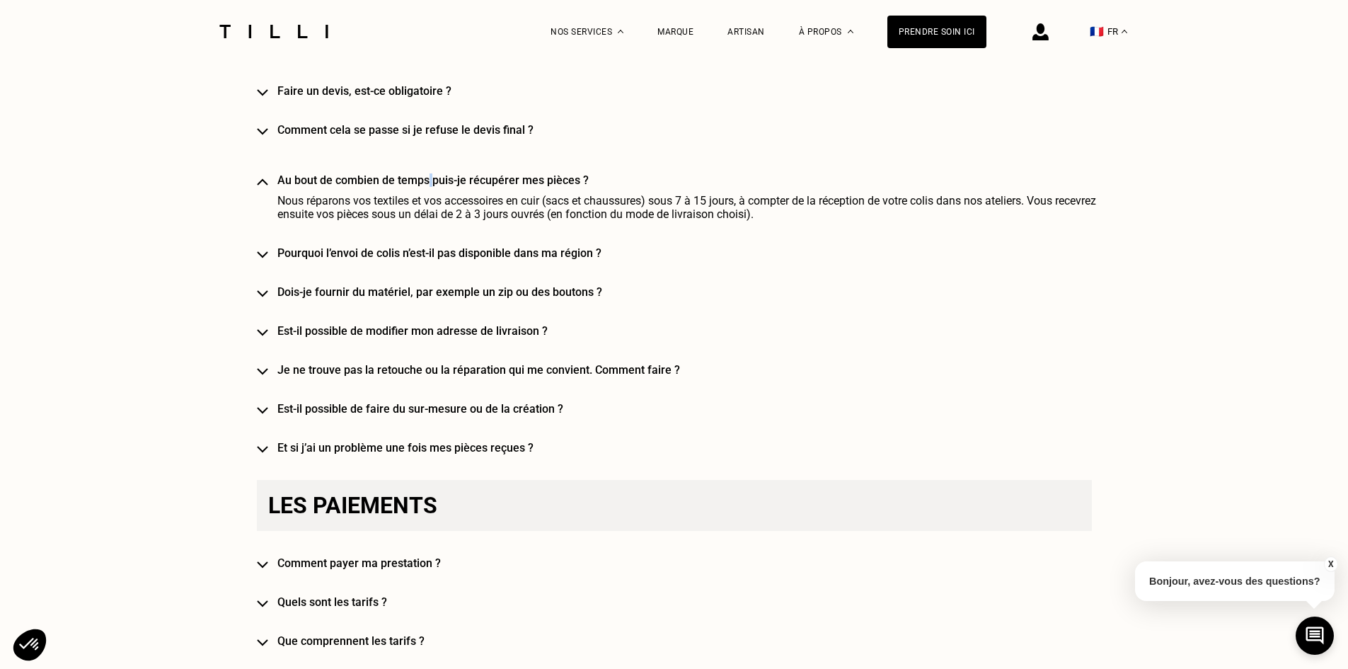
click at [434, 178] on h4 "Au bout de combien de temps puis-je récupérer mes pièces ?" at bounding box center [694, 179] width 835 height 13
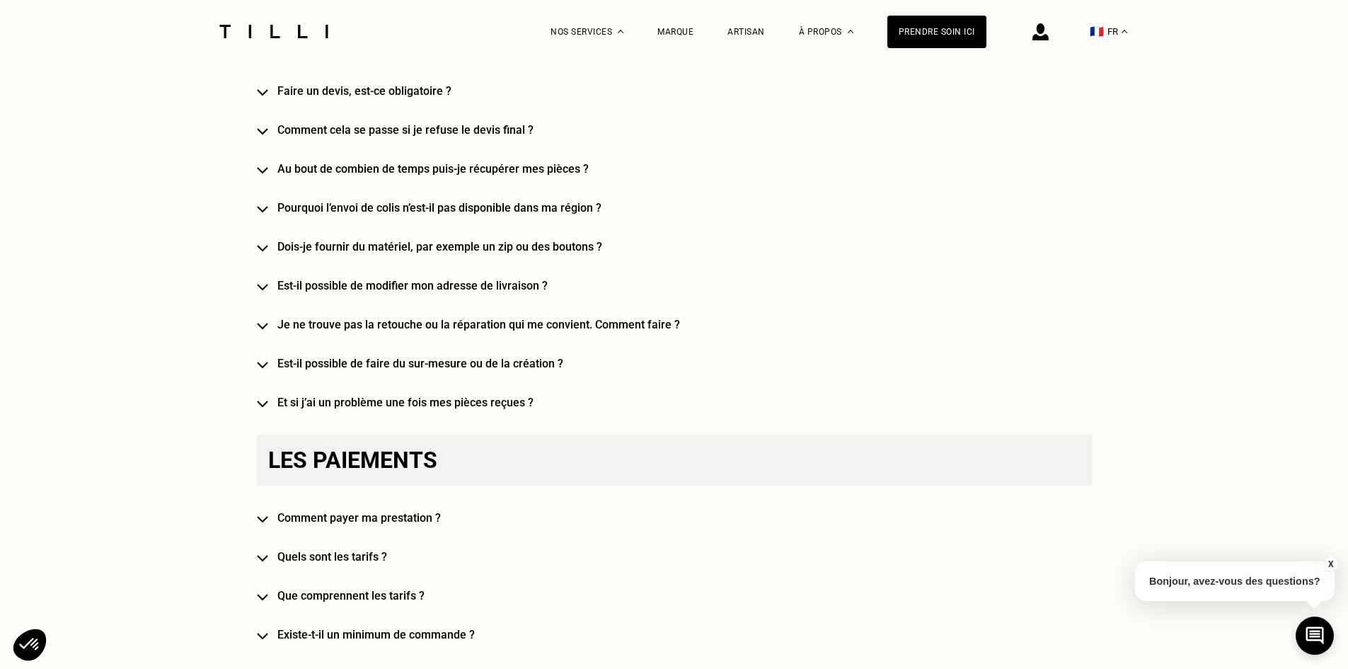
click at [441, 175] on h4 "Au bout de combien de temps puis-je récupérer mes pièces ?" at bounding box center [694, 168] width 835 height 13
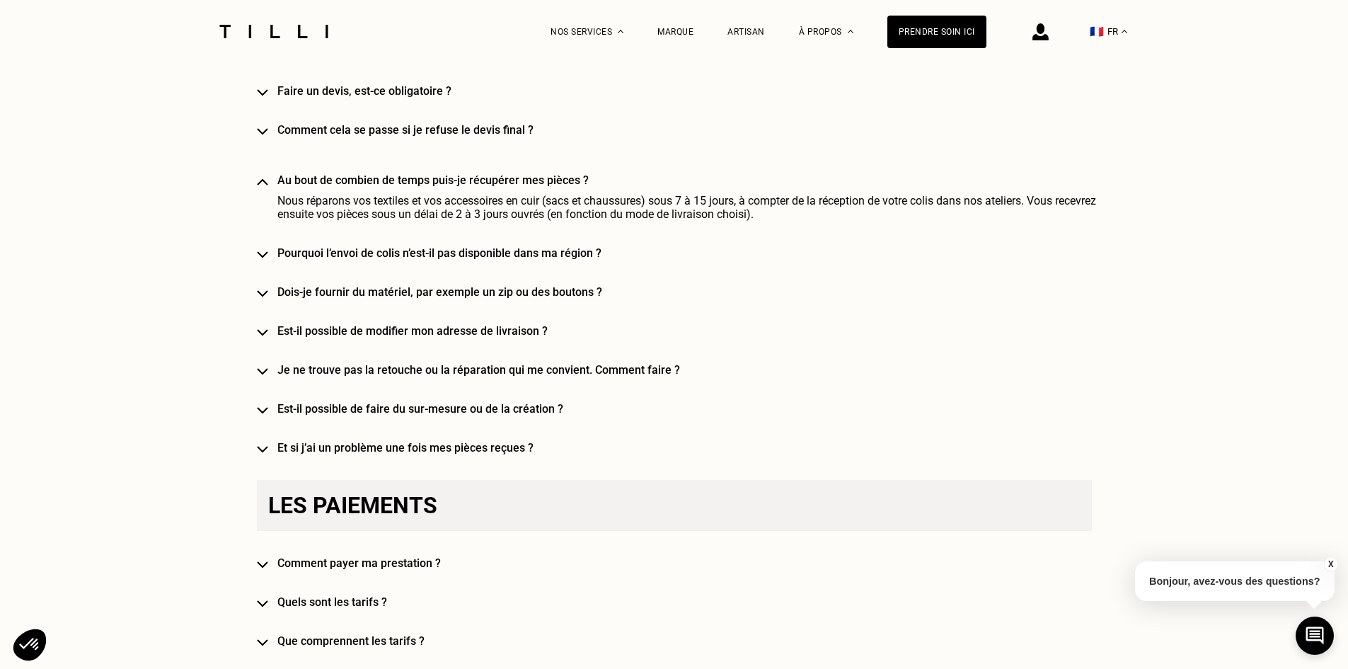
click at [442, 178] on h4 "Au bout de combien de temps puis-je récupérer mes pièces ?" at bounding box center [694, 179] width 835 height 13
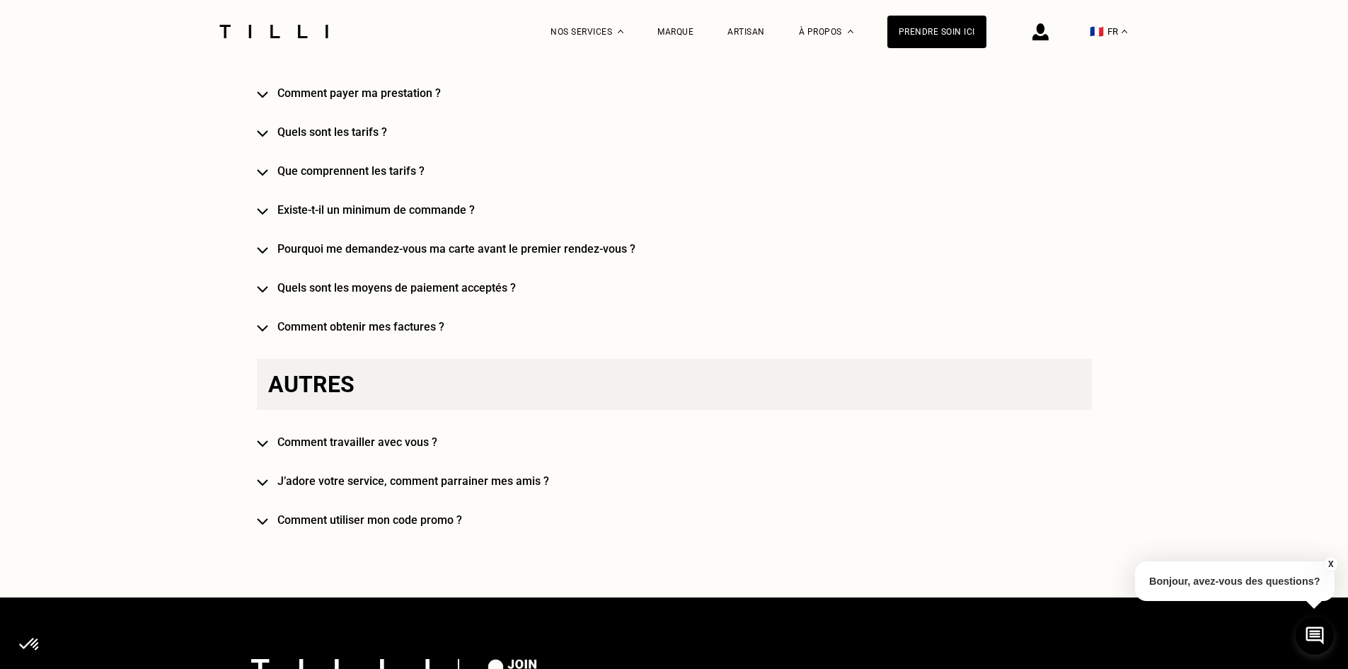
scroll to position [2759, 0]
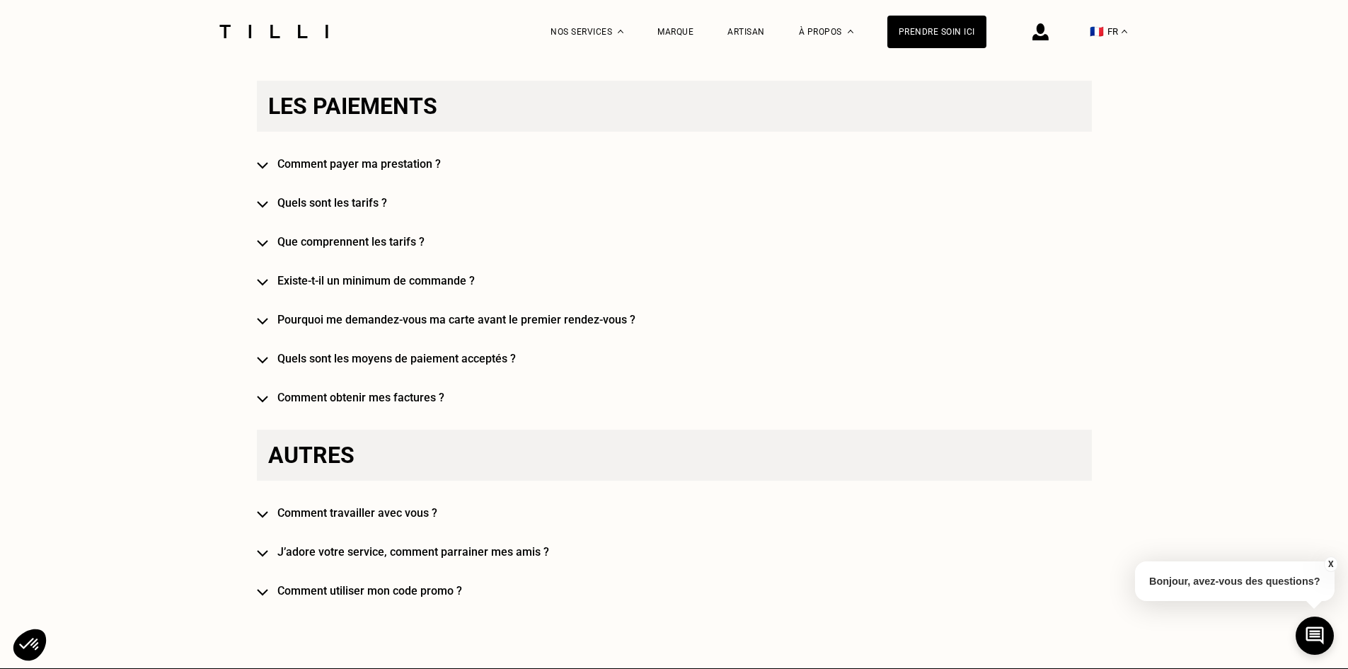
click at [526, 326] on h4 "Pourquoi me demandez-vous ma carte avant le premier rendez-vous ?" at bounding box center [694, 319] width 835 height 13
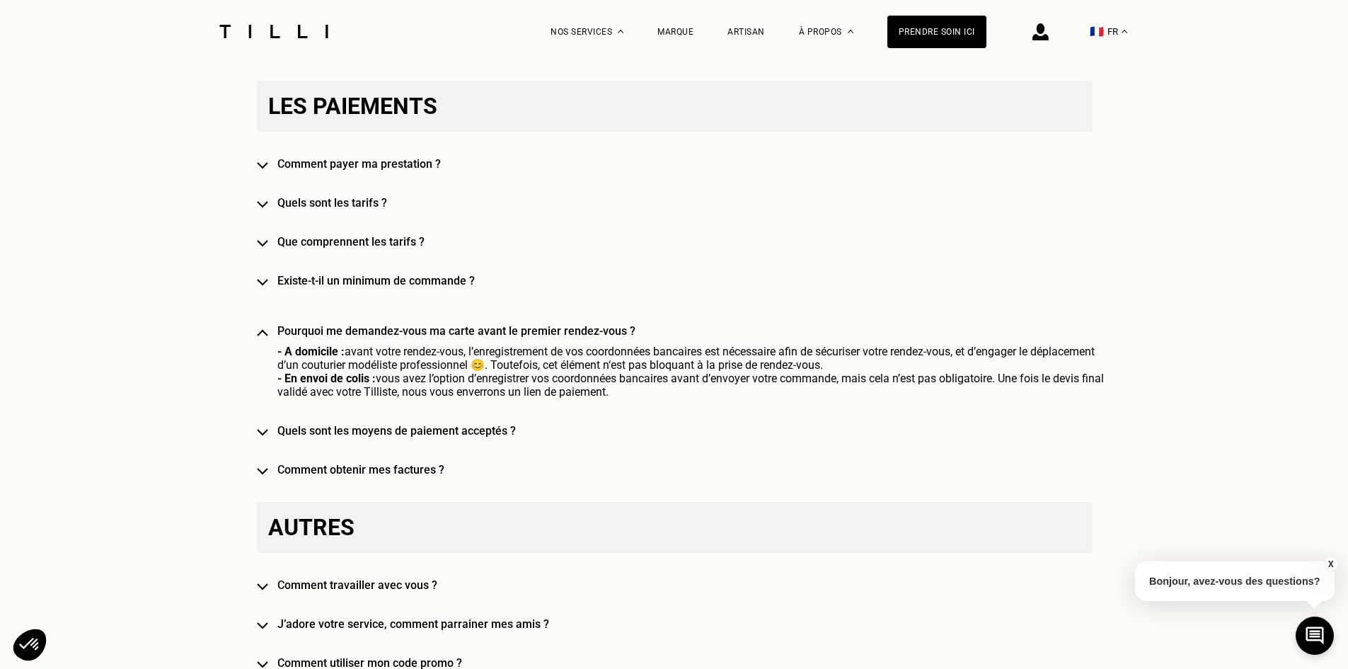
click at [541, 331] on h4 "Pourquoi me demandez-vous ma carte avant le premier rendez-vous ?" at bounding box center [694, 330] width 835 height 13
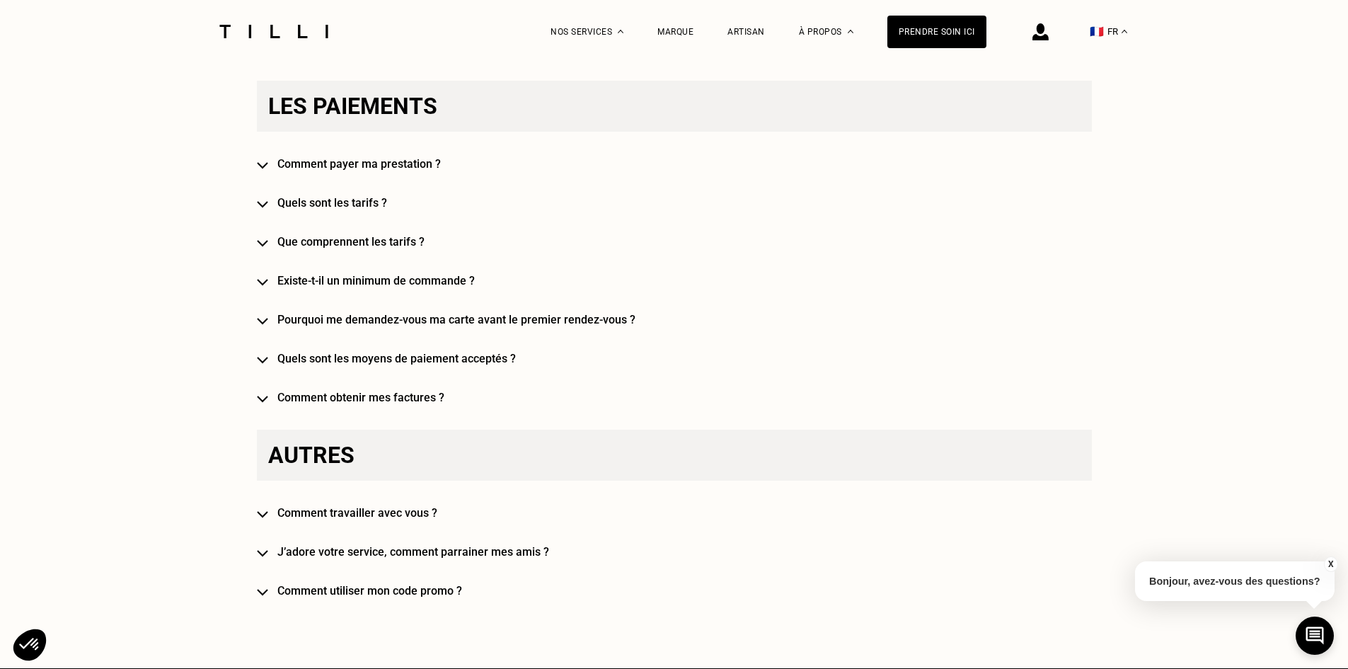
click at [411, 248] on h4 "Que comprennent les tarifs ?" at bounding box center [694, 241] width 835 height 13
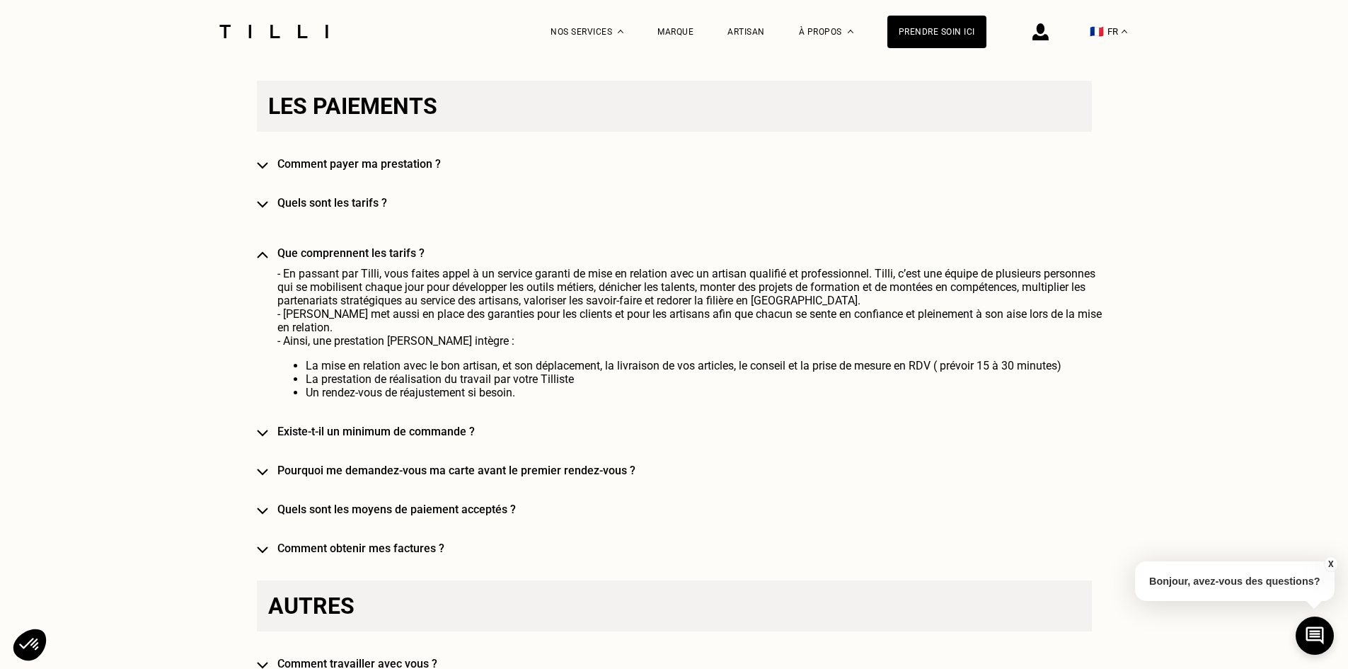
drag, startPoint x: 403, startPoint y: 255, endPoint x: 359, endPoint y: 197, distance: 73.2
click at [403, 255] on h4 "Que comprennent les tarifs ?" at bounding box center [694, 252] width 835 height 13
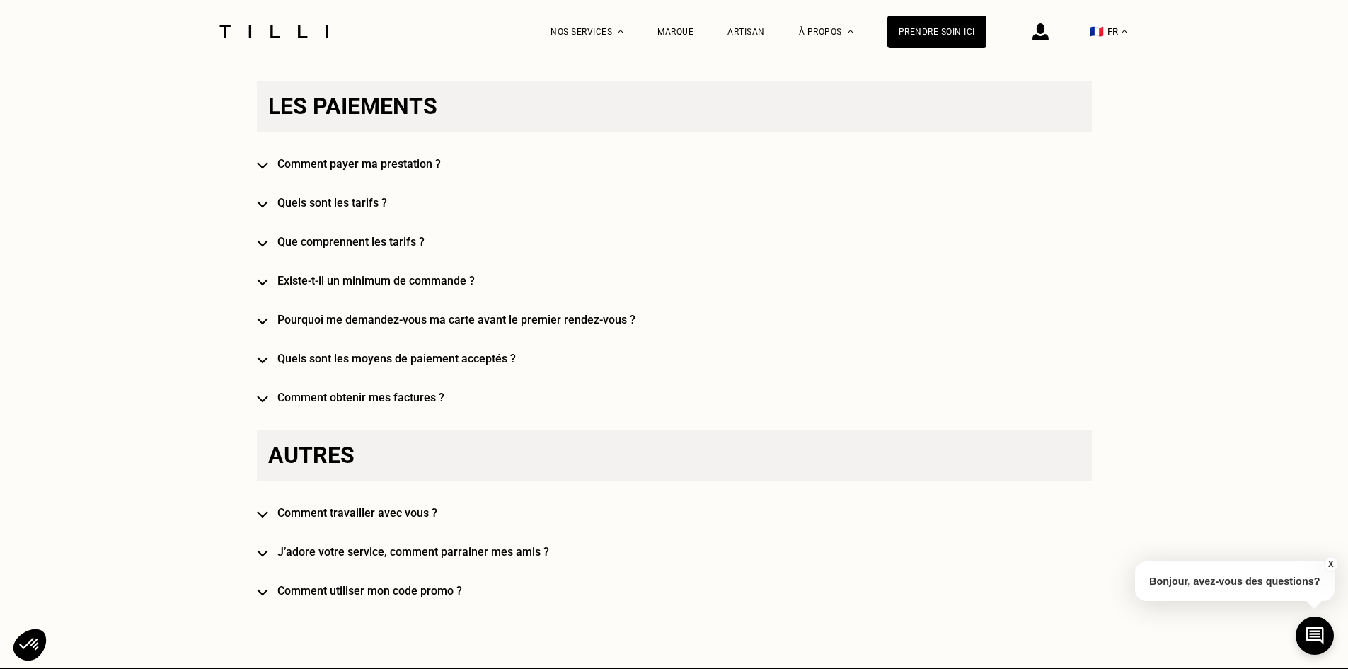
click at [364, 207] on h4 "Quels sont les tarifs ?" at bounding box center [694, 202] width 835 height 13
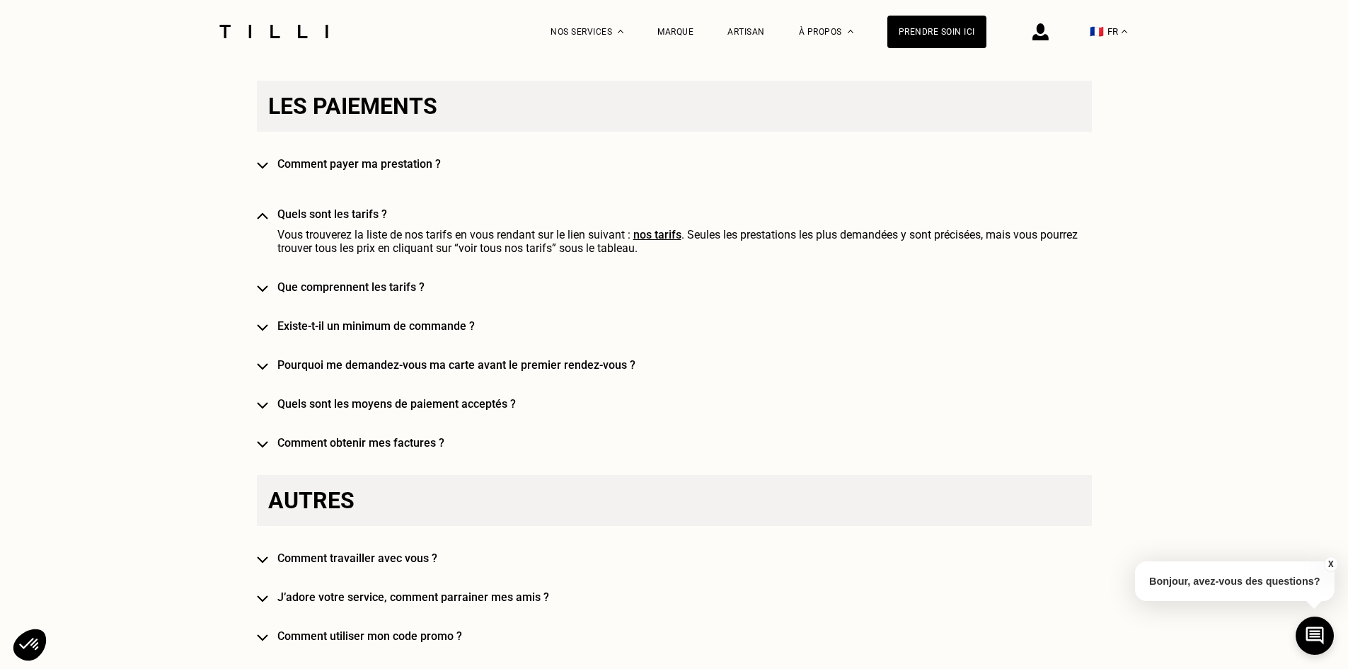
click at [659, 235] on link "nos tarifs" at bounding box center [657, 234] width 48 height 13
select select "FR"
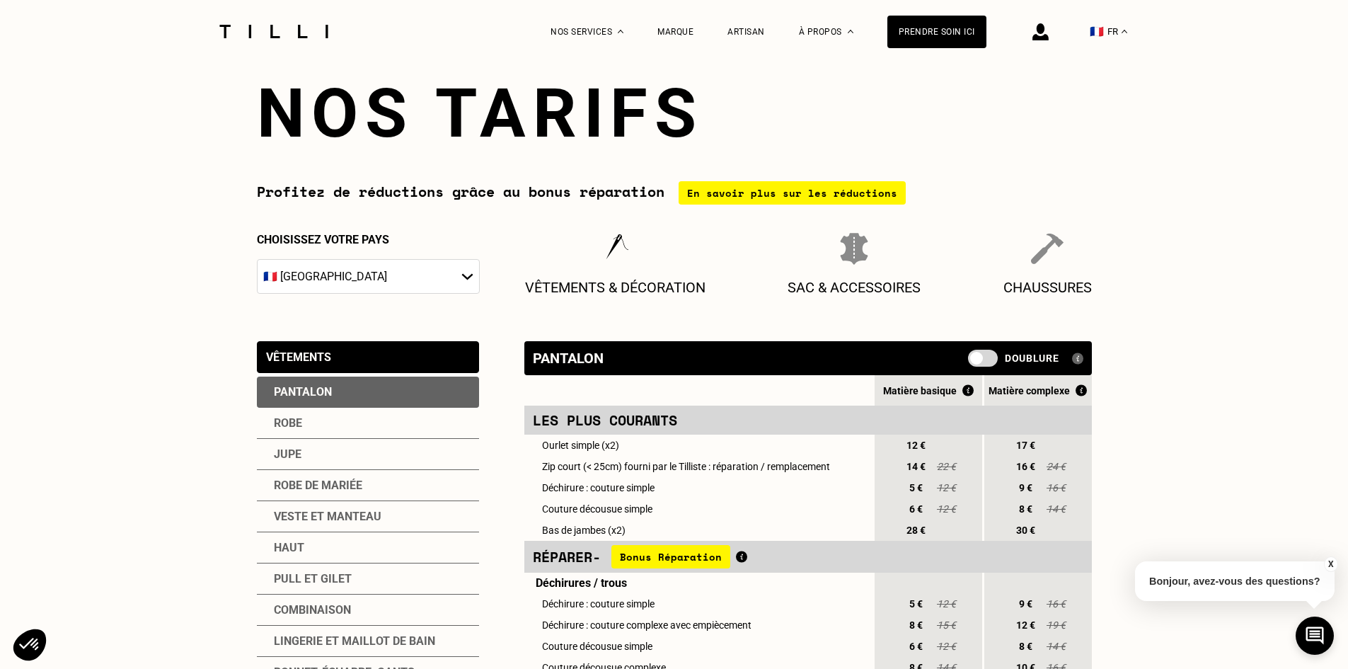
scroll to position [212, 0]
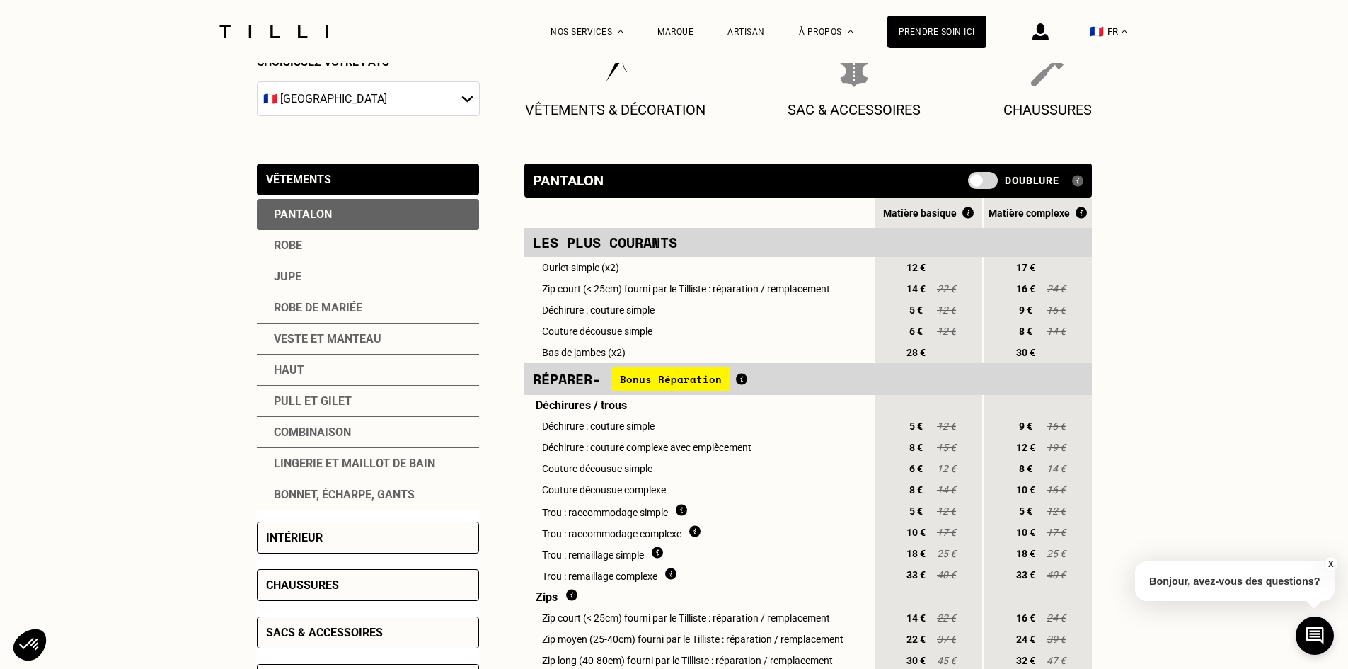
click at [1079, 187] on img at bounding box center [1077, 181] width 11 height 12
click at [1077, 183] on img at bounding box center [1077, 181] width 11 height 12
click at [993, 181] on span at bounding box center [983, 180] width 30 height 17
click at [971, 185] on input "checkbox" at bounding box center [971, 185] width 0 height 0
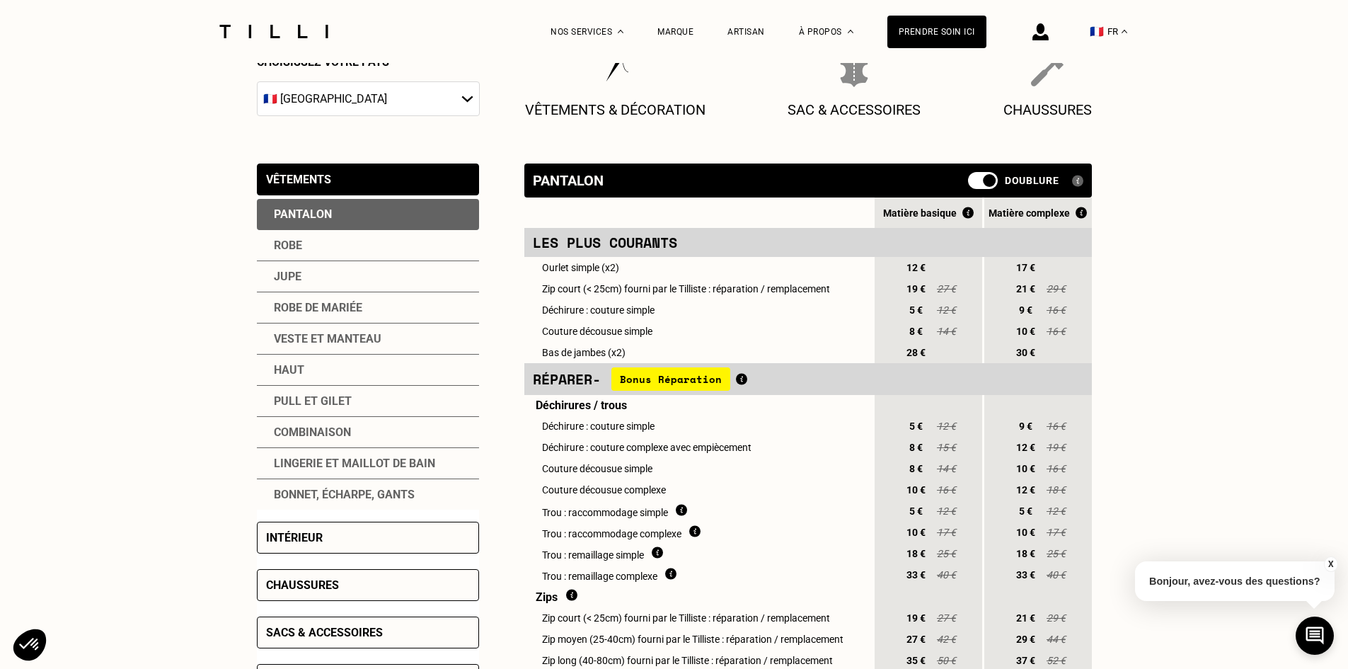
click at [982, 178] on span at bounding box center [983, 180] width 30 height 17
click at [971, 185] on input "checkbox" at bounding box center [971, 185] width 0 height 0
click at [982, 178] on span at bounding box center [983, 180] width 30 height 17
click at [971, 185] on input "checkbox" at bounding box center [971, 185] width 0 height 0
click at [982, 178] on span at bounding box center [983, 180] width 30 height 17
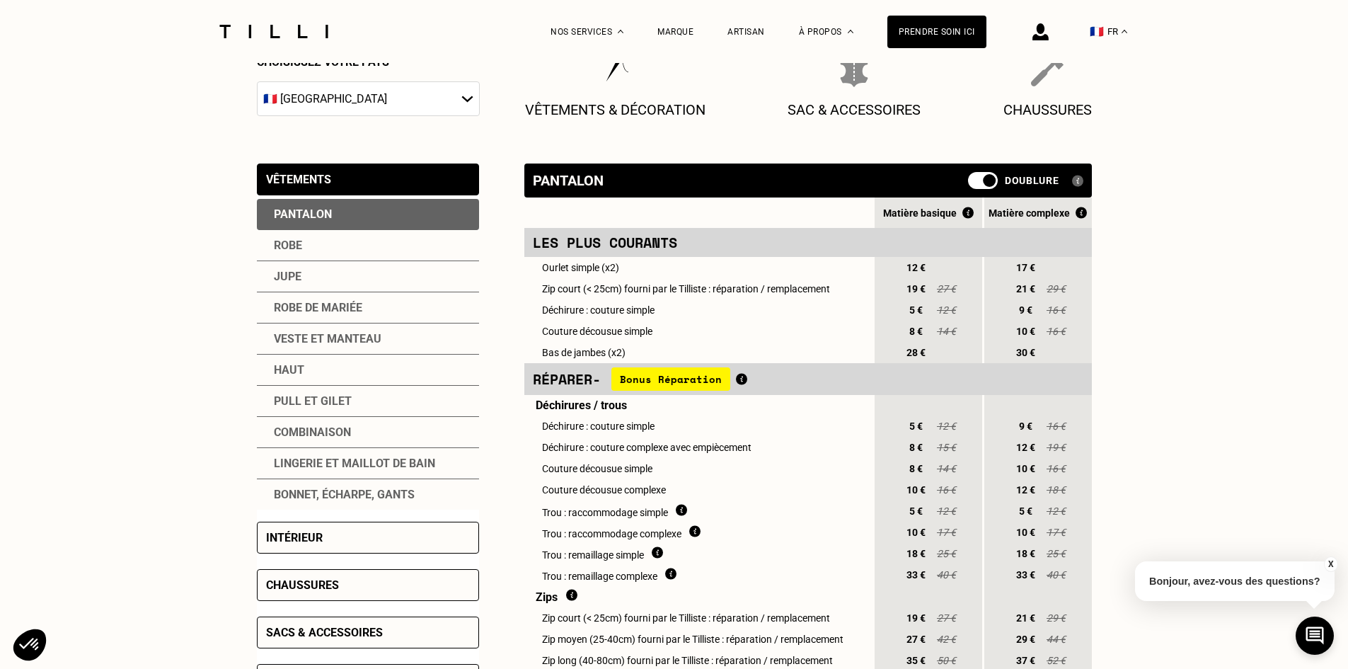
click at [971, 185] on input "checkbox" at bounding box center [971, 185] width 0 height 0
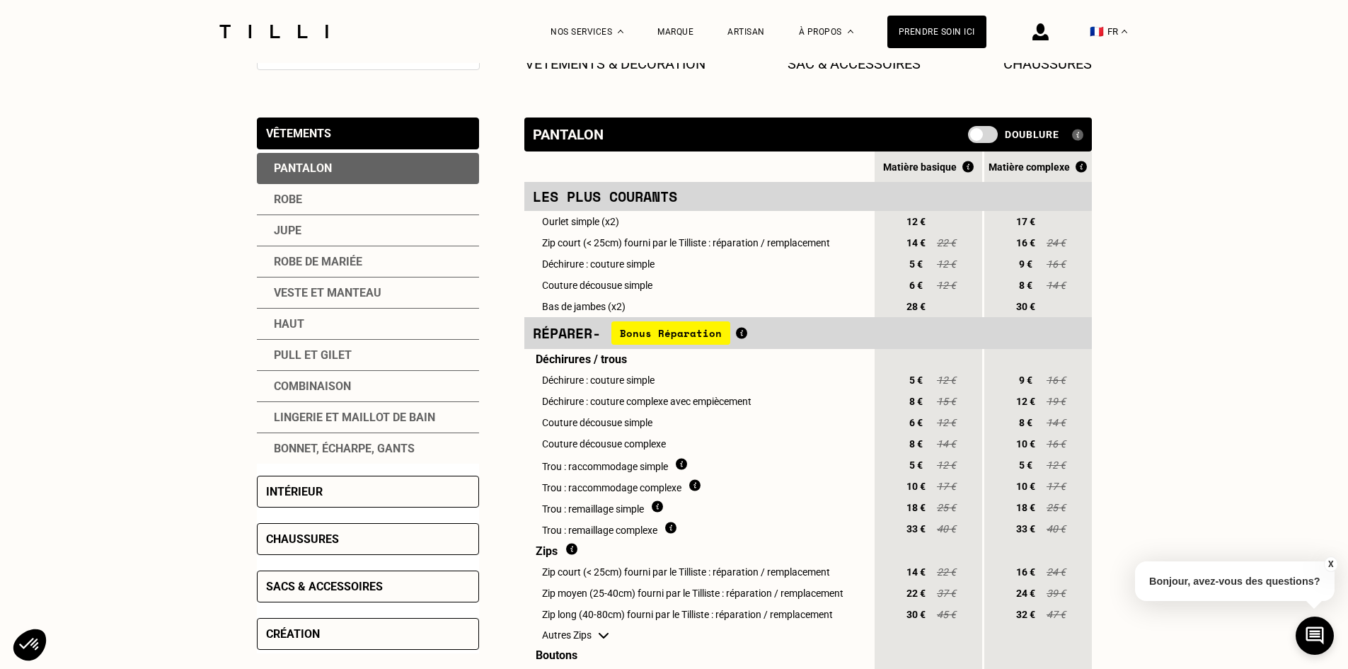
scroll to position [283, 0]
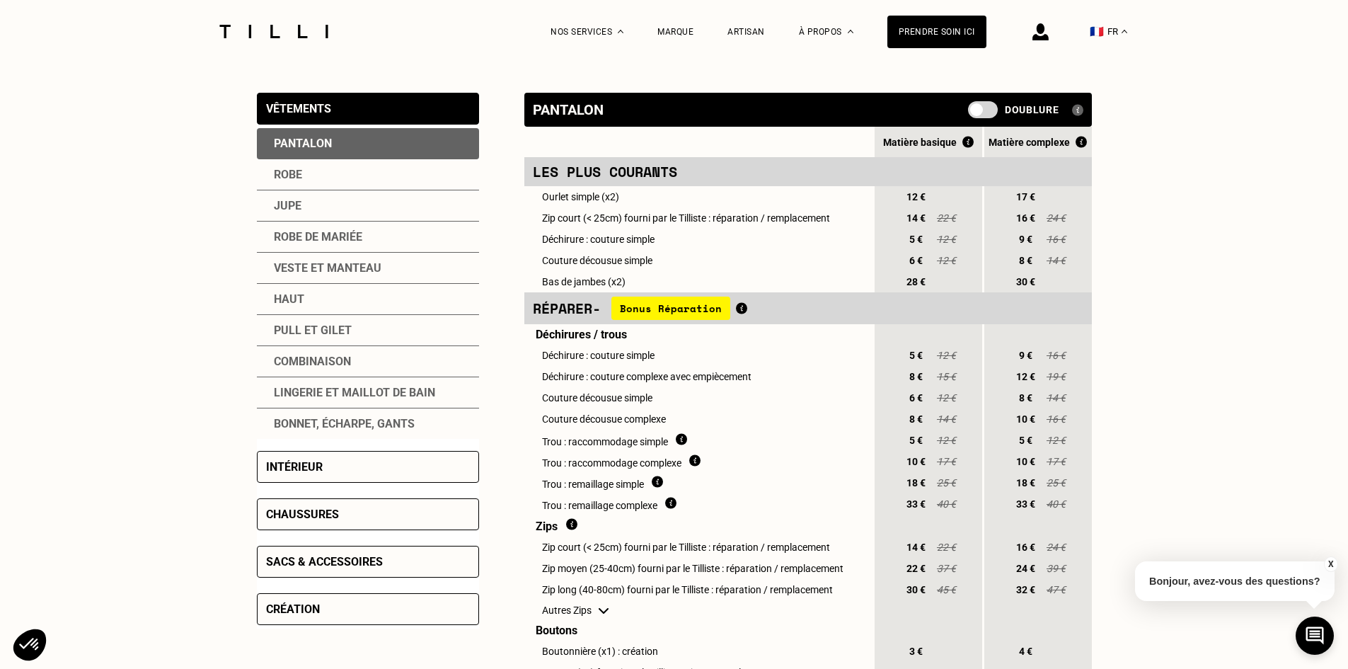
click at [310, 129] on div "Vêtements Pantalon [PERSON_NAME] Robe de mariée [PERSON_NAME] et manteau Haut P…" at bounding box center [368, 266] width 222 height 346
click at [307, 112] on div "Vêtements" at bounding box center [298, 108] width 65 height 13
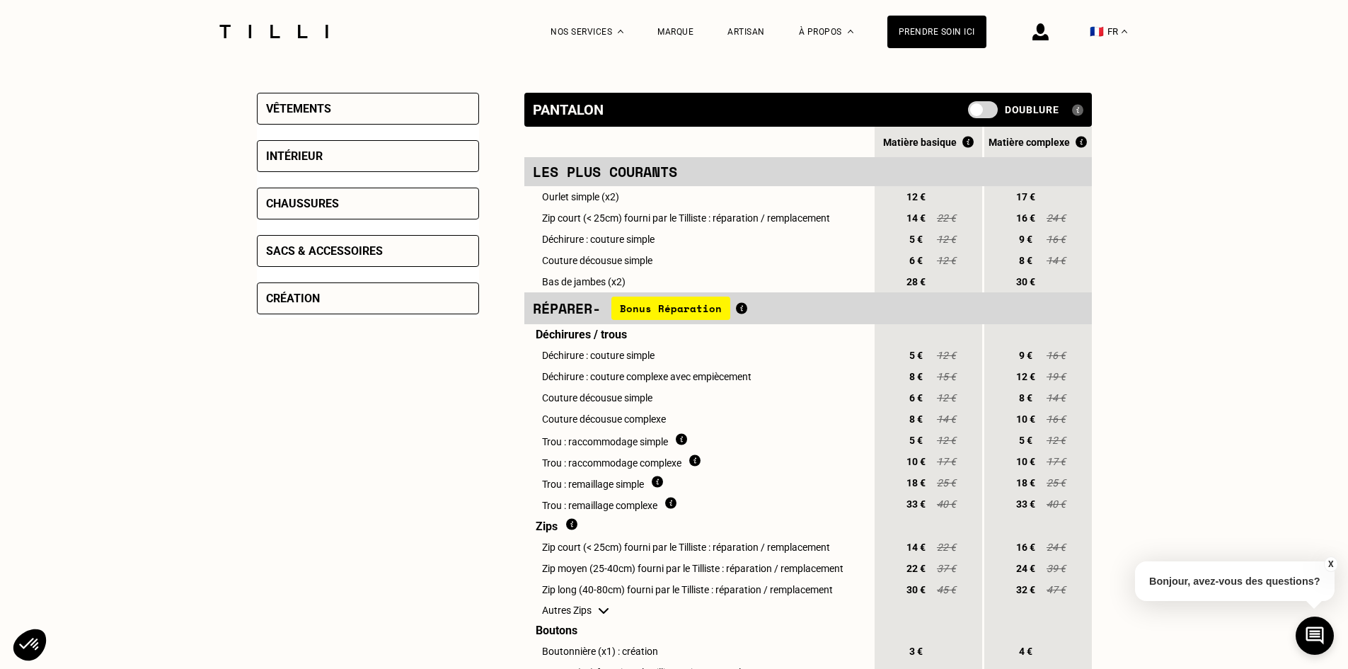
click at [307, 112] on div "Vêtements" at bounding box center [298, 108] width 65 height 13
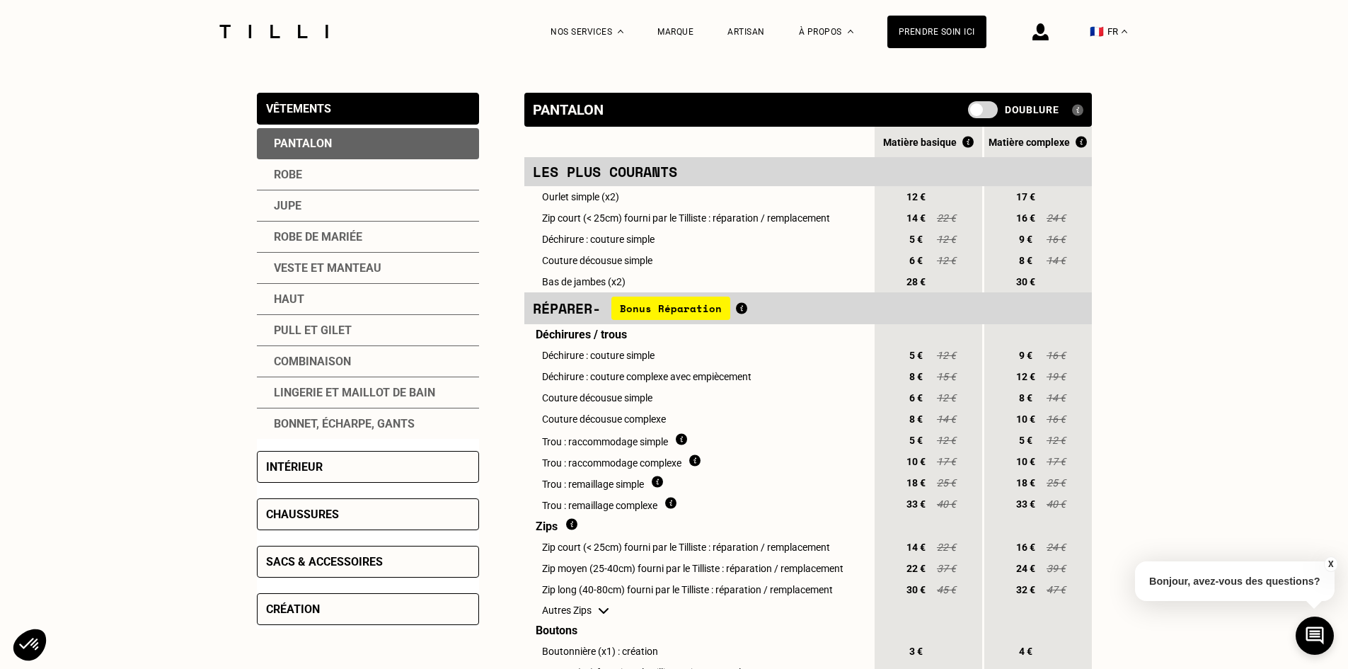
click at [295, 301] on div "Haut" at bounding box center [368, 299] width 222 height 31
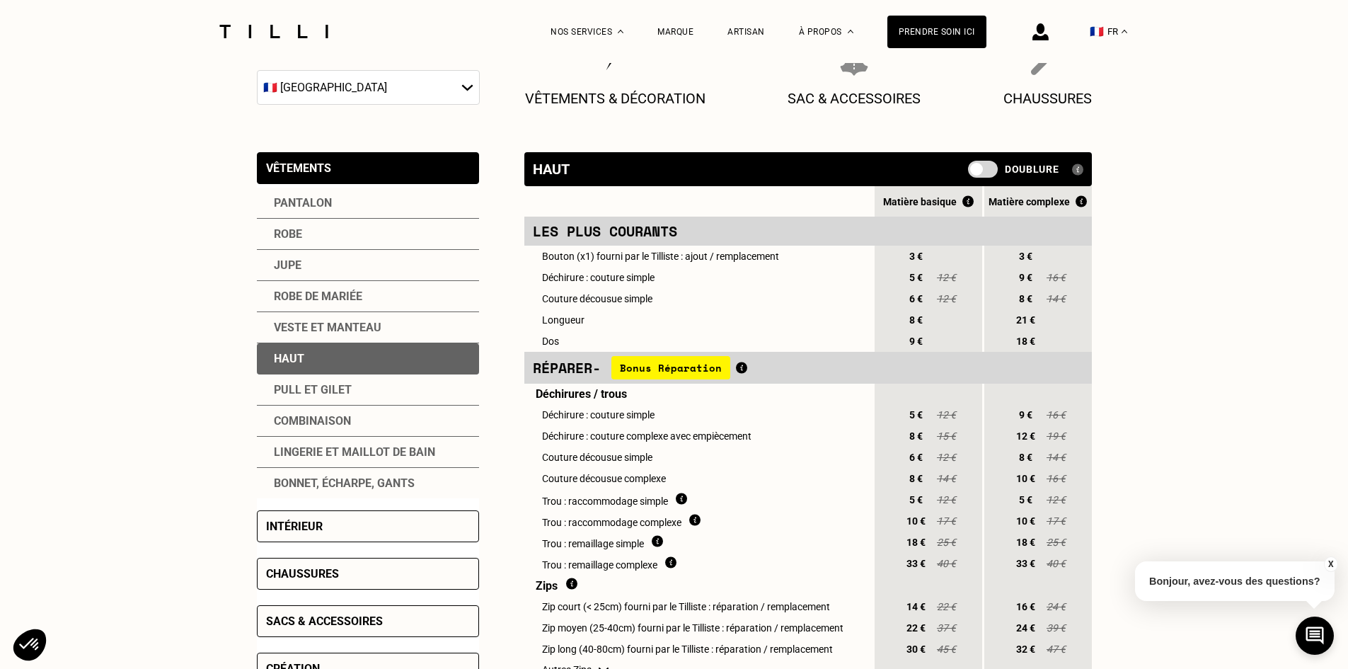
scroll to position [212, 0]
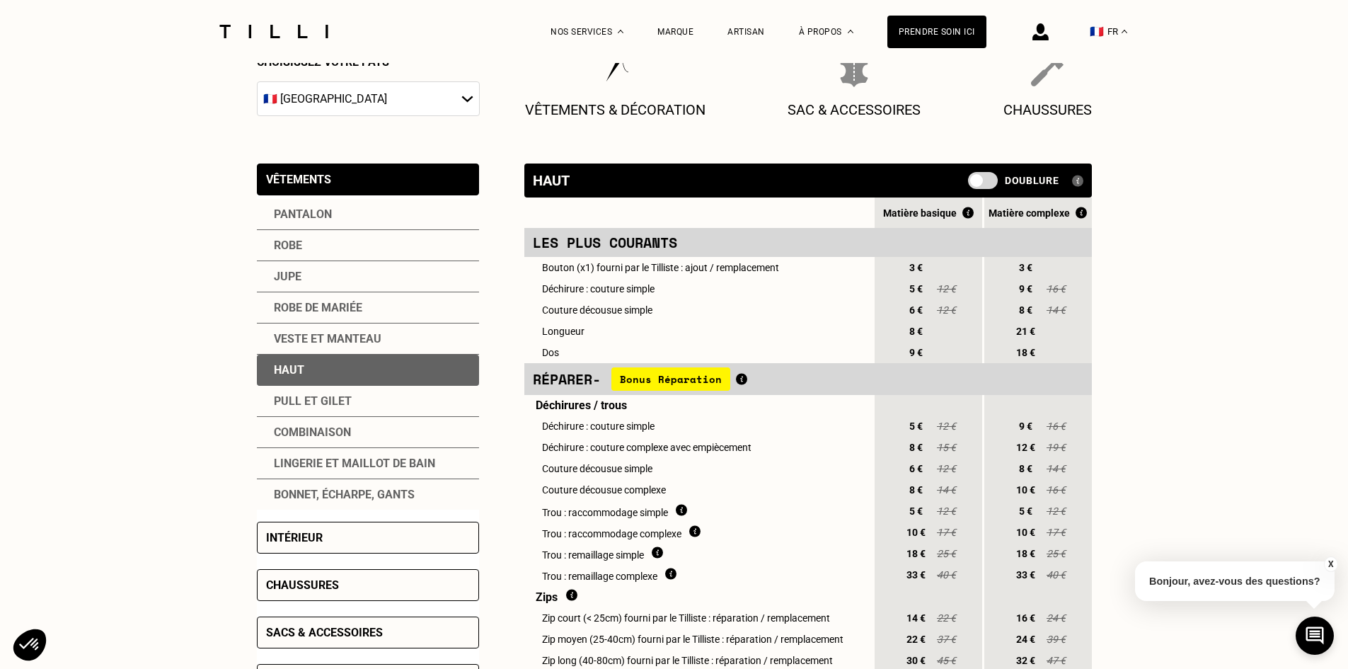
click at [316, 229] on div "Pantalon" at bounding box center [368, 214] width 222 height 31
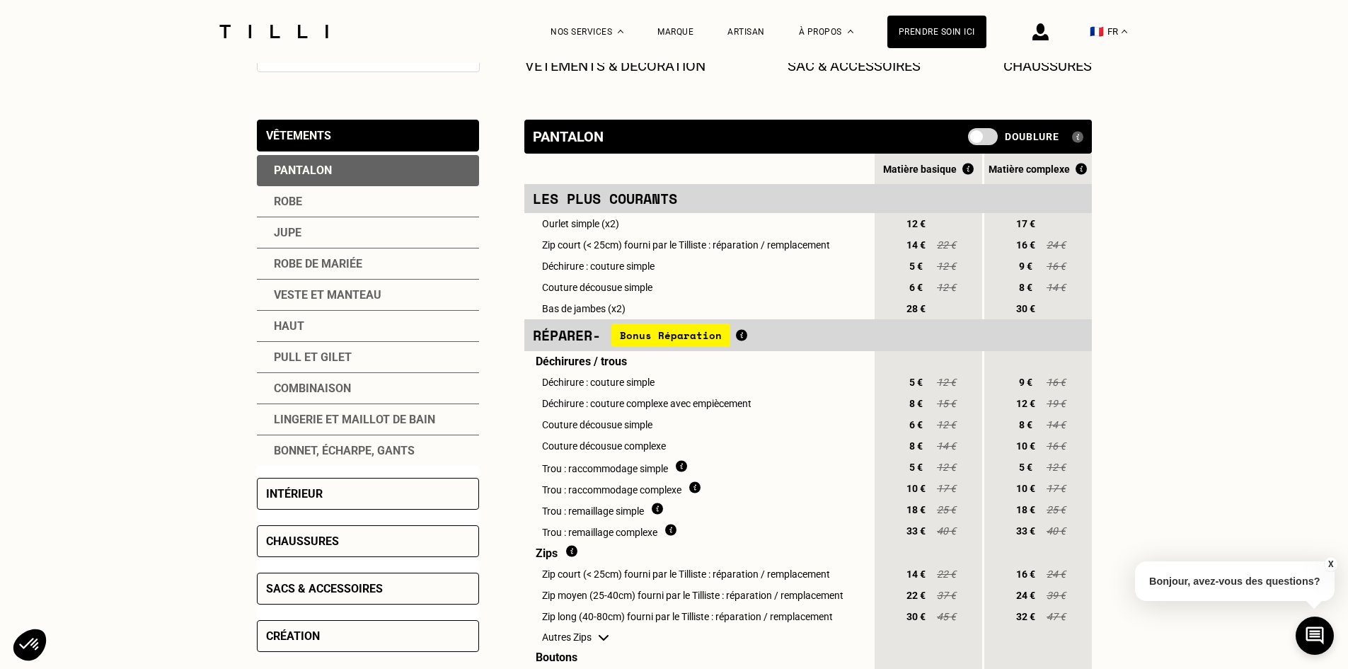
scroll to position [71, 0]
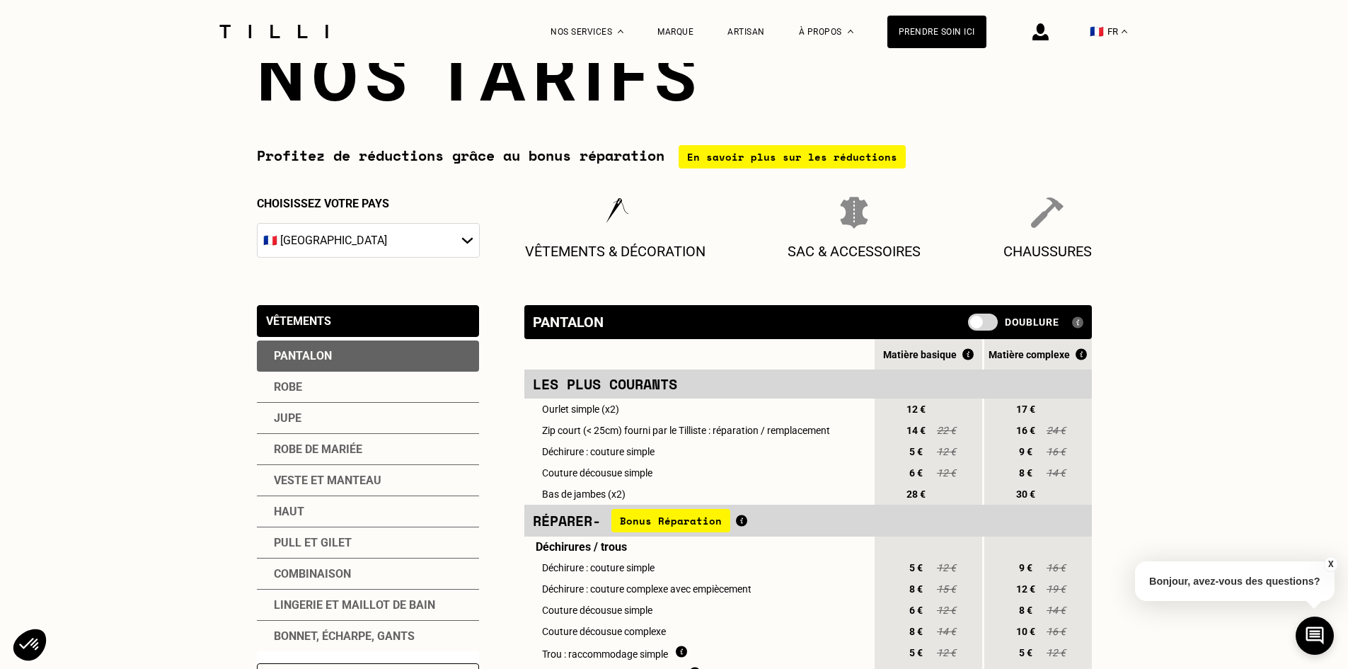
click at [320, 24] on div at bounding box center [273, 31] width 119 height 63
click at [311, 43] on div at bounding box center [273, 31] width 119 height 63
click at [312, 35] on img at bounding box center [273, 31] width 119 height 13
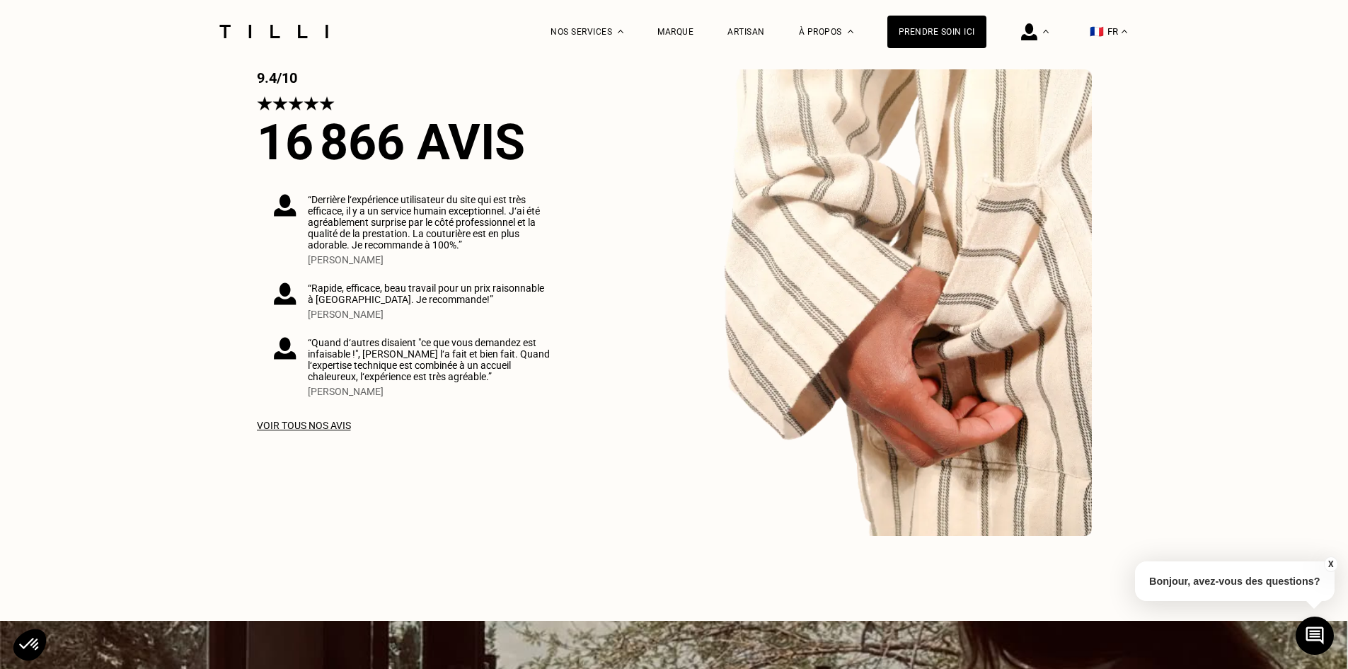
scroll to position [2264, 0]
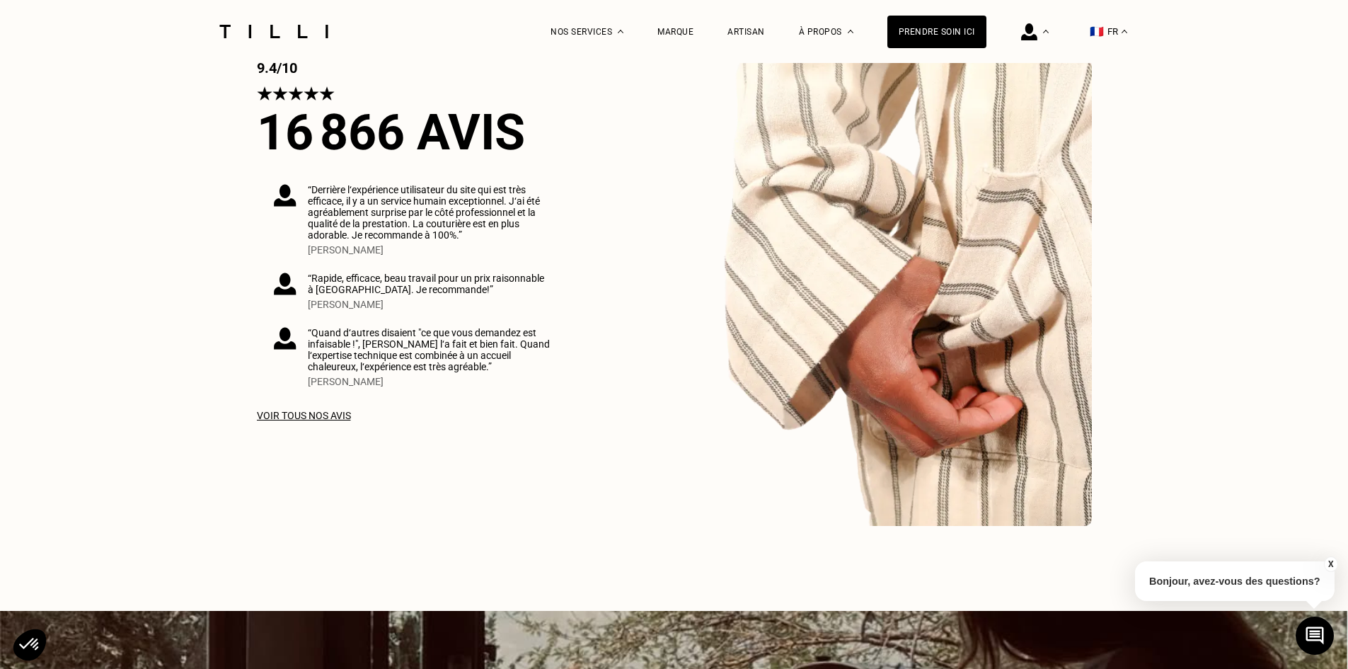
click at [318, 421] on div "Voir tous nos avis" at bounding box center [412, 415] width 311 height 11
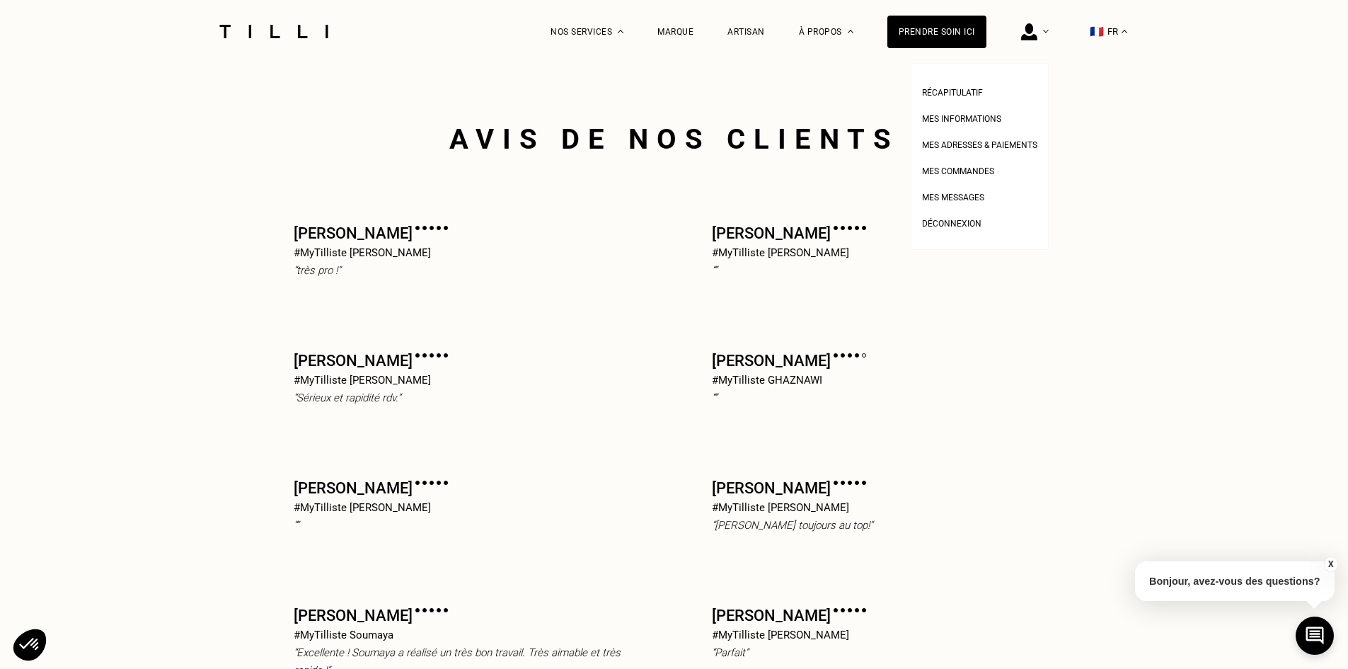
click at [1048, 33] on div at bounding box center [1035, 31] width 28 height 63
click at [997, 114] on link "Mes informations" at bounding box center [961, 117] width 79 height 15
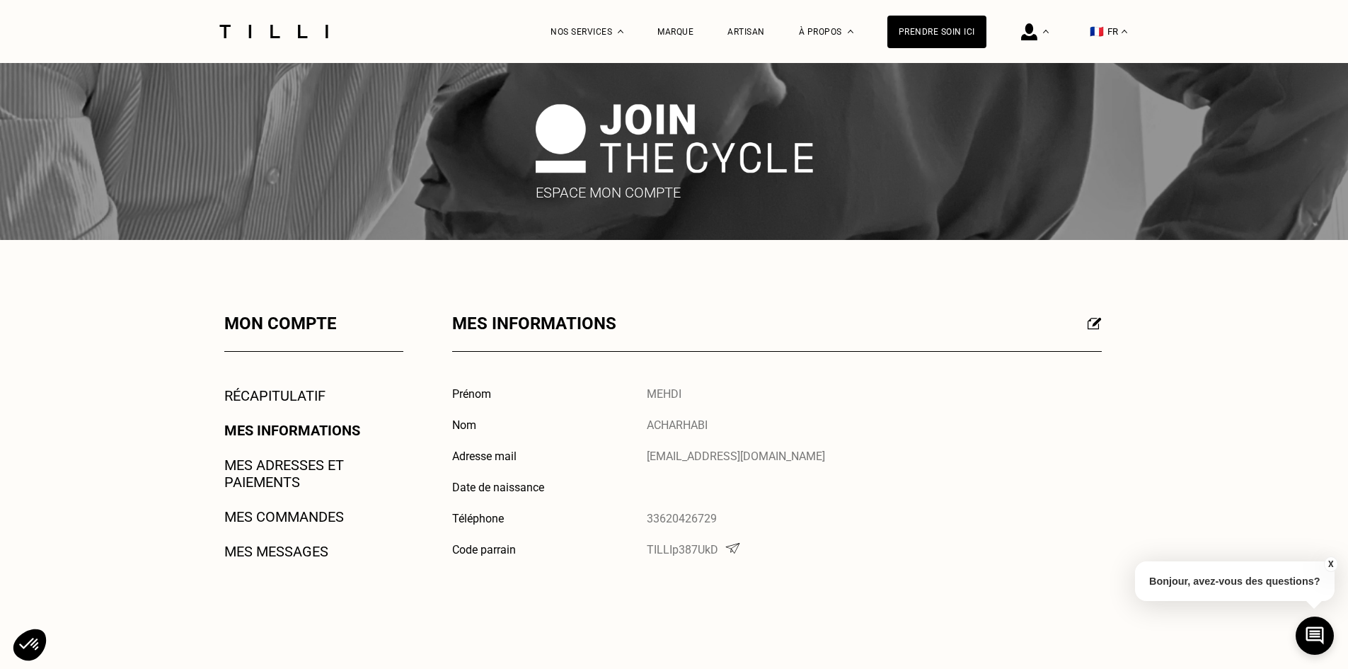
click at [296, 388] on link "Récapitulatif" at bounding box center [274, 395] width 101 height 17
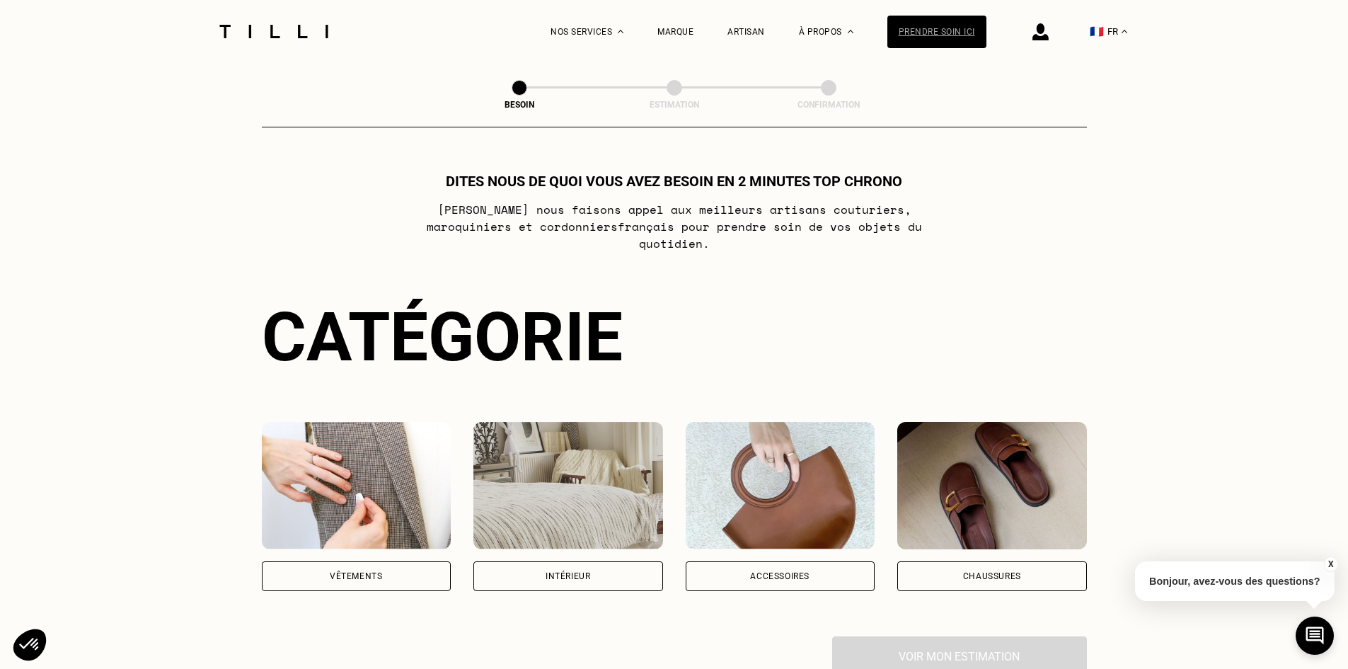
click at [957, 45] on div "Prendre soin ici" at bounding box center [936, 32] width 99 height 33
click at [1046, 34] on img at bounding box center [1040, 31] width 16 height 17
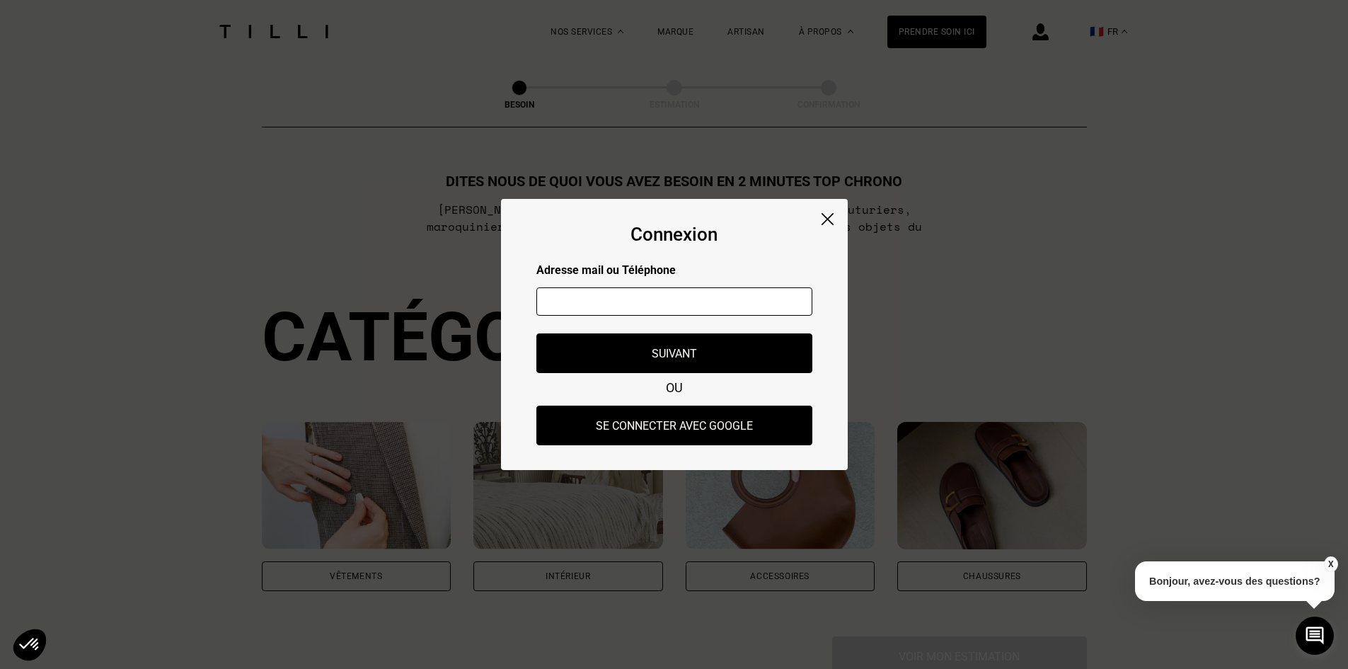
drag, startPoint x: 720, startPoint y: 314, endPoint x: 719, endPoint y: 304, distance: 9.9
click at [720, 313] on input "text" at bounding box center [674, 301] width 276 height 28
click at [719, 304] on input "text" at bounding box center [674, 301] width 276 height 28
type input "z"
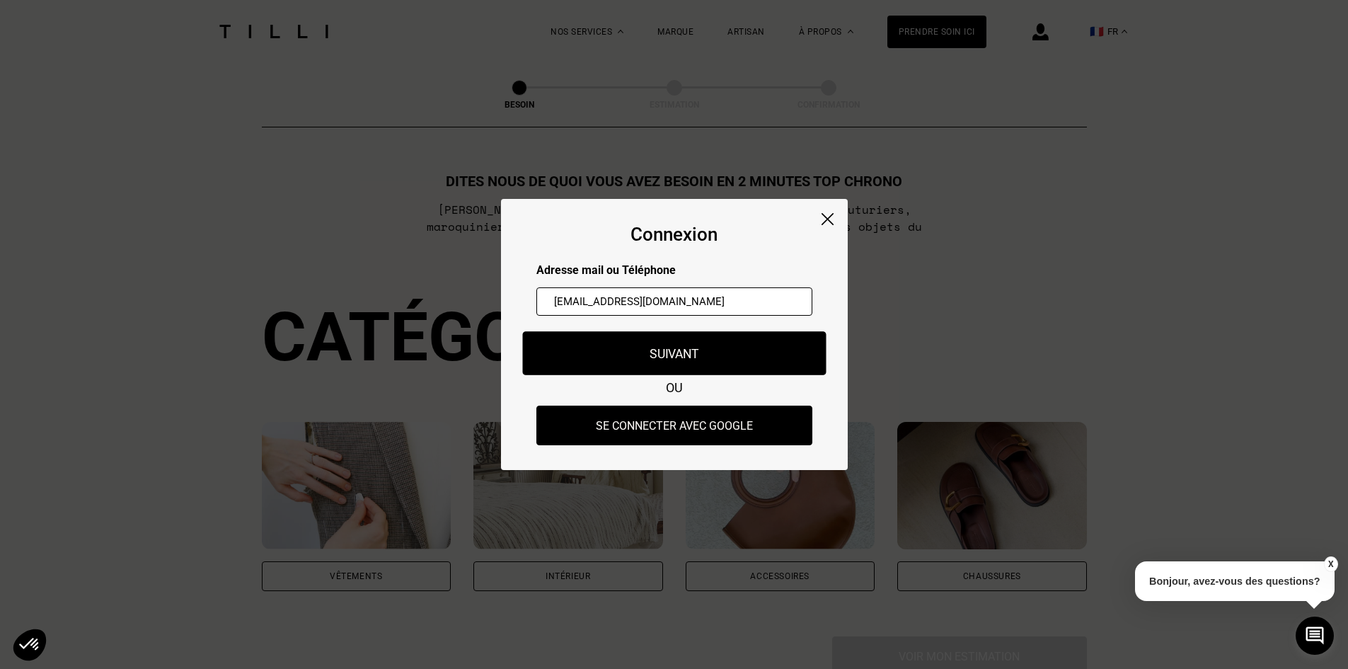
type input "[EMAIL_ADDRESS][DOMAIN_NAME]"
click at [683, 355] on button "Suivant" at bounding box center [673, 353] width 303 height 44
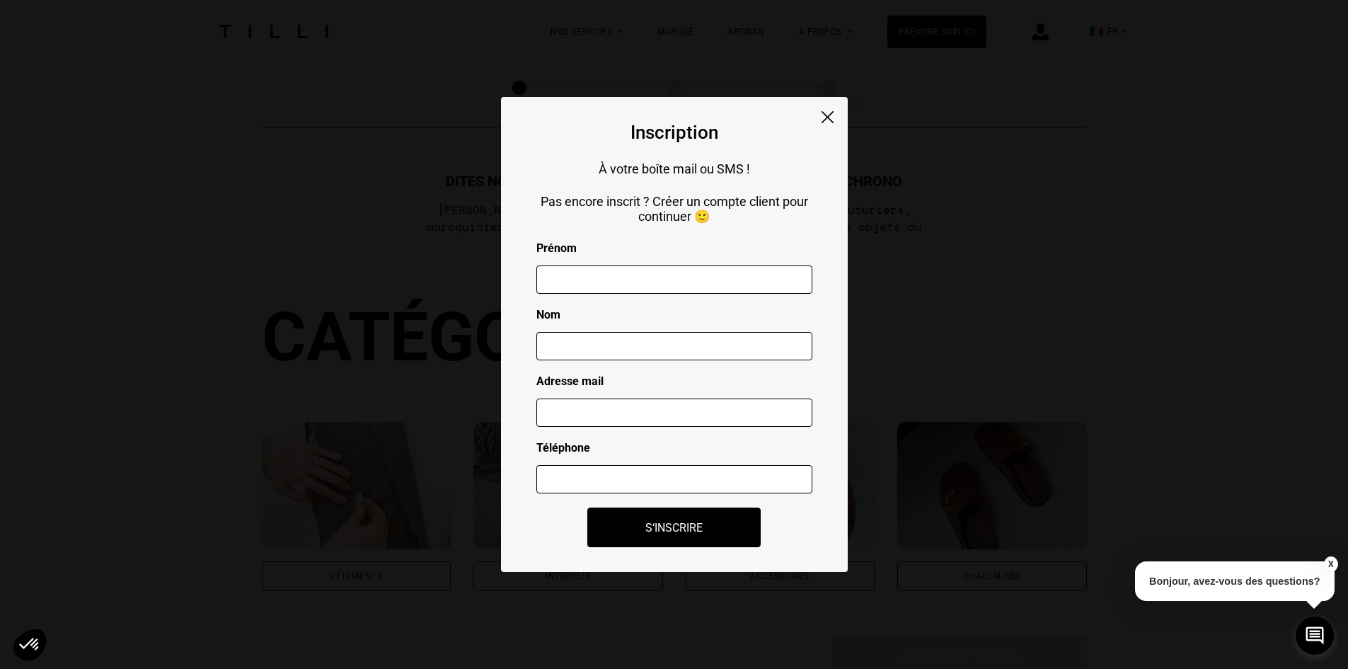
click at [682, 302] on div at bounding box center [674, 281] width 276 height 53
click at [682, 291] on input "text" at bounding box center [674, 279] width 276 height 28
type input "MEHDI"
click at [596, 344] on input "text" at bounding box center [674, 346] width 276 height 28
type input "ACHARHABI"
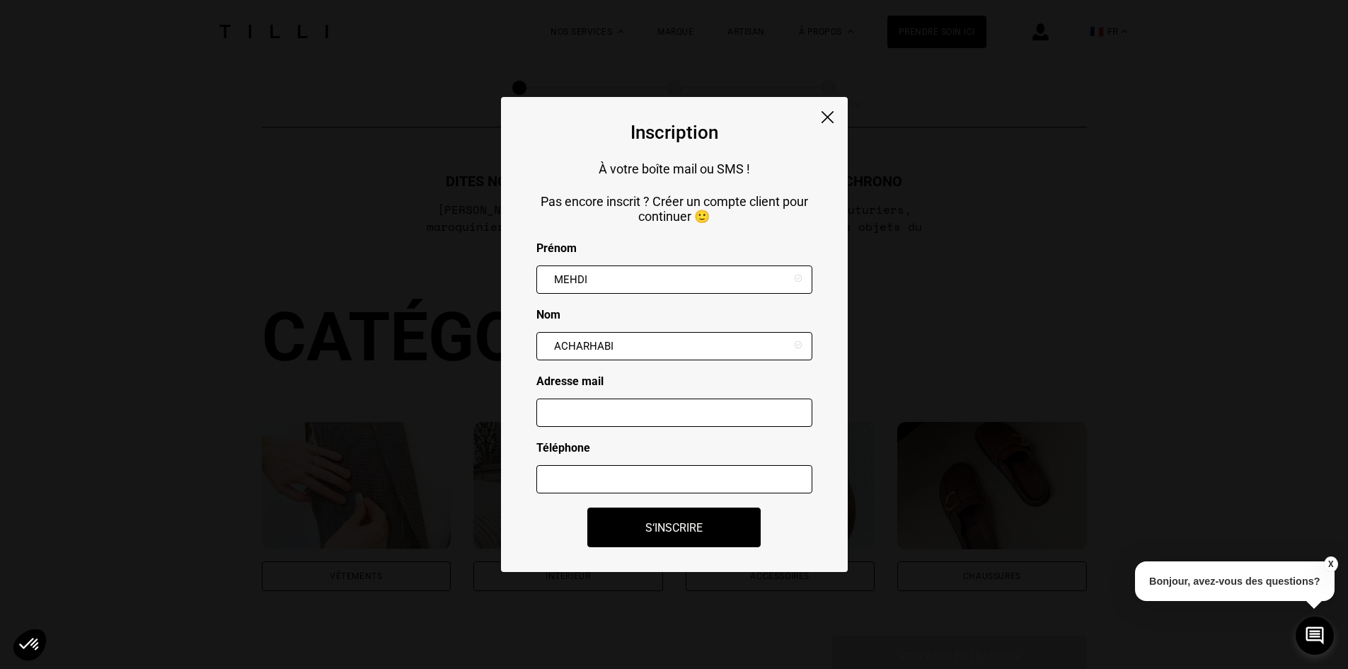
click at [610, 422] on input "text" at bounding box center [674, 412] width 276 height 28
type input "[EMAIL_ADDRESS][DOMAIN_NAME]"
click at [620, 477] on input "text" at bounding box center [674, 479] width 276 height 28
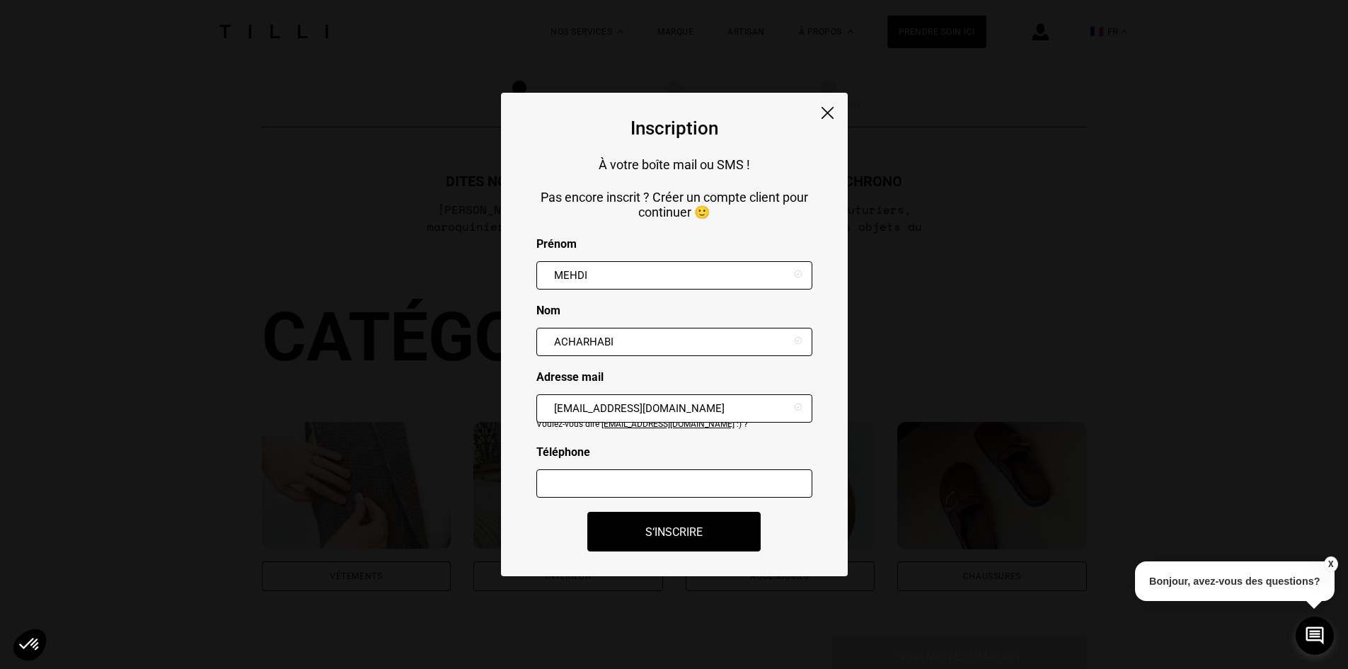
type input "0620426729"
click at [664, 538] on button "S‘inscrire" at bounding box center [674, 531] width 191 height 44
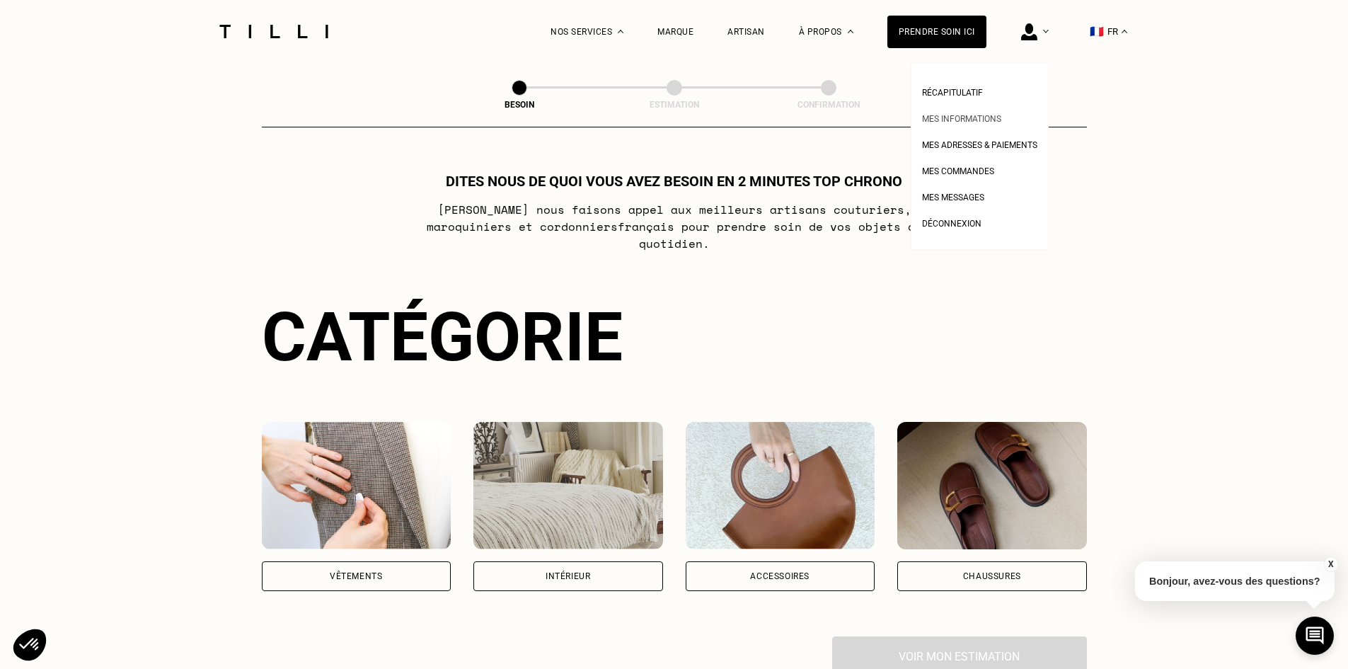
click at [986, 127] on li "Mes informations" at bounding box center [979, 117] width 115 height 26
click at [985, 120] on span "Mes informations" at bounding box center [961, 119] width 79 height 10
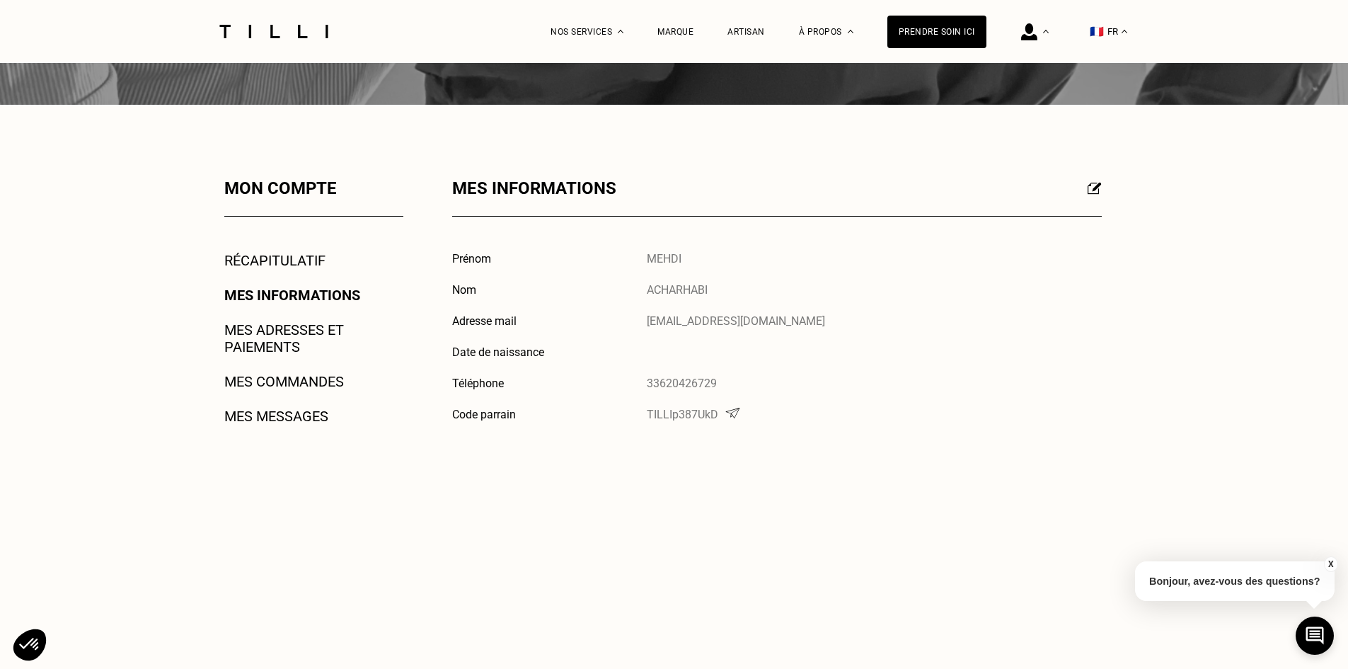
scroll to position [141, 0]
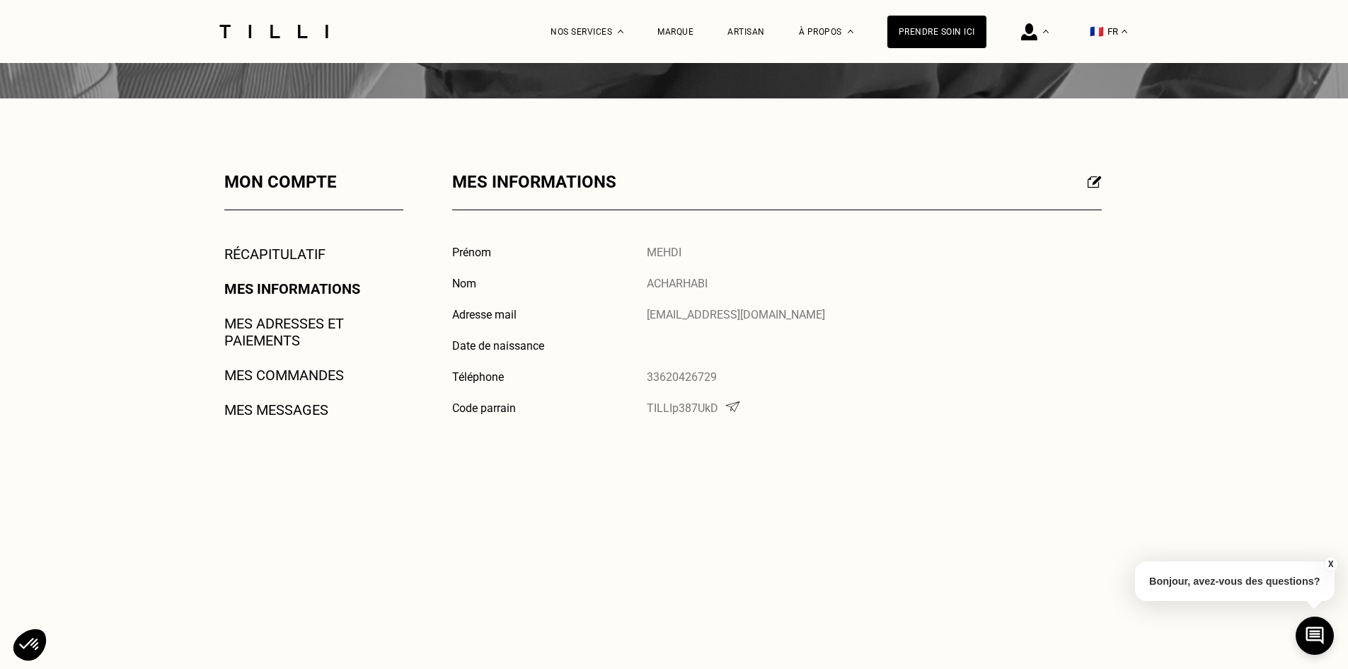
click at [322, 261] on link "Récapitulatif" at bounding box center [274, 253] width 101 height 17
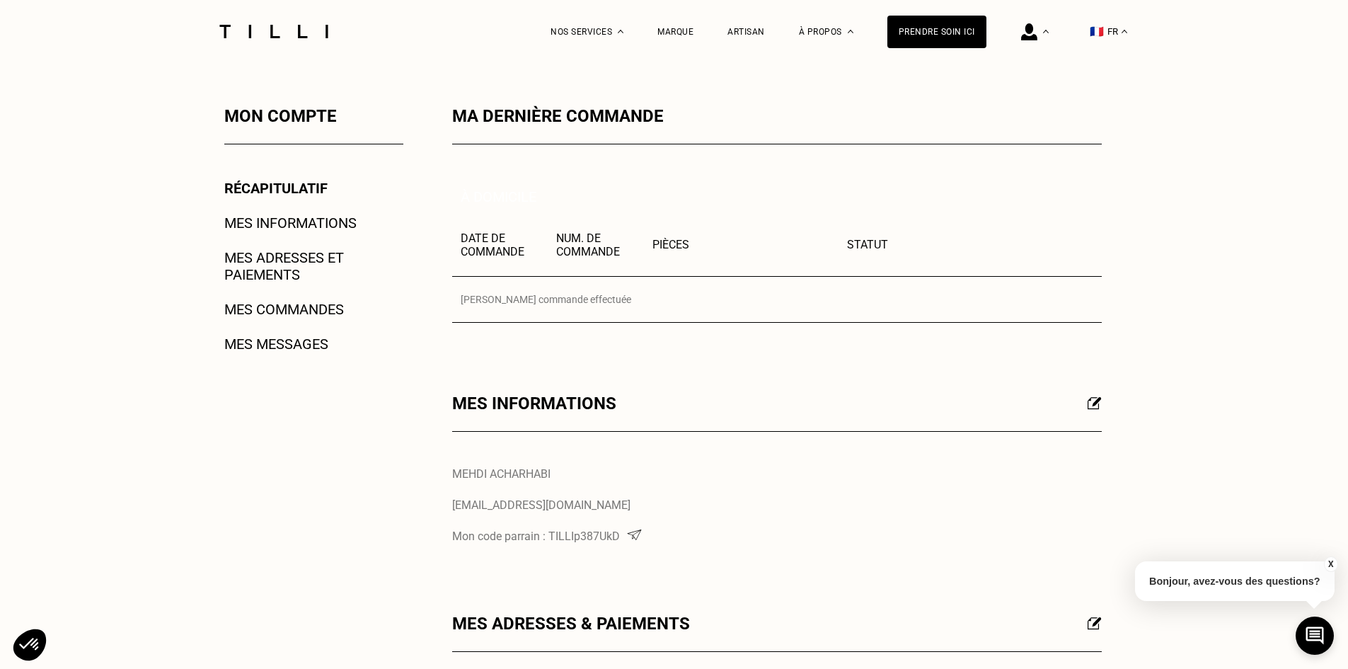
scroll to position [212, 0]
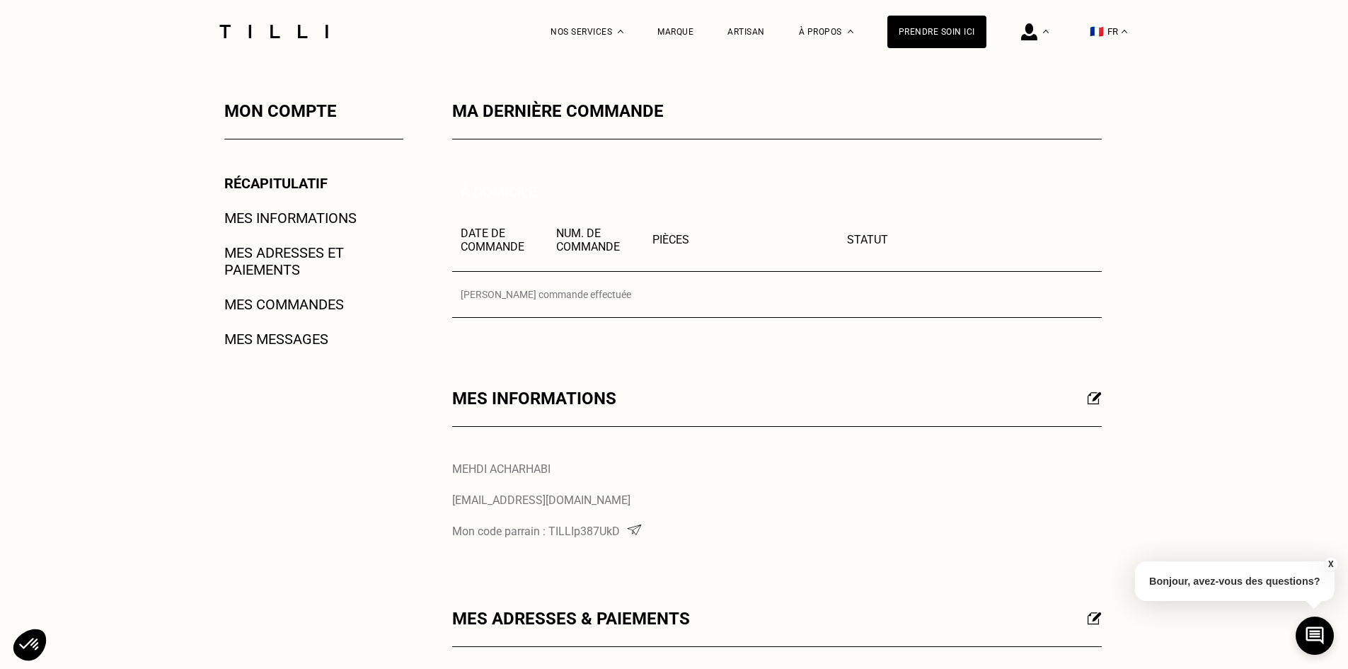
click at [275, 261] on link "Mes adresses et paiements" at bounding box center [313, 261] width 179 height 34
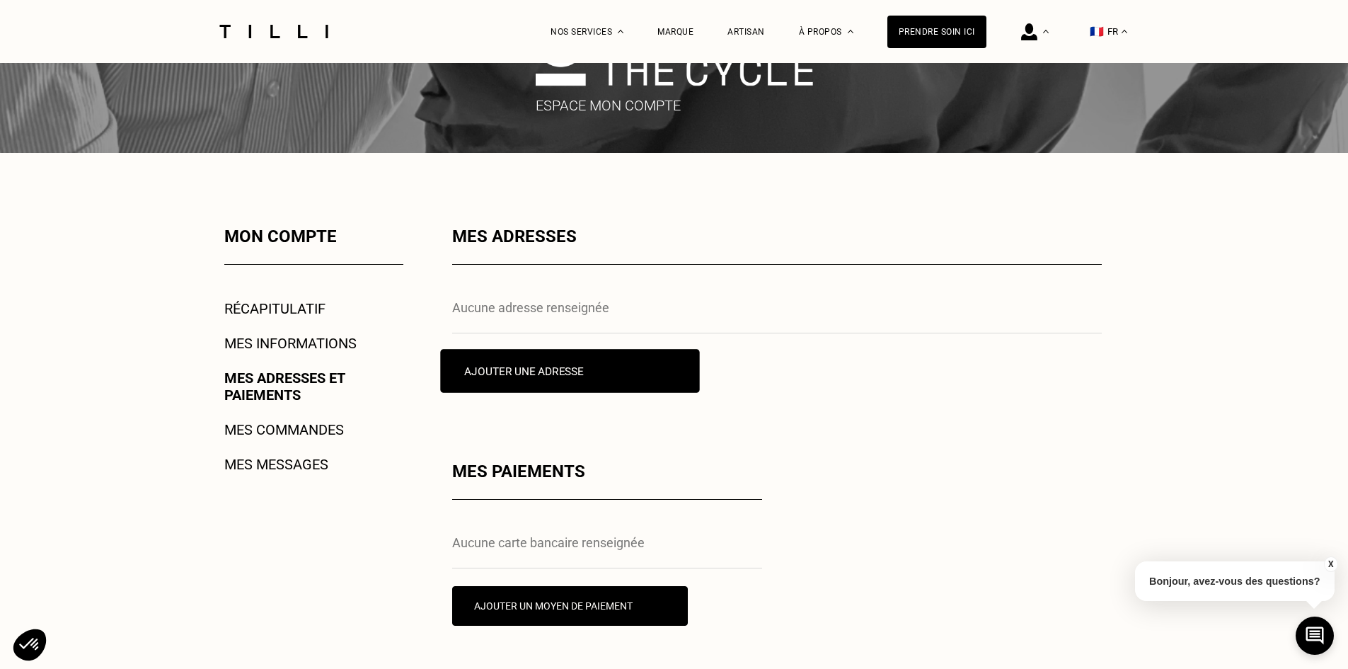
scroll to position [212, 0]
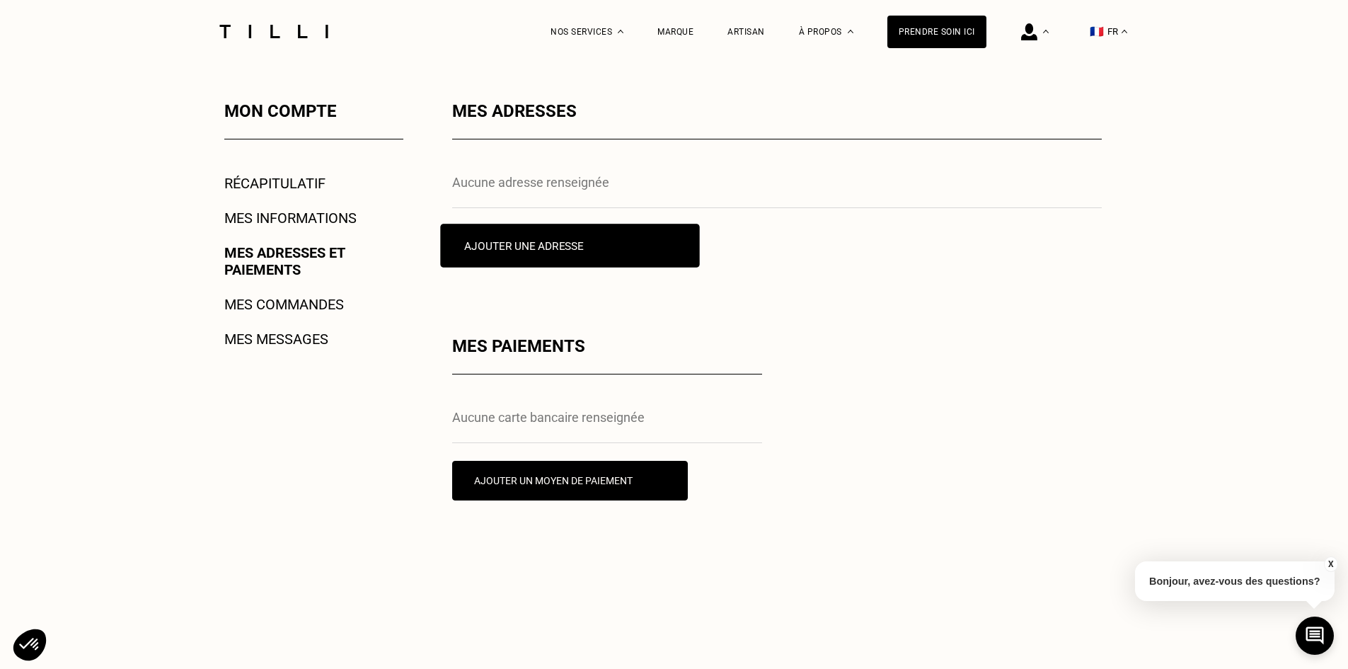
click at [560, 256] on button "Ajouter une adresse" at bounding box center [569, 246] width 259 height 44
select select "AT"
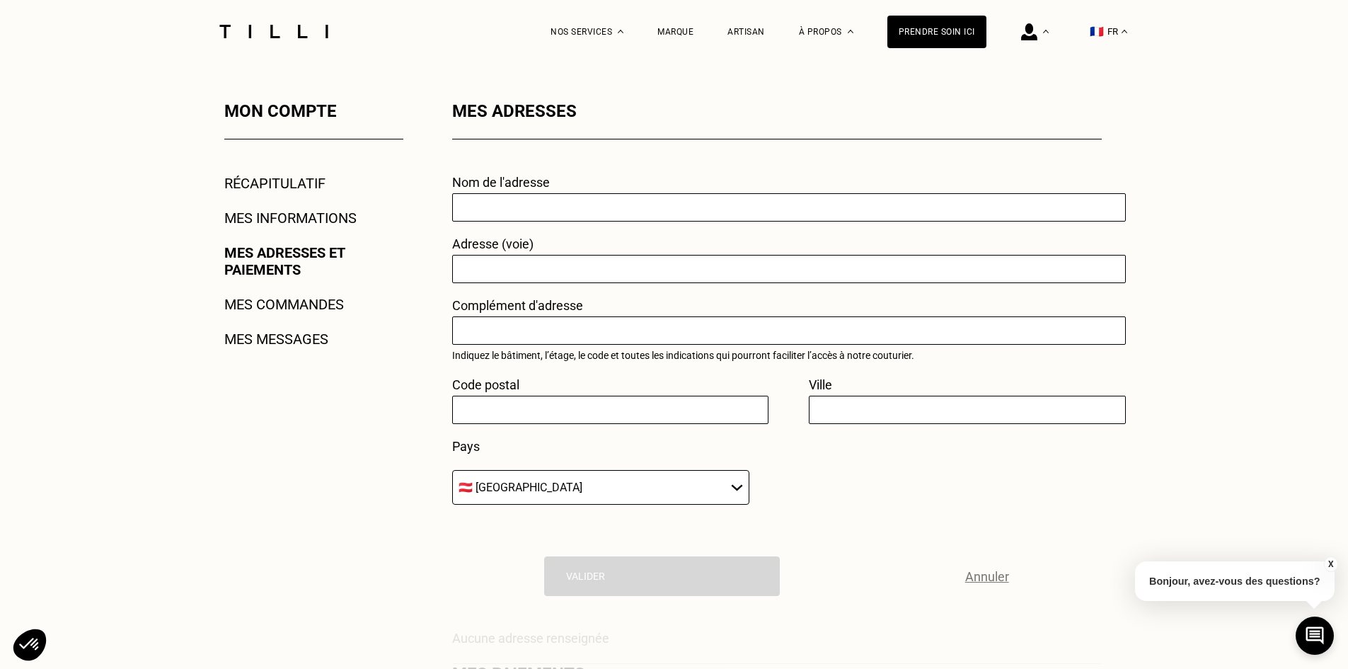
click at [554, 207] on input "text" at bounding box center [788, 207] width 673 height 28
type input "Home"
type input "[STREET_ADDRESS]"
click at [536, 417] on input "text" at bounding box center [610, 409] width 316 height 28
type input "92200"
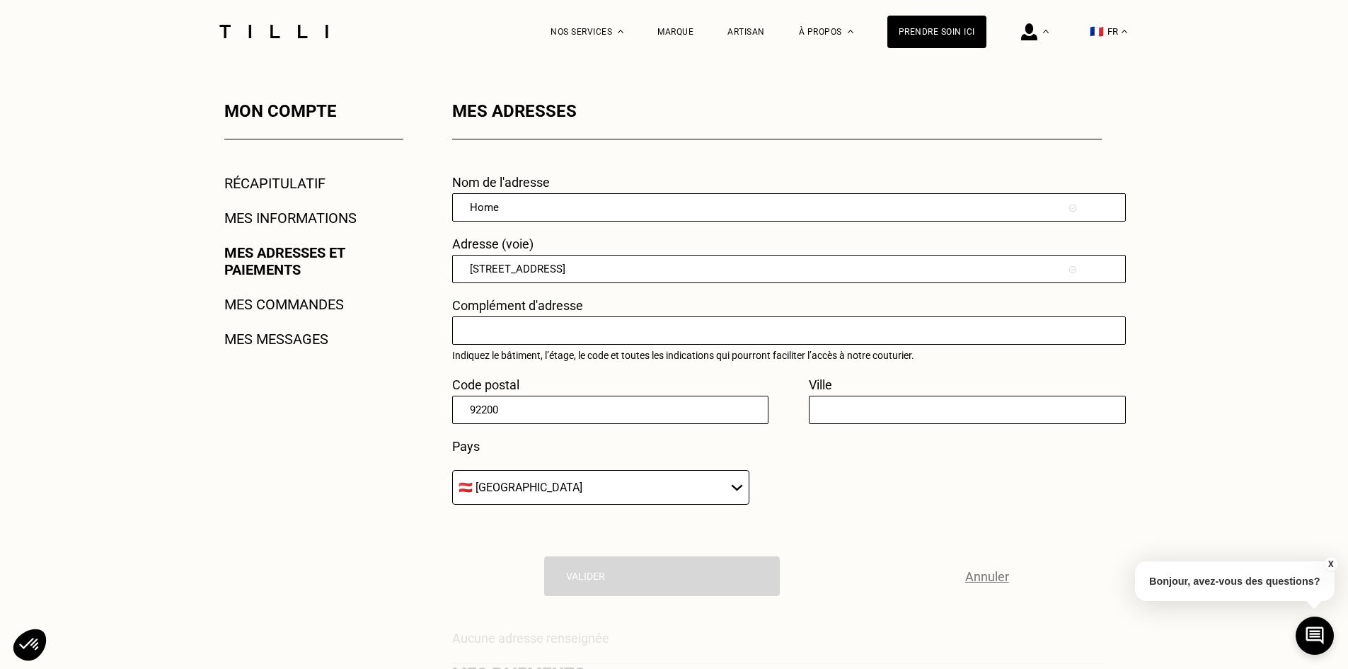
type input "NEUILLY SUR SEINE"
select select "FR"
click at [865, 497] on div "Nom de l'adresse Home Adresse (voie) 17 boulevard de la saussaye Complément d'a…" at bounding box center [776, 347] width 649 height 345
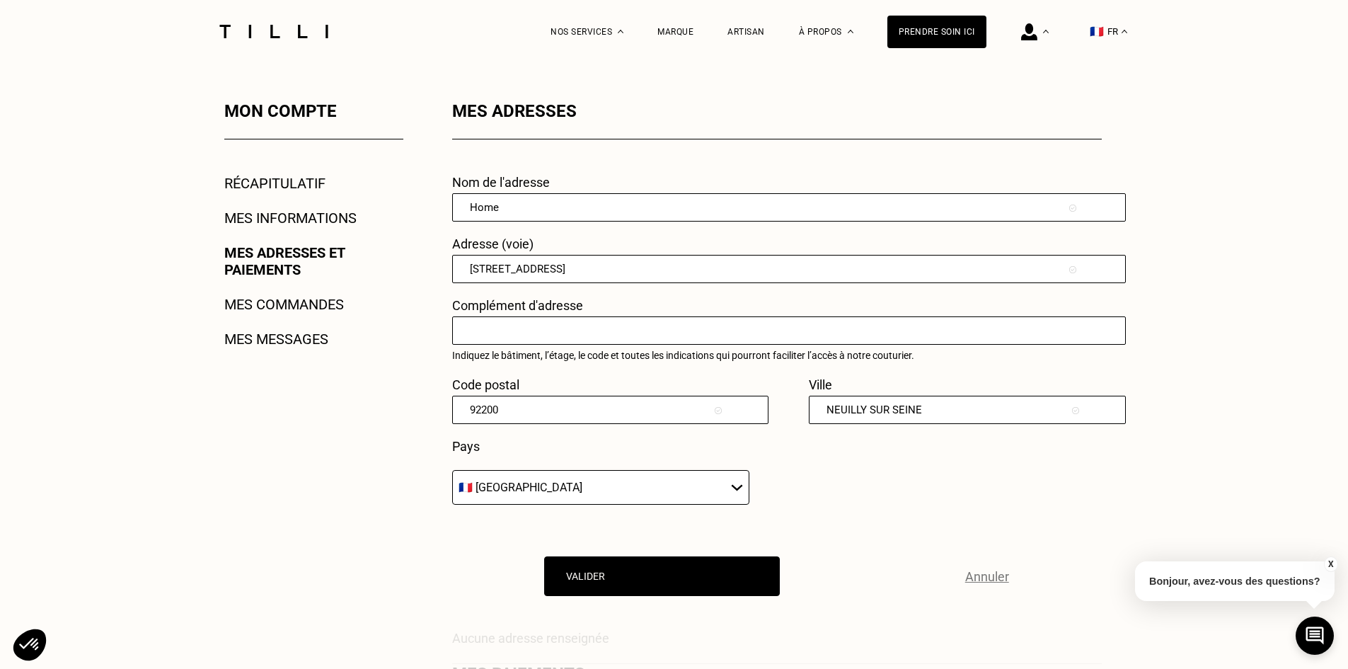
click at [718, 330] on input "text" at bounding box center [788, 330] width 673 height 28
type input "8"
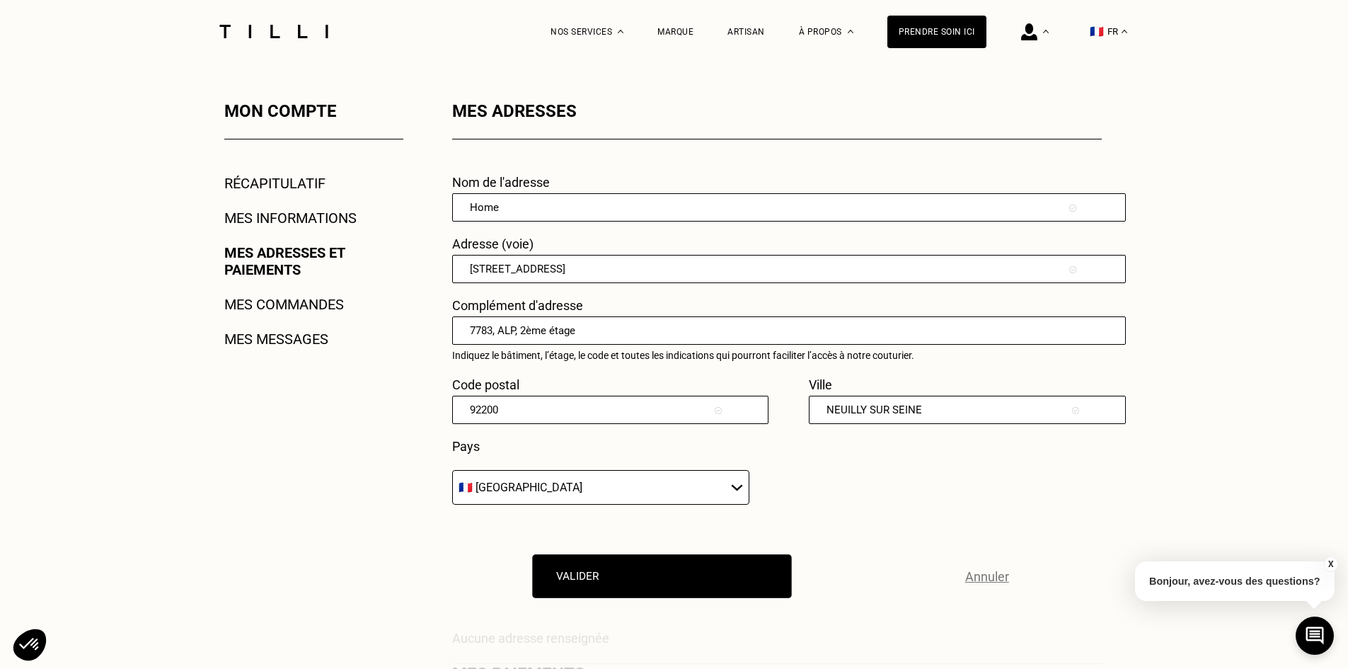
type input "7783, ALP, 2ème étage"
click at [670, 571] on button "Valider" at bounding box center [662, 576] width 259 height 44
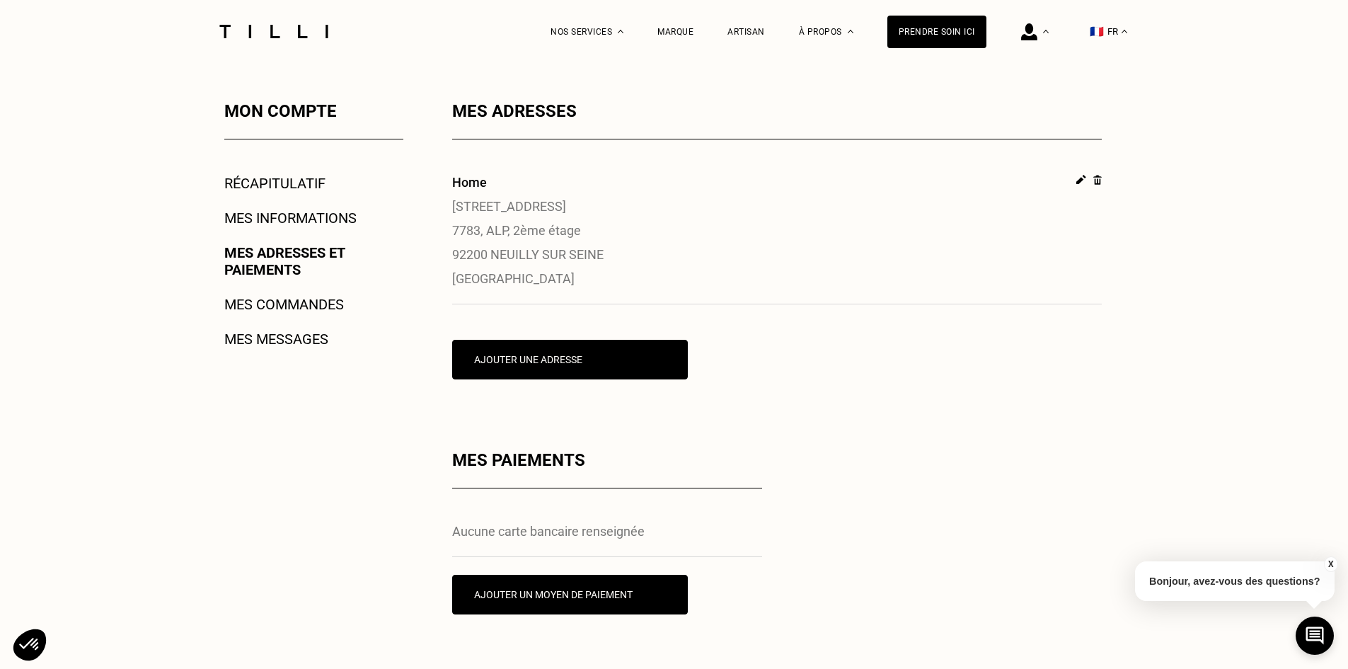
click at [1080, 180] on img at bounding box center [1081, 180] width 10 height 10
select select "FR"
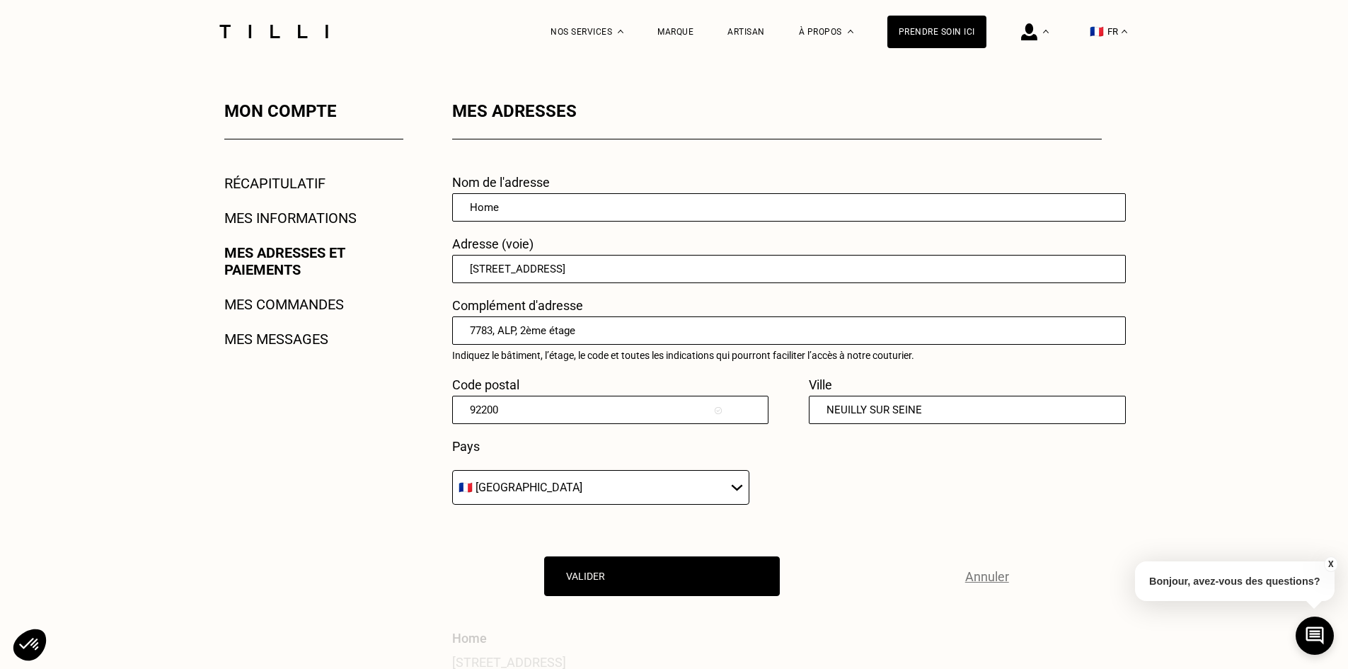
scroll to position [0, 0]
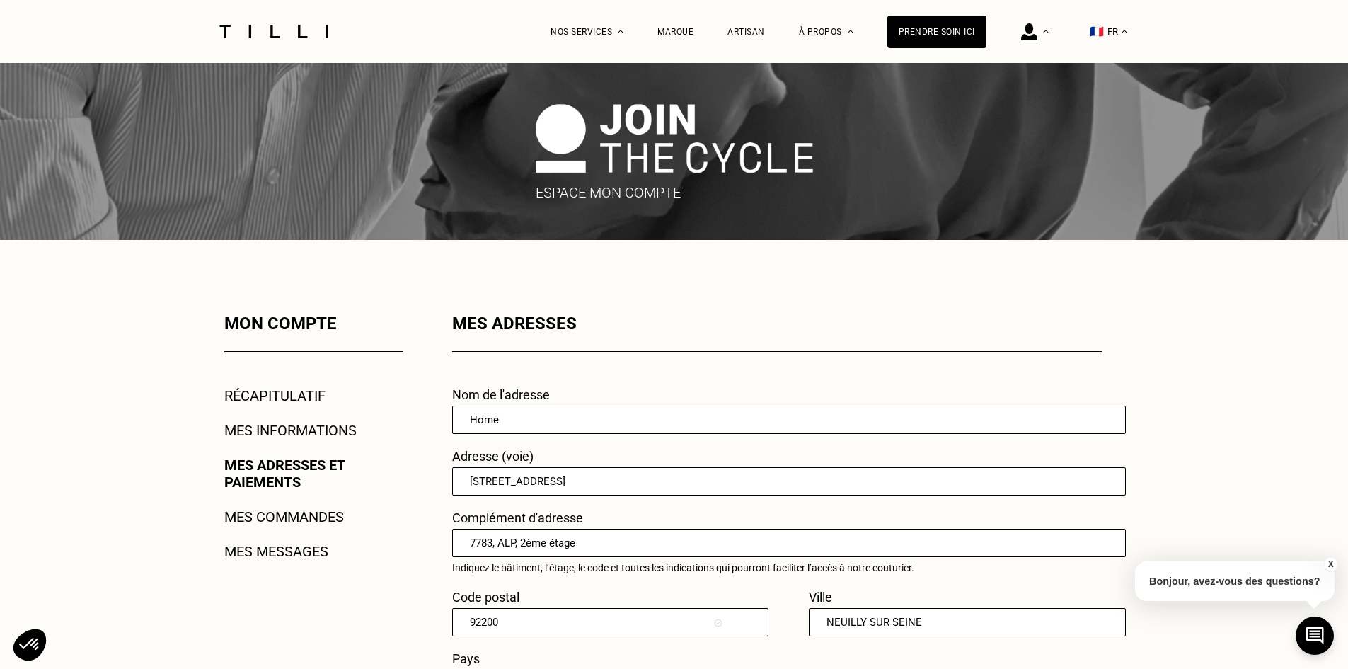
drag, startPoint x: 619, startPoint y: 538, endPoint x: 386, endPoint y: 545, distance: 232.8
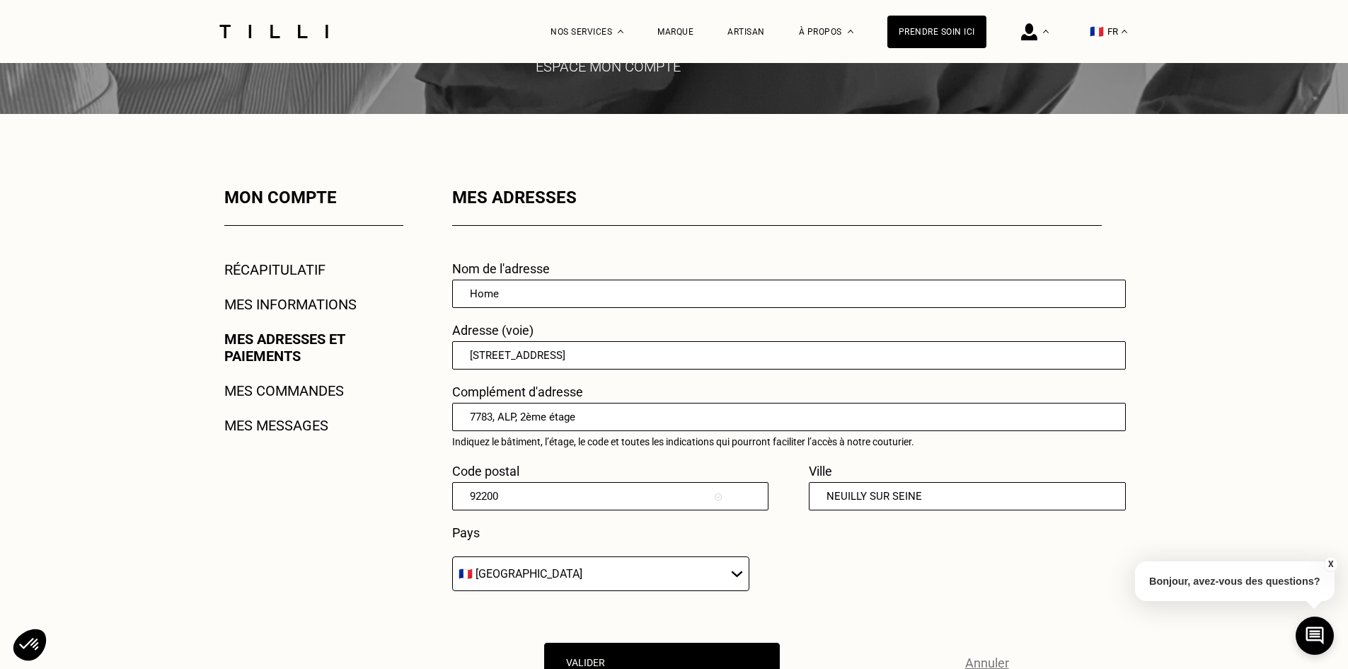
scroll to position [354, 0]
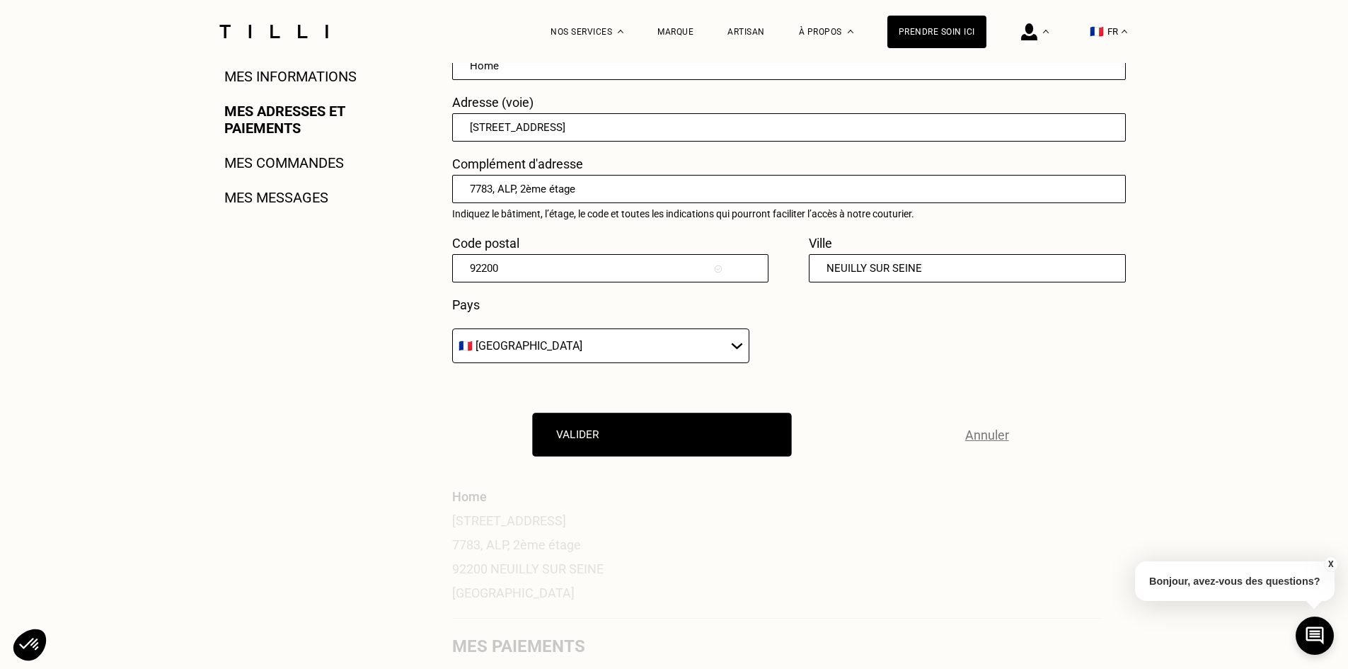
click at [708, 440] on button "Valider" at bounding box center [662, 434] width 259 height 44
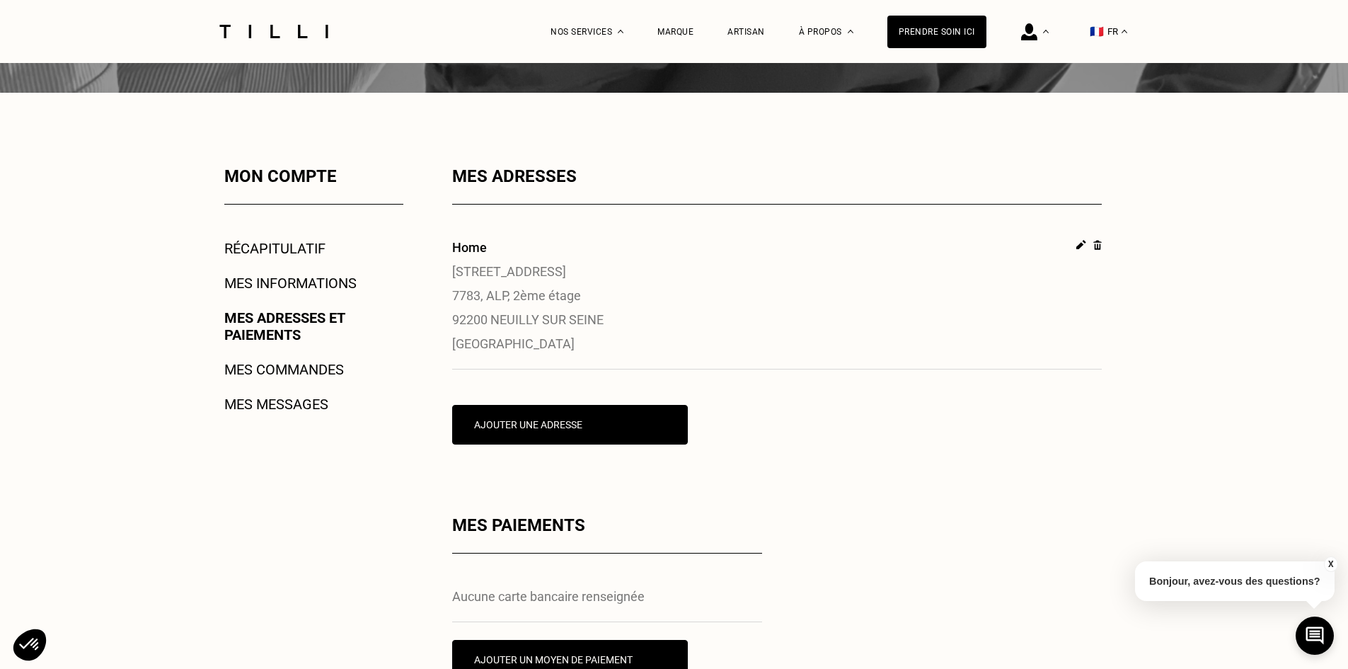
scroll to position [141, 0]
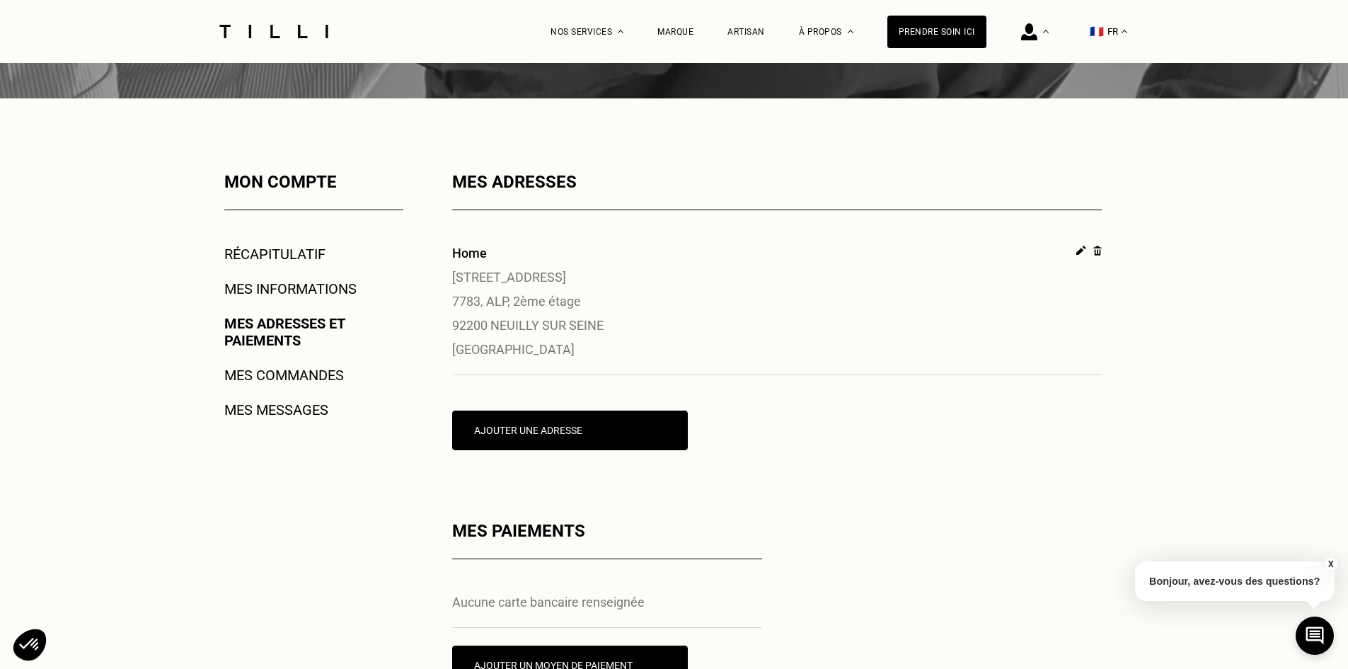
click at [328, 360] on div "Mon compte Récapitulatif Mes informations Mes adresses et paiements Mes command…" at bounding box center [295, 439] width 216 height 534
click at [330, 374] on link "Mes commandes" at bounding box center [284, 374] width 120 height 17
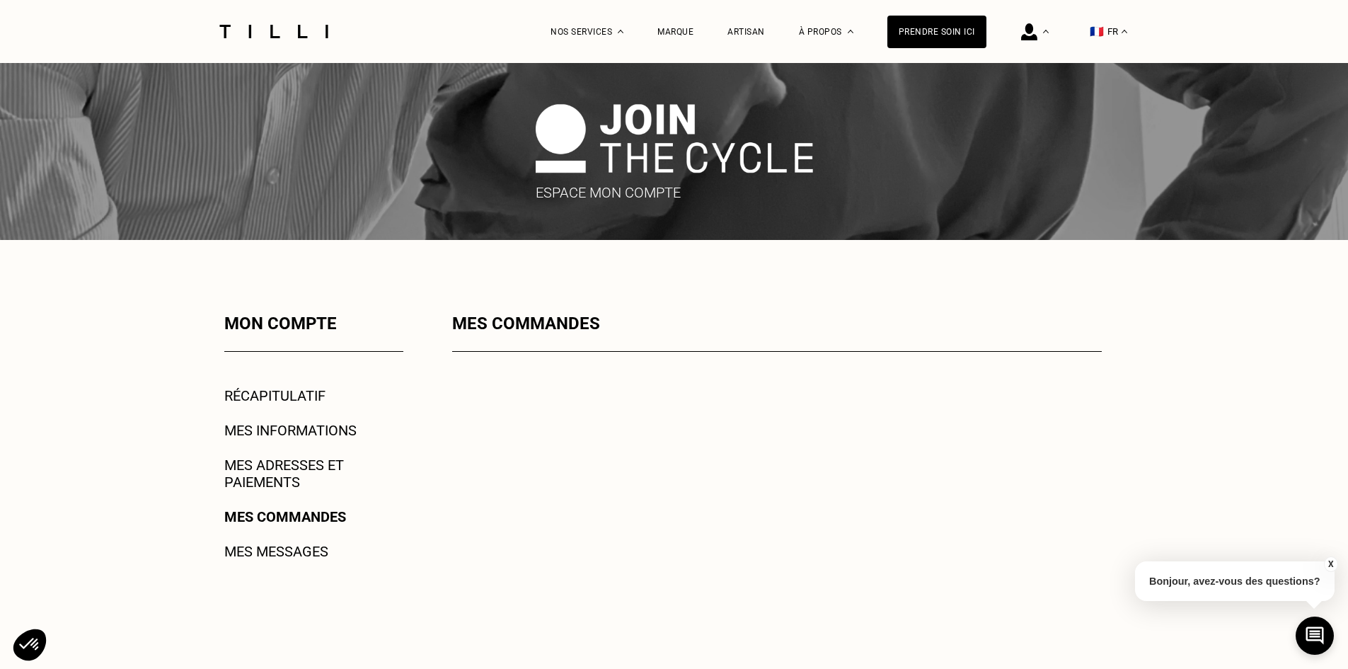
click at [310, 402] on link "Récapitulatif" at bounding box center [274, 395] width 101 height 17
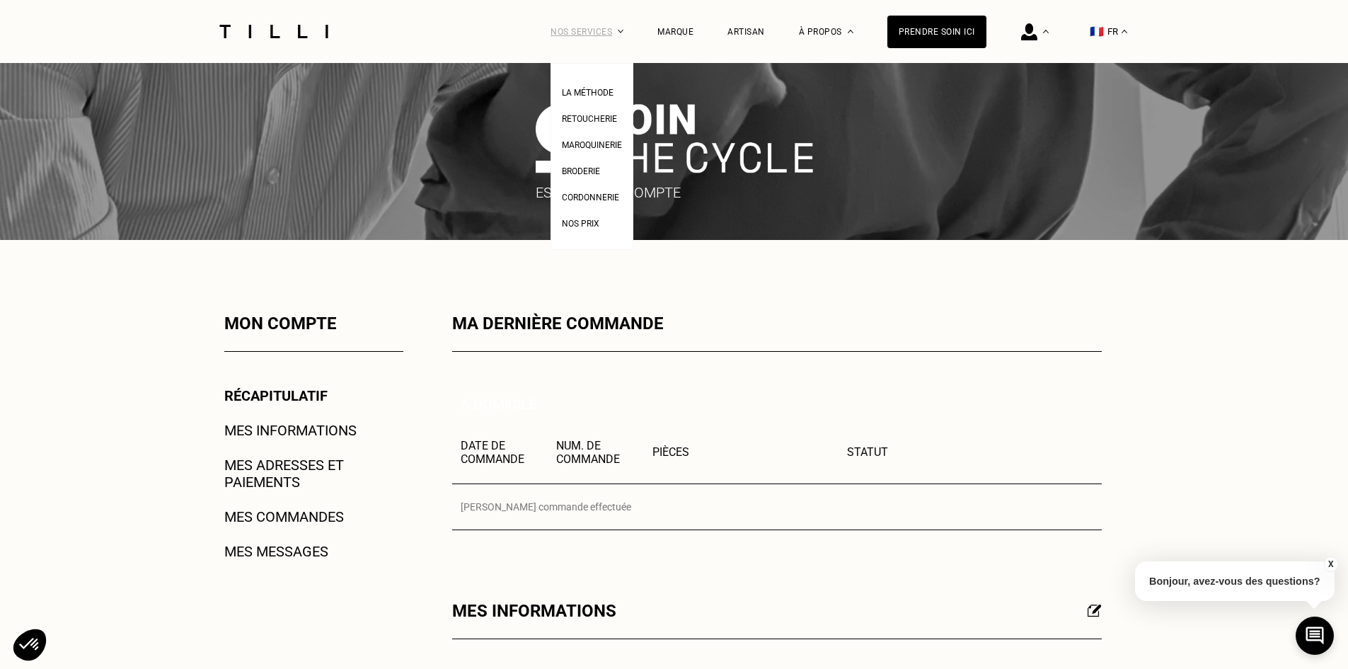
click at [623, 26] on div "Nos services" at bounding box center [586, 31] width 73 height 63
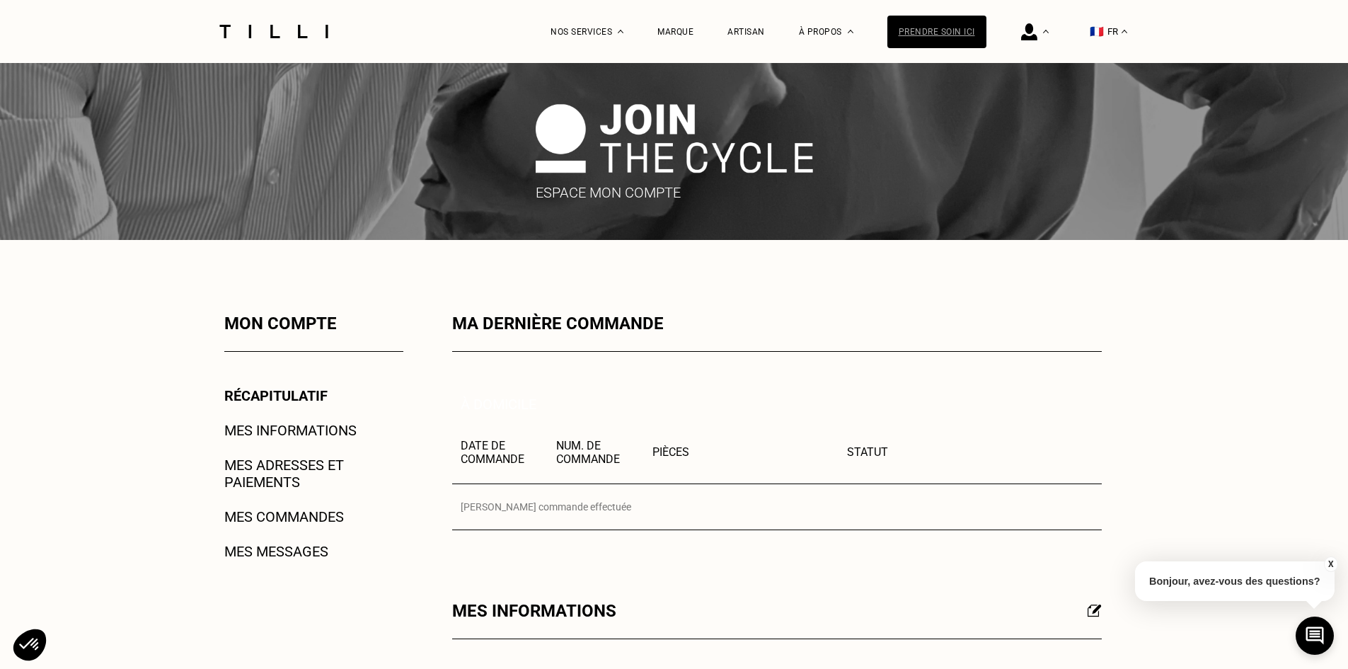
click at [920, 35] on div "Prendre soin ici" at bounding box center [936, 32] width 99 height 33
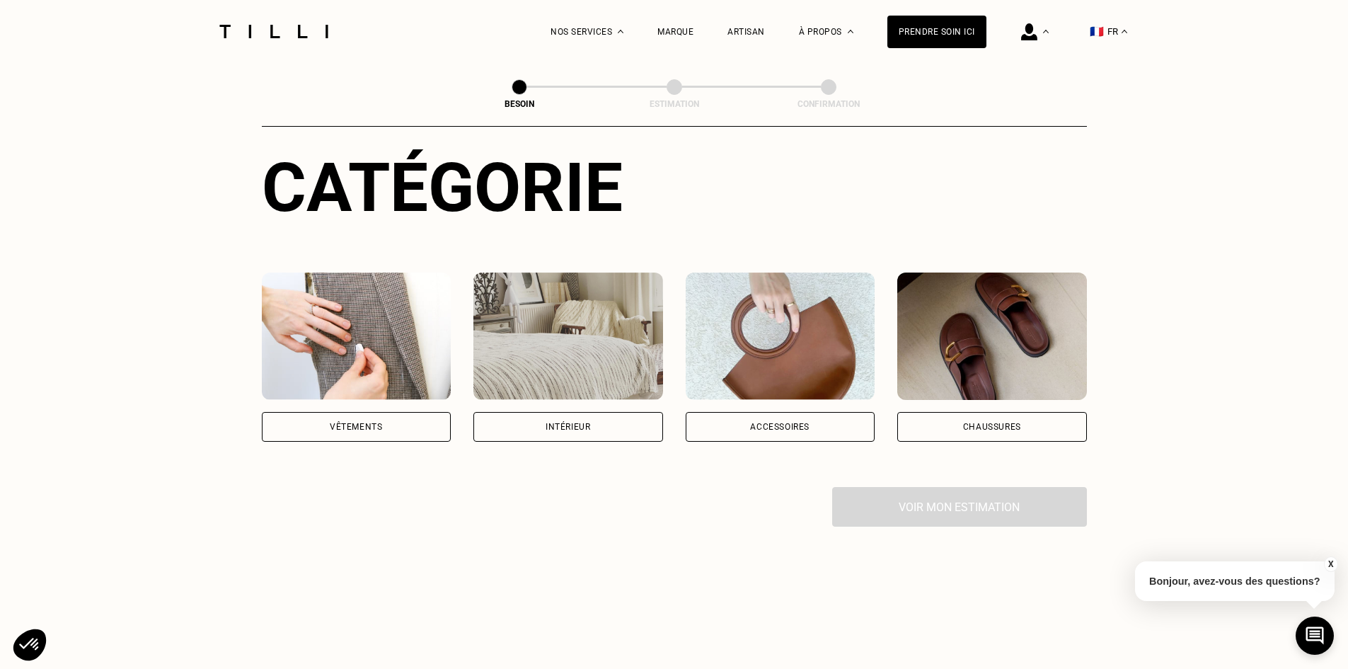
scroll to position [212, 0]
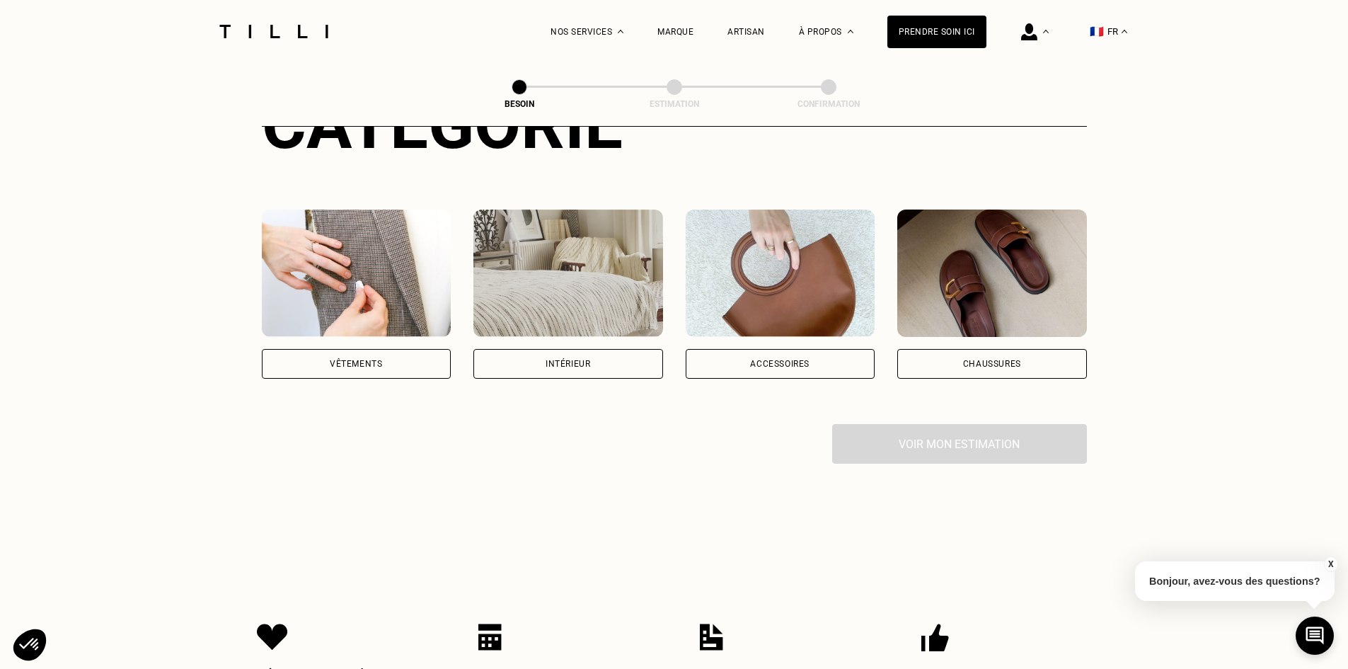
click at [407, 284] on img at bounding box center [357, 272] width 190 height 127
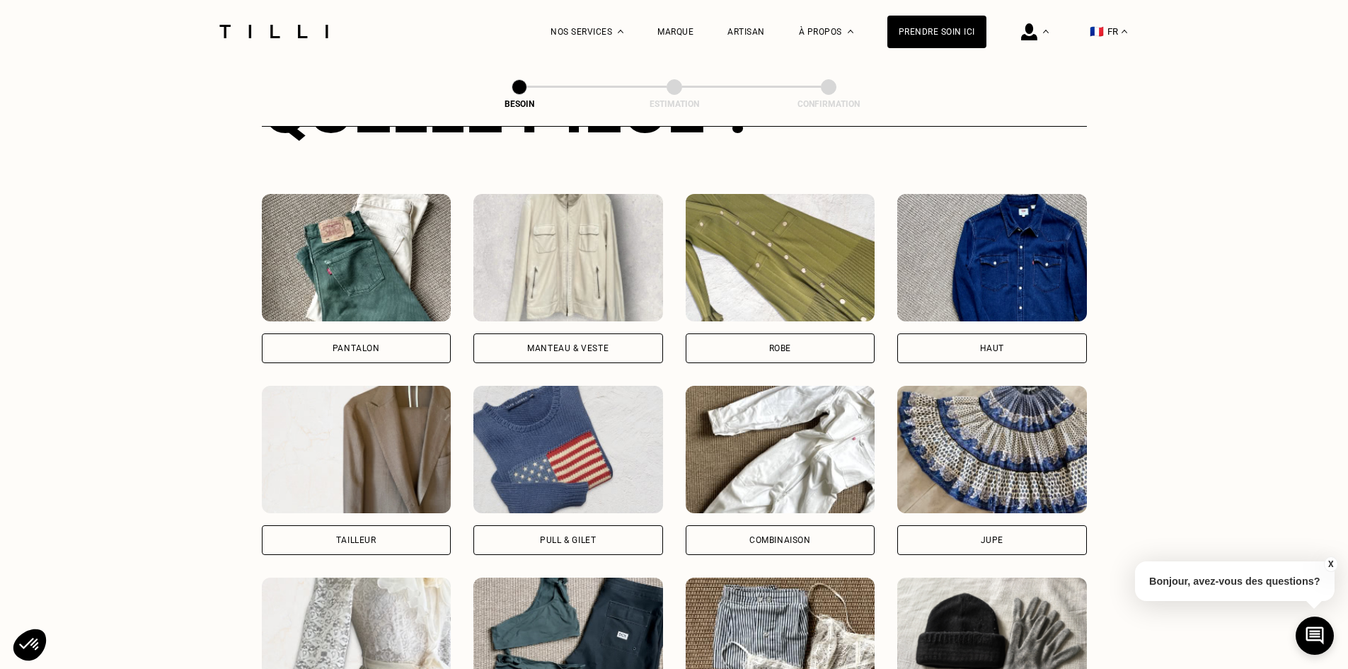
scroll to position [683, 0]
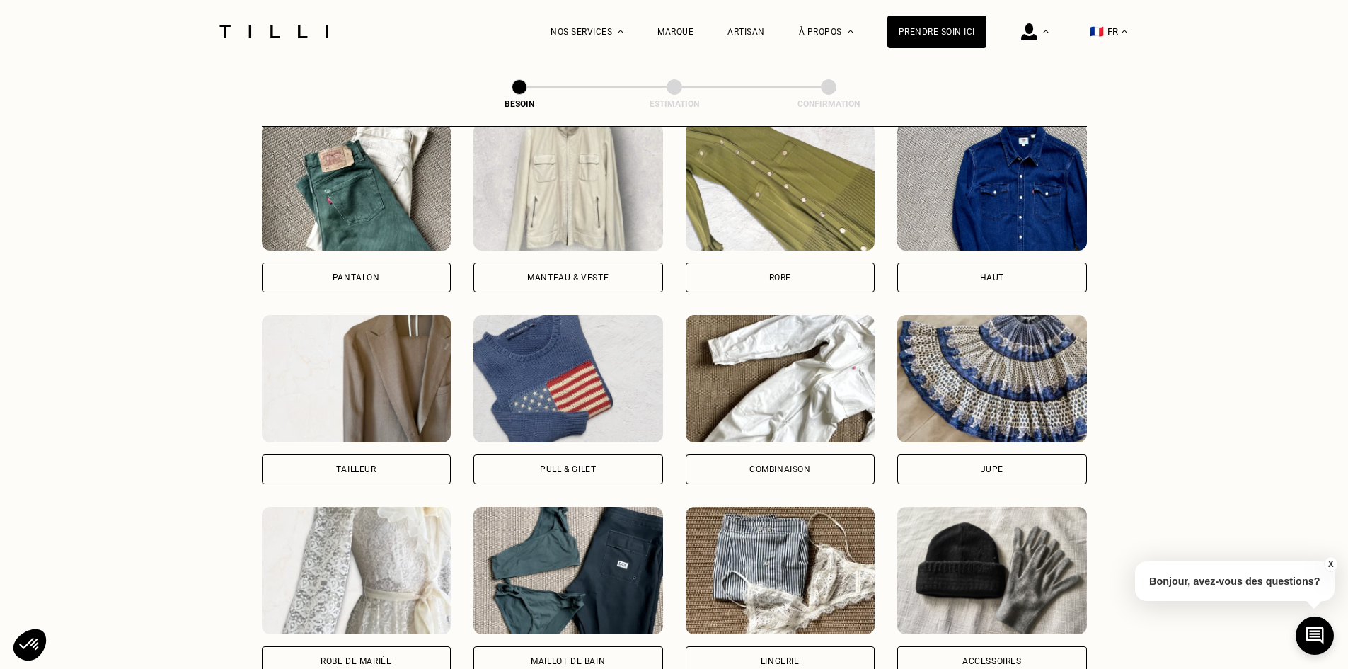
click at [344, 166] on img at bounding box center [357, 186] width 190 height 127
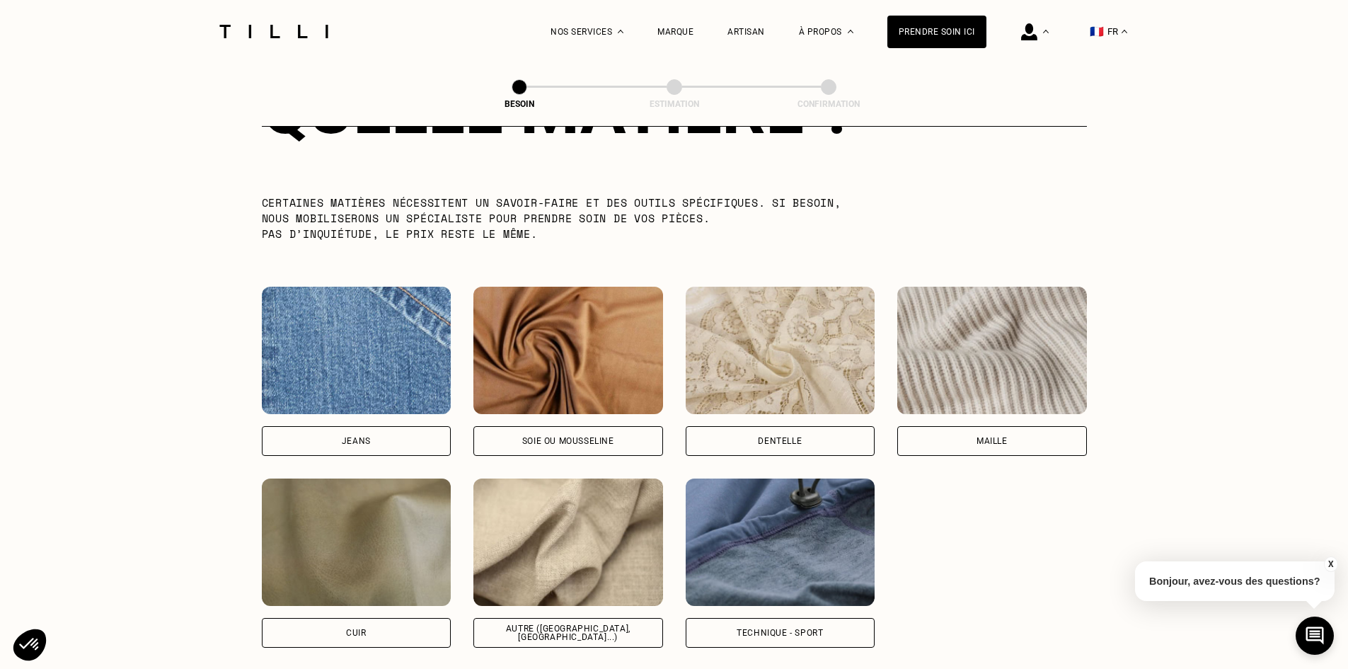
scroll to position [1374, 0]
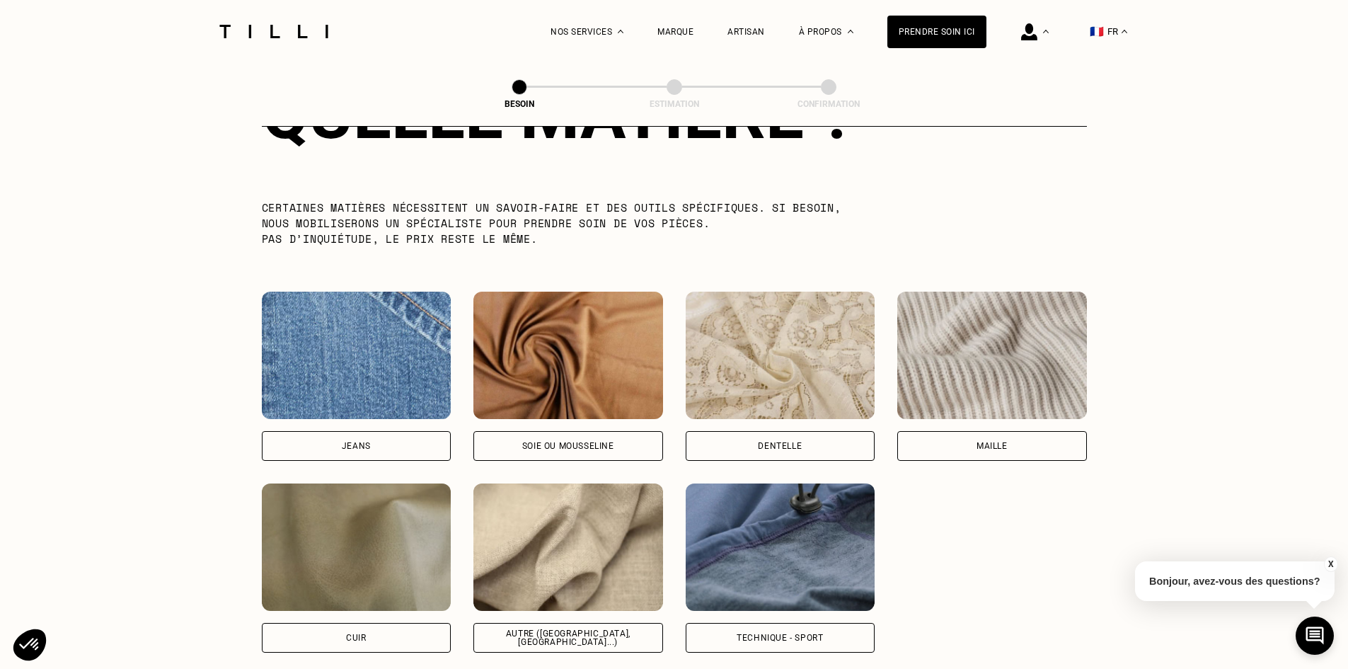
click at [801, 551] on img at bounding box center [780, 546] width 190 height 127
select select "FR"
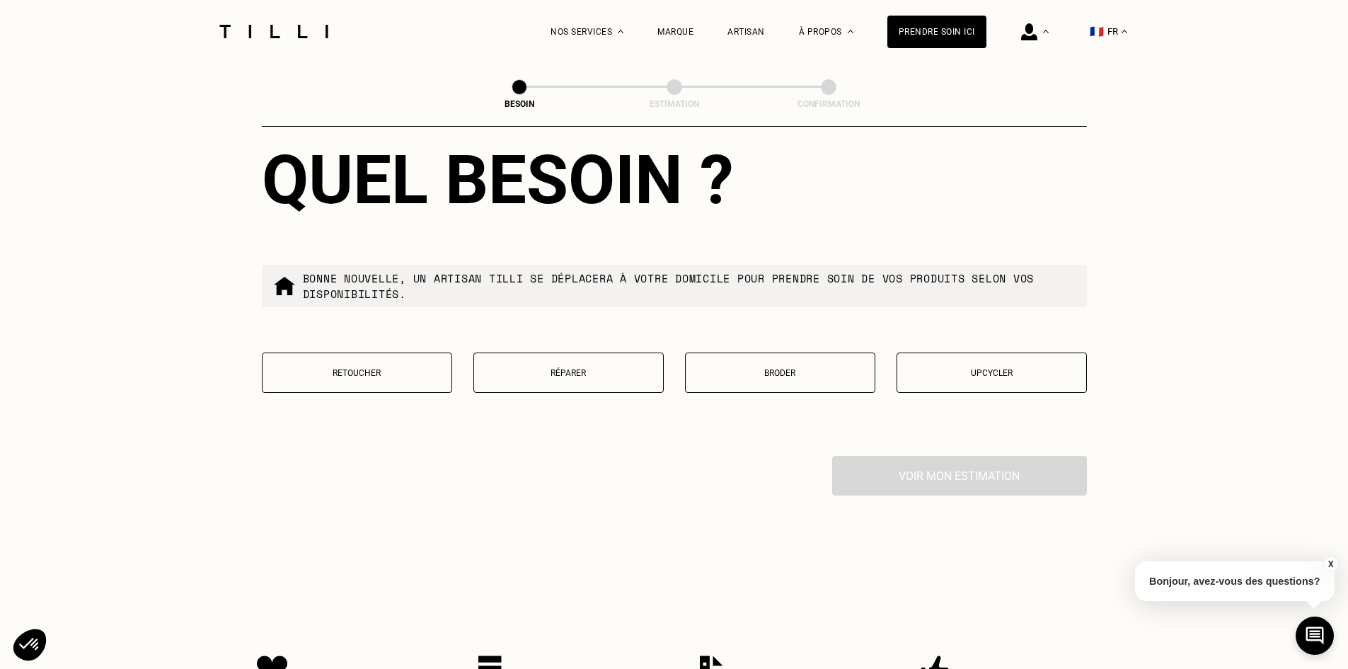
scroll to position [2327, 0]
click at [404, 367] on p "Retoucher" at bounding box center [357, 372] width 175 height 10
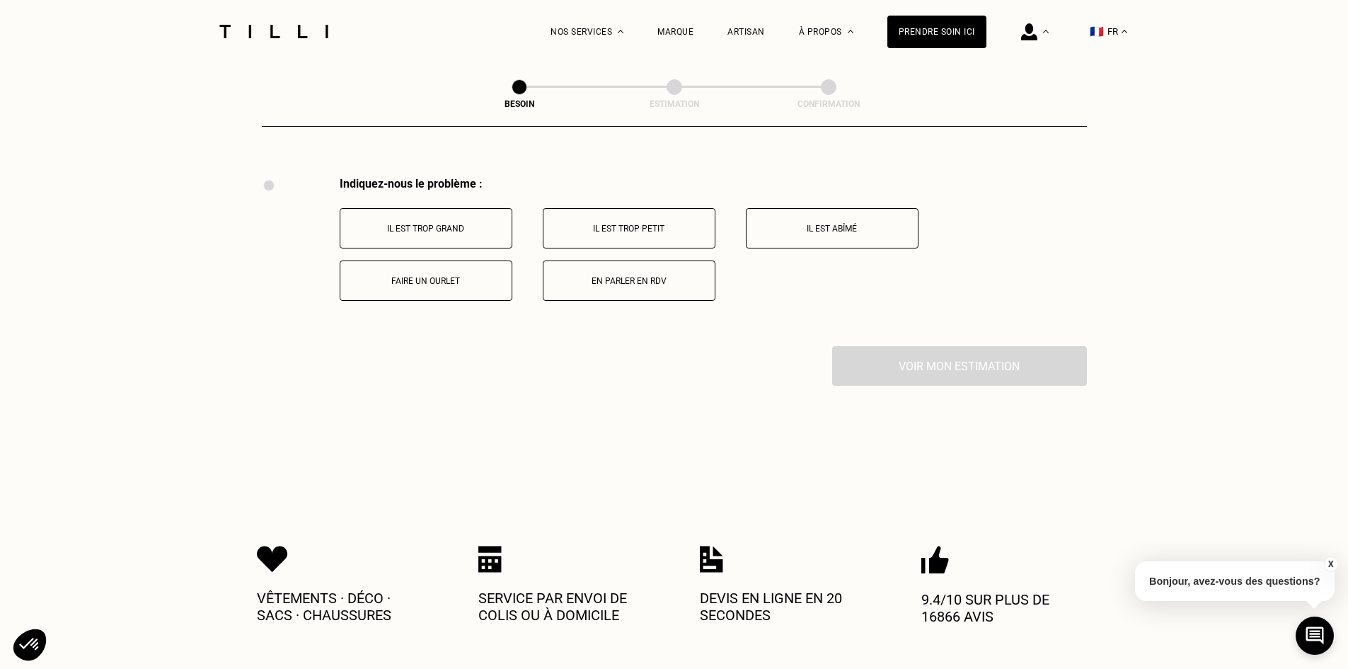
scroll to position [2617, 0]
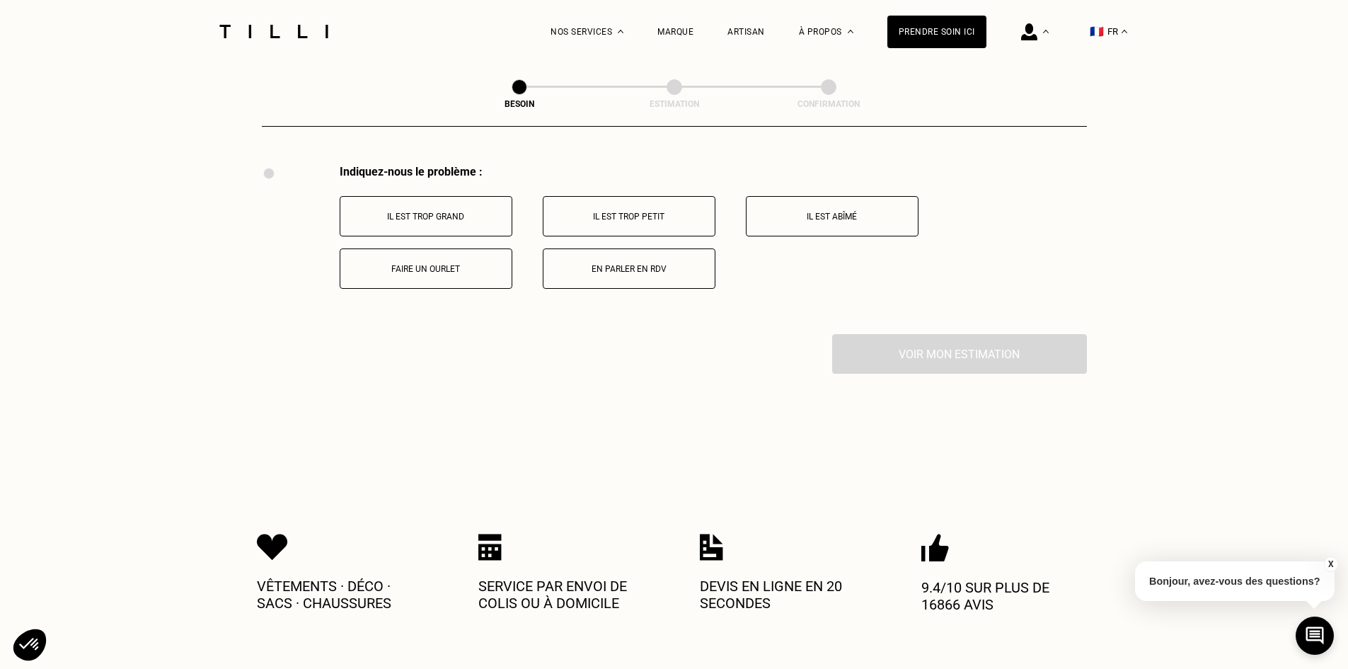
click at [456, 272] on button "Faire un ourlet" at bounding box center [426, 268] width 173 height 40
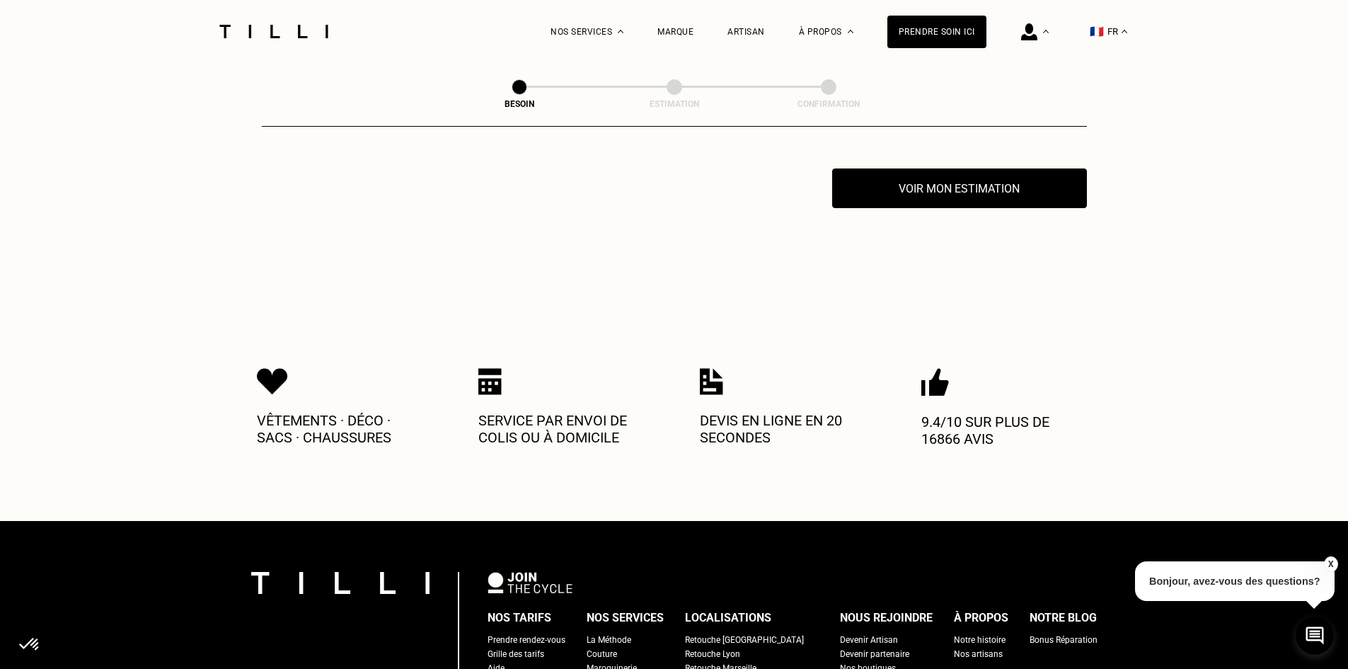
scroll to position [2786, 0]
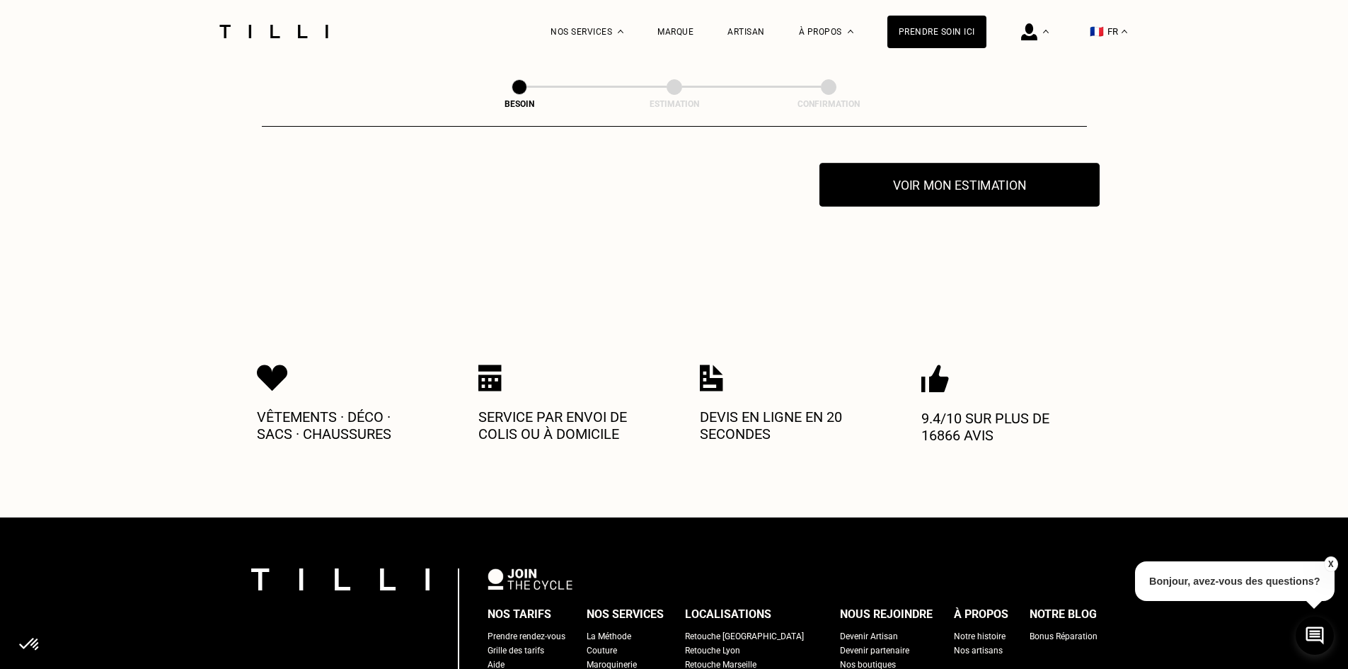
click at [910, 183] on button "Voir mon estimation" at bounding box center [959, 185] width 280 height 44
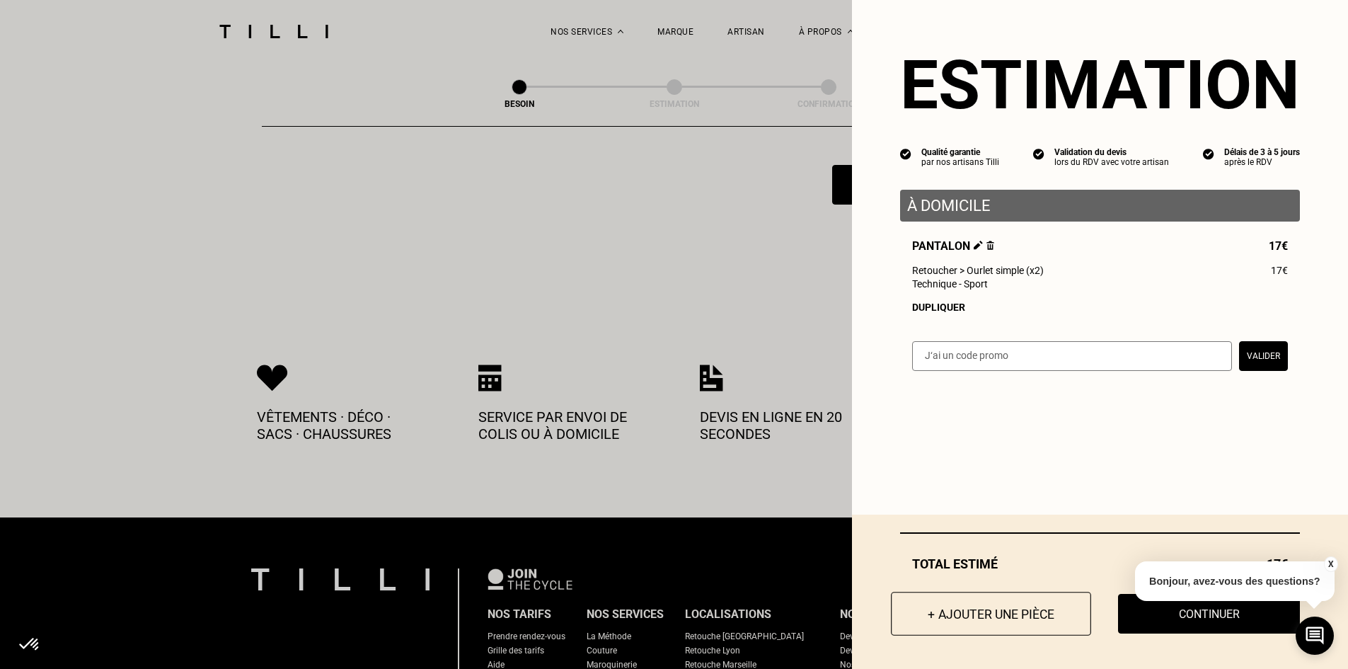
click at [984, 618] on button "+ Ajouter une pièce" at bounding box center [991, 613] width 200 height 44
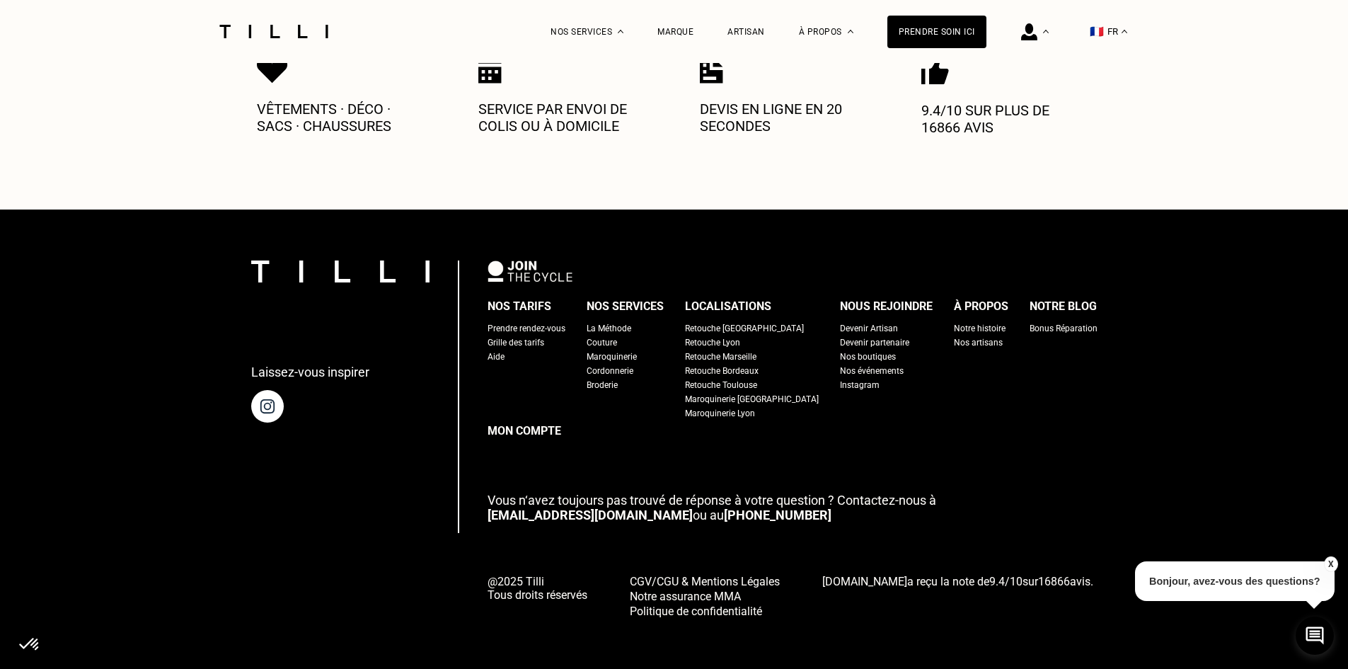
scroll to position [0, 0]
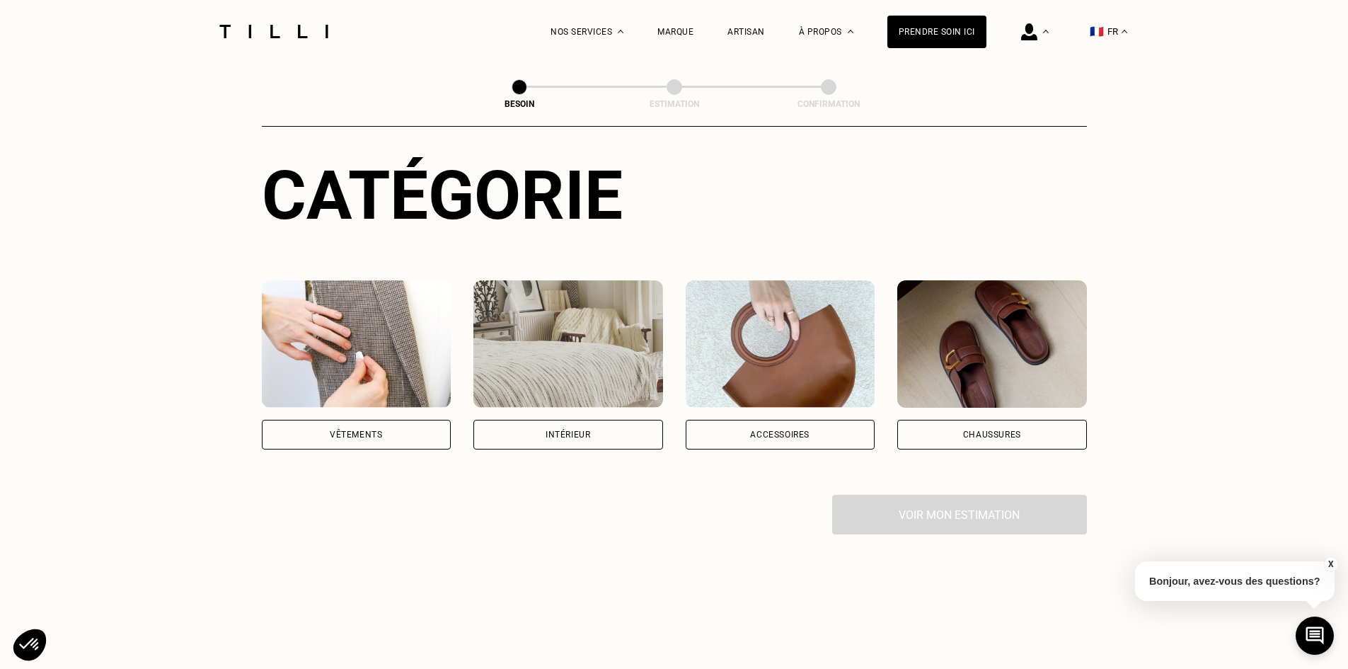
click at [320, 336] on img at bounding box center [357, 343] width 190 height 127
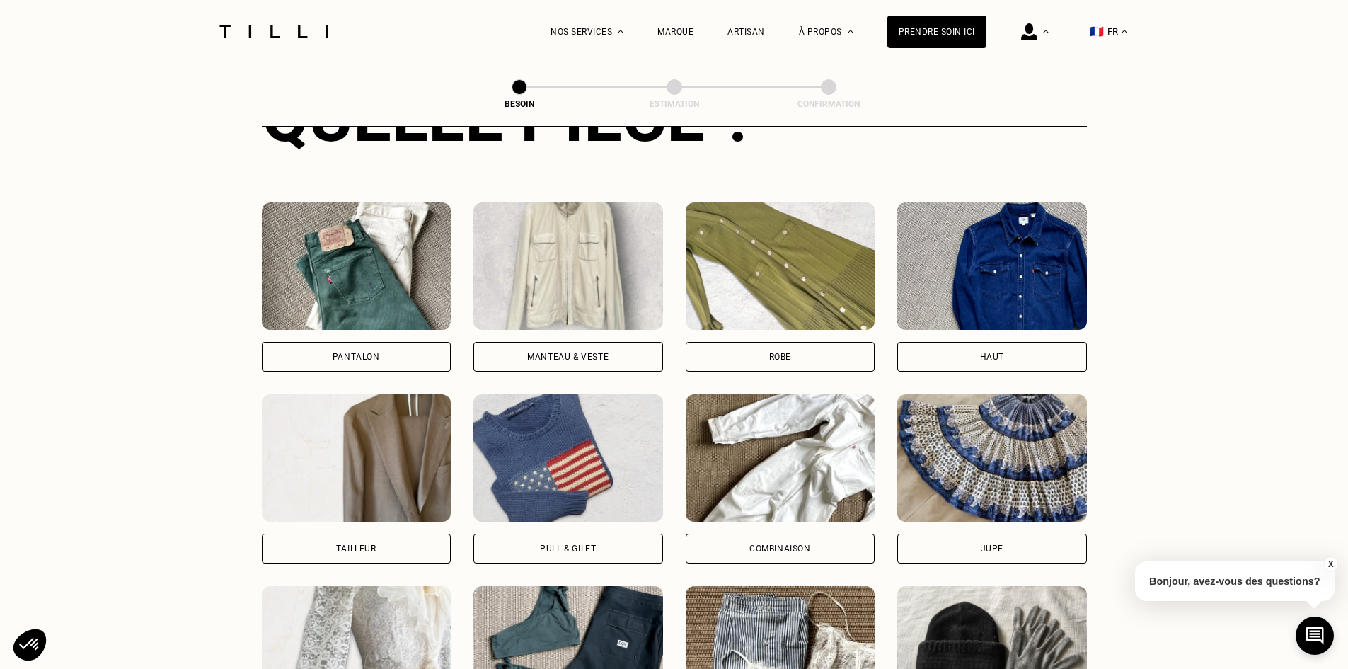
scroll to position [604, 0]
click at [383, 236] on img at bounding box center [357, 265] width 190 height 127
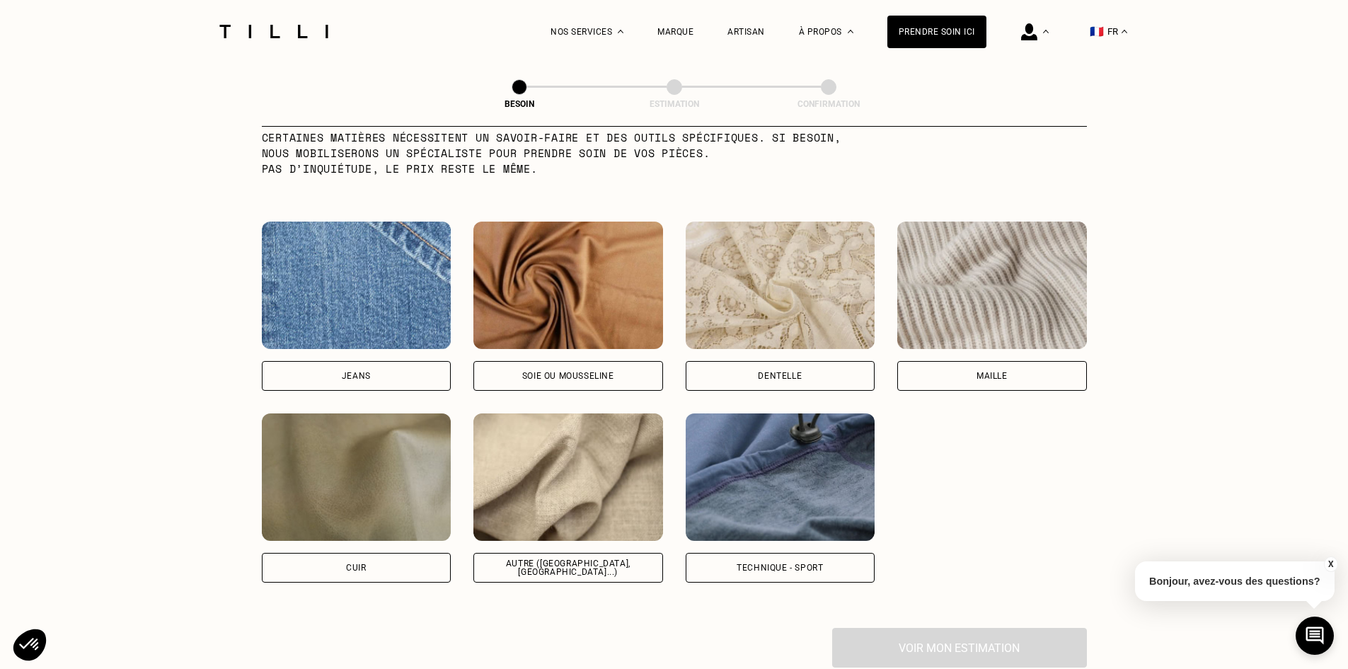
scroll to position [1445, 0]
click at [781, 485] on img at bounding box center [780, 475] width 190 height 127
select select "FR"
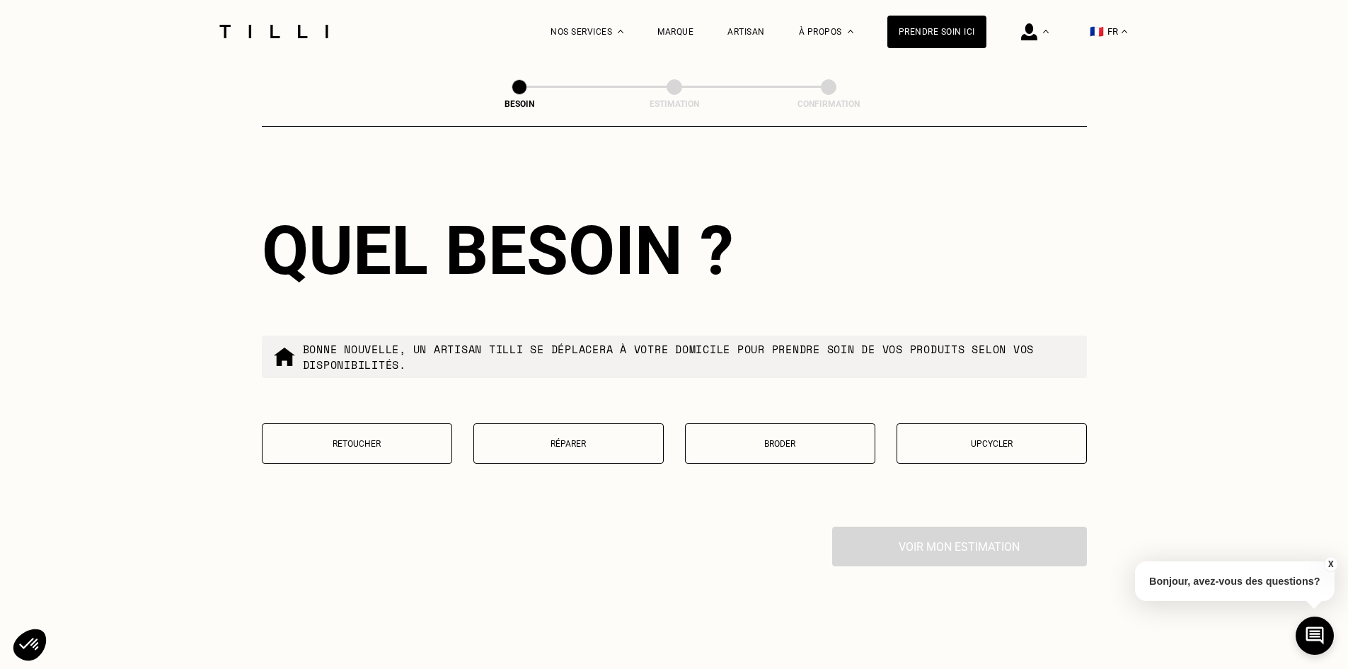
scroll to position [2256, 0]
click at [372, 438] on p "Retoucher" at bounding box center [357, 443] width 175 height 10
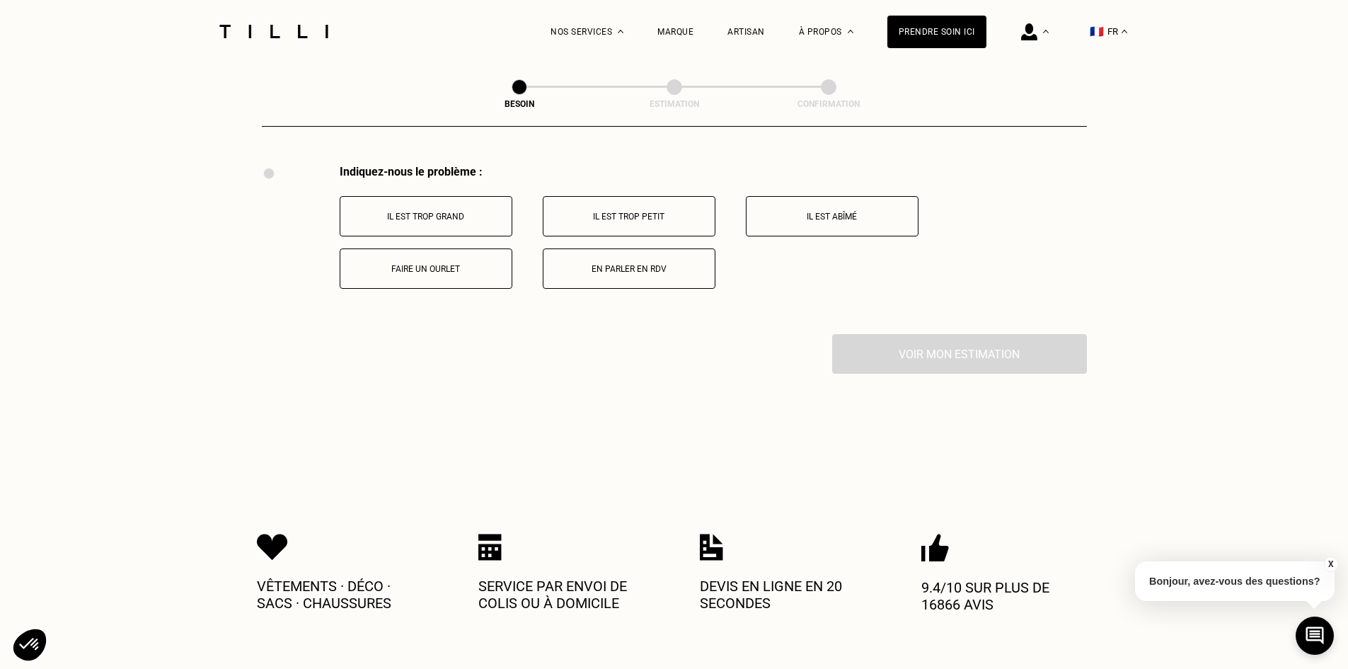
click at [453, 255] on button "Faire un ourlet" at bounding box center [426, 268] width 173 height 40
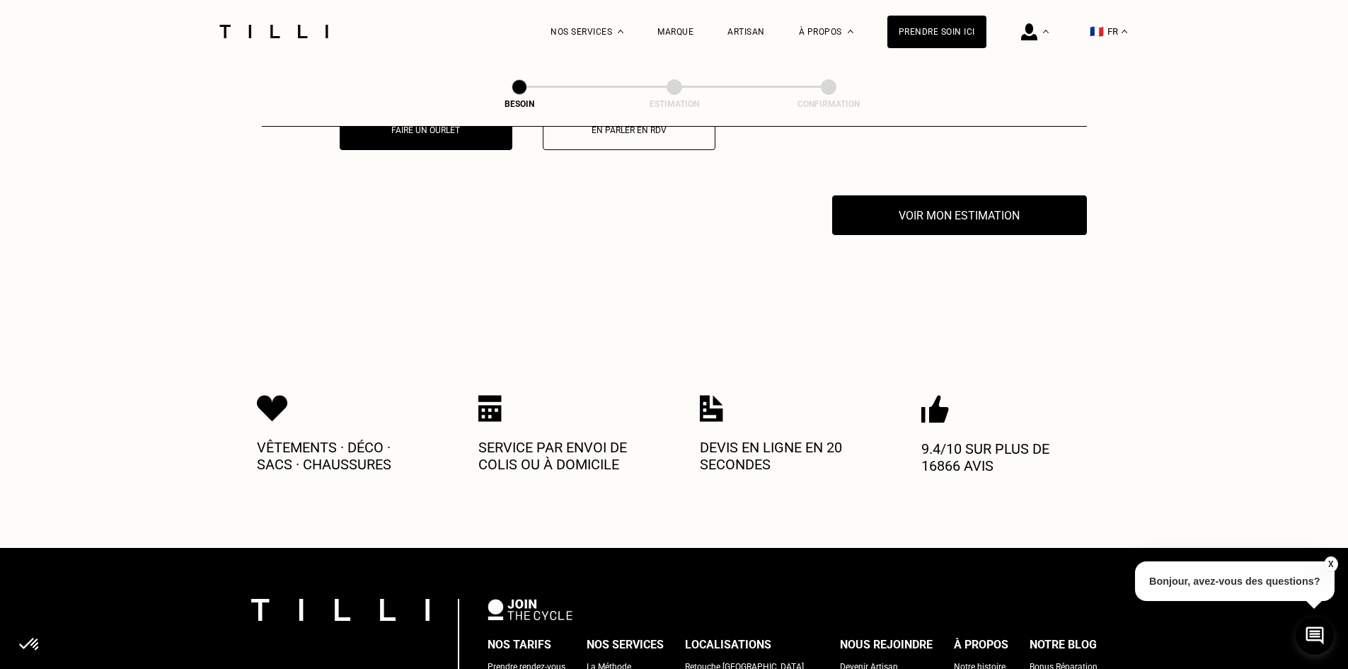
scroll to position [2786, 0]
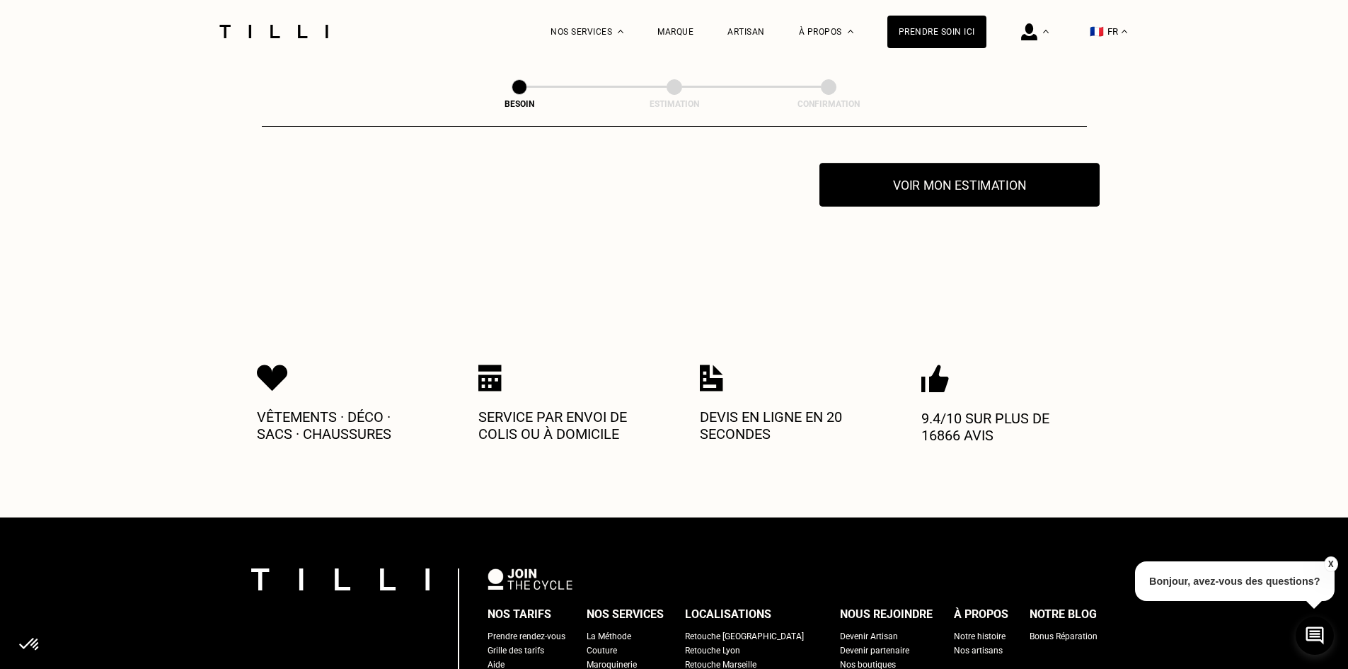
click at [1006, 190] on button "Voir mon estimation" at bounding box center [959, 185] width 280 height 44
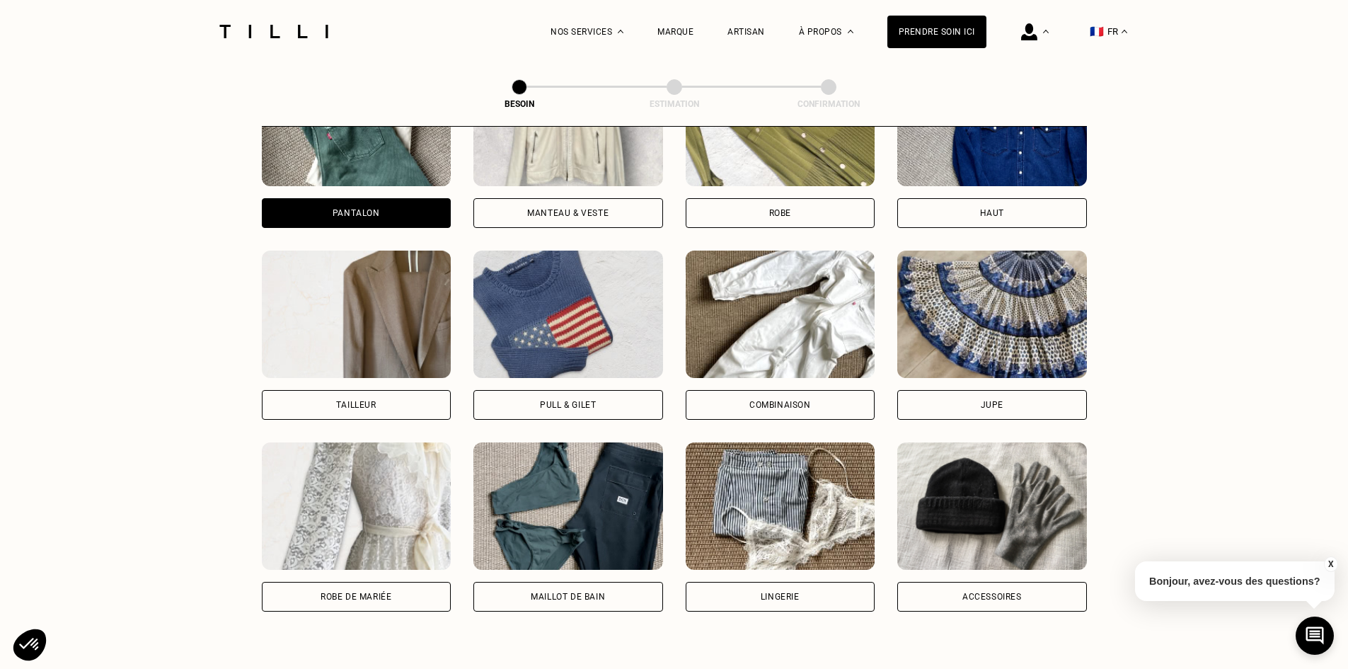
scroll to position [499, 0]
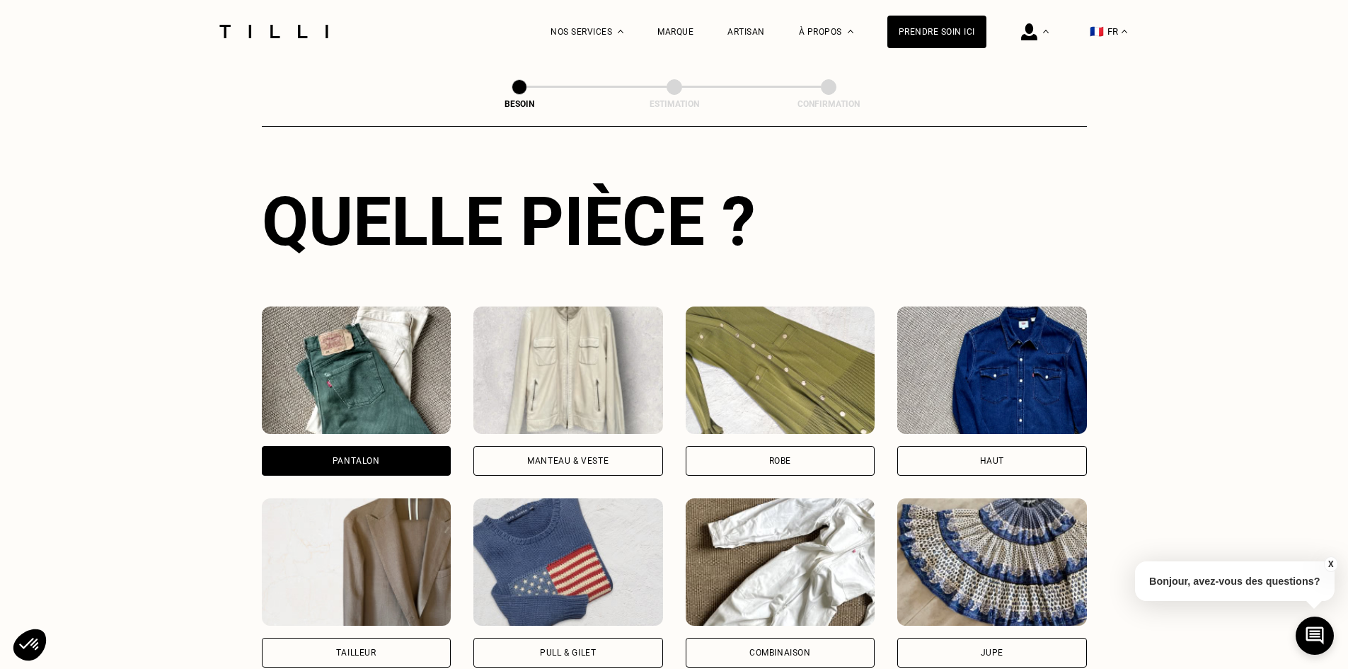
click at [624, 533] on img at bounding box center [568, 561] width 190 height 127
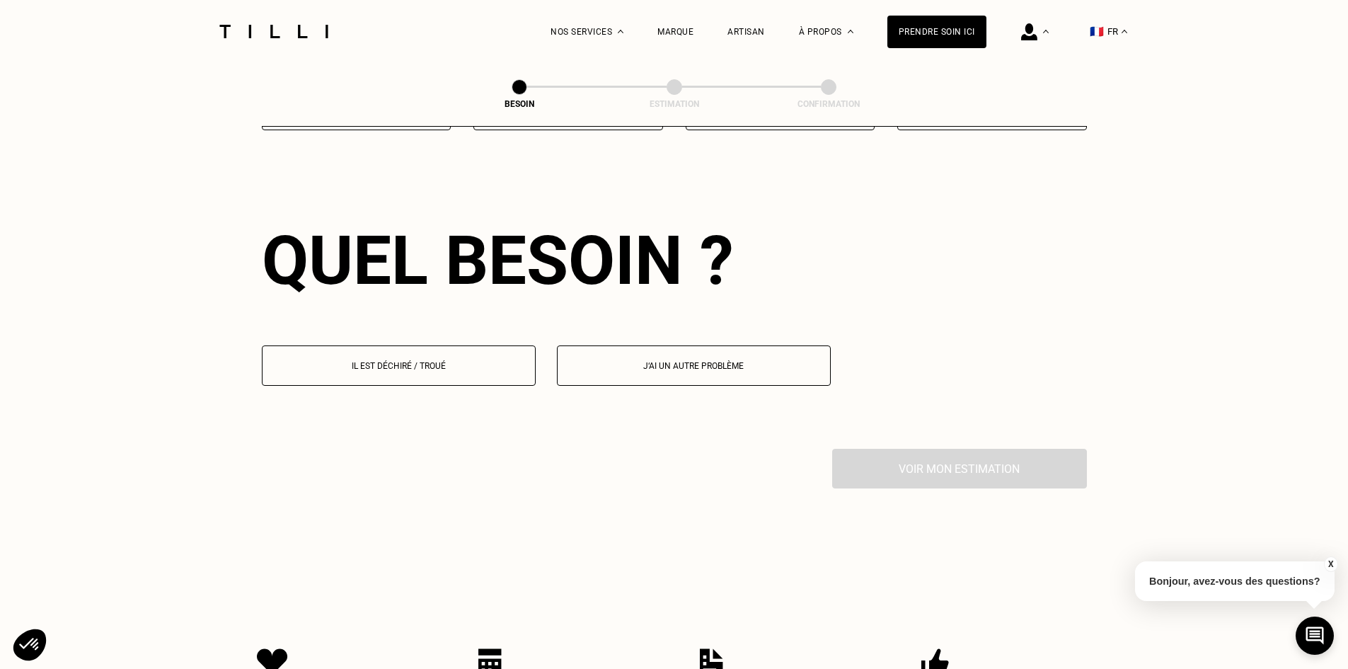
scroll to position [1232, 0]
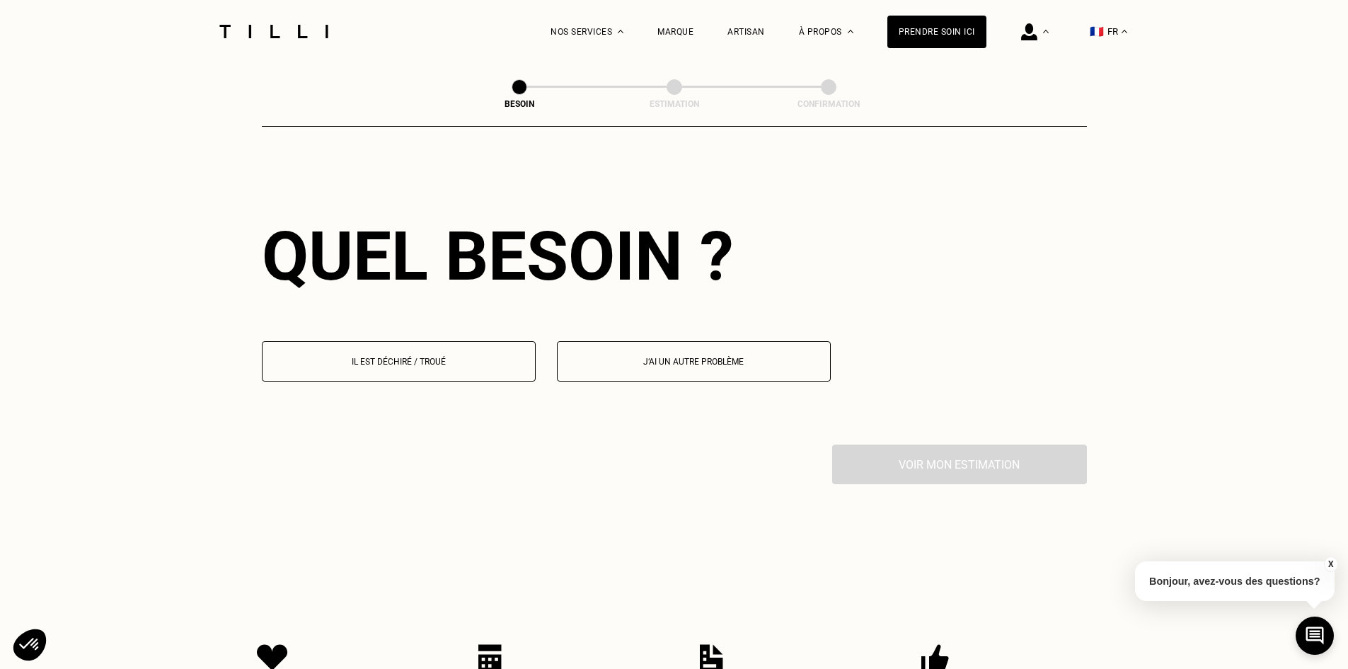
click at [618, 357] on p "J‘ai un autre problème" at bounding box center [694, 362] width 258 height 10
select select "FR"
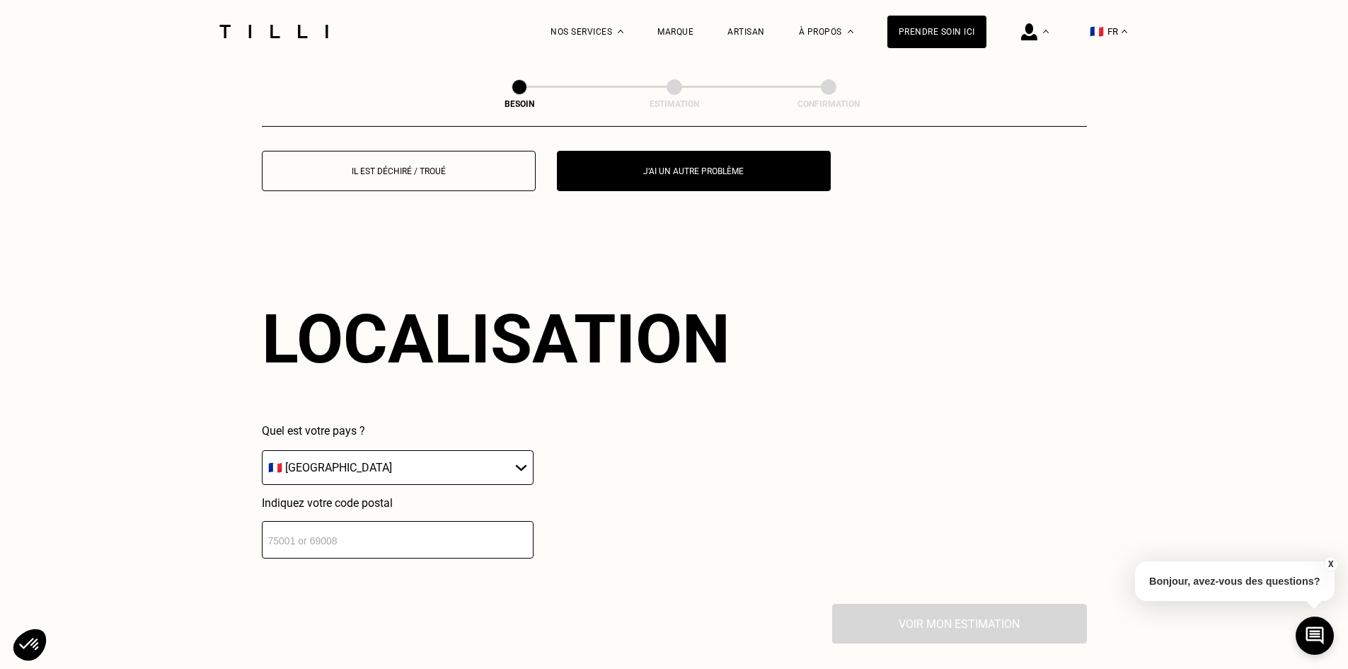
scroll to position [1727, 0]
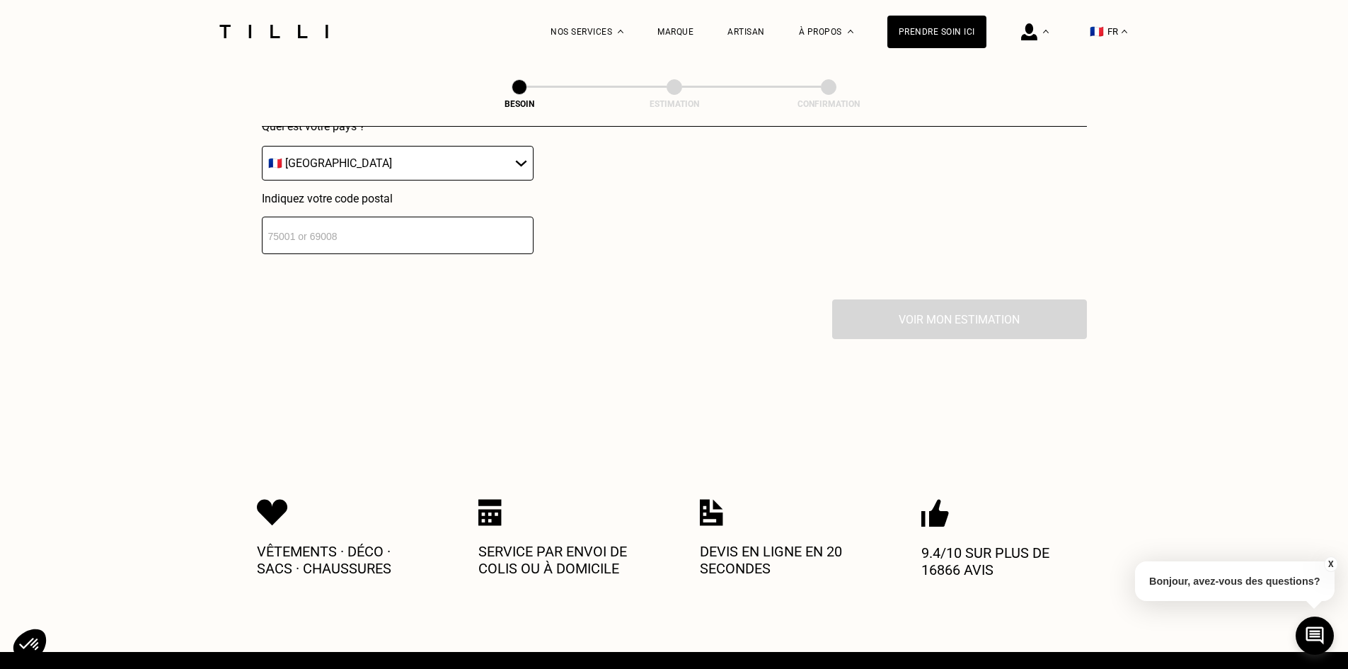
click at [439, 216] on input "number" at bounding box center [398, 234] width 272 height 37
